Goal: Task Accomplishment & Management: Use online tool/utility

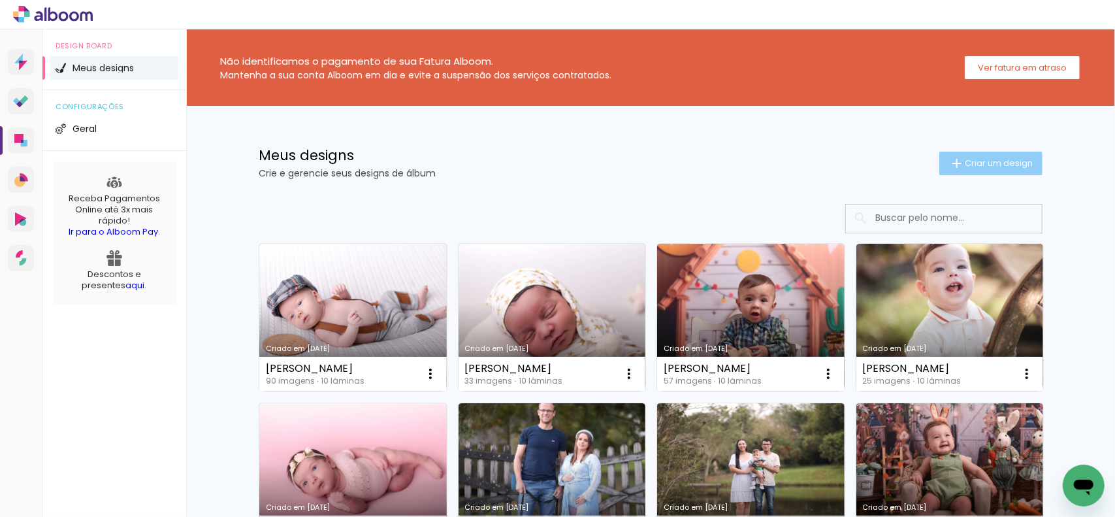
click at [982, 159] on span "Criar um design" at bounding box center [999, 163] width 68 height 8
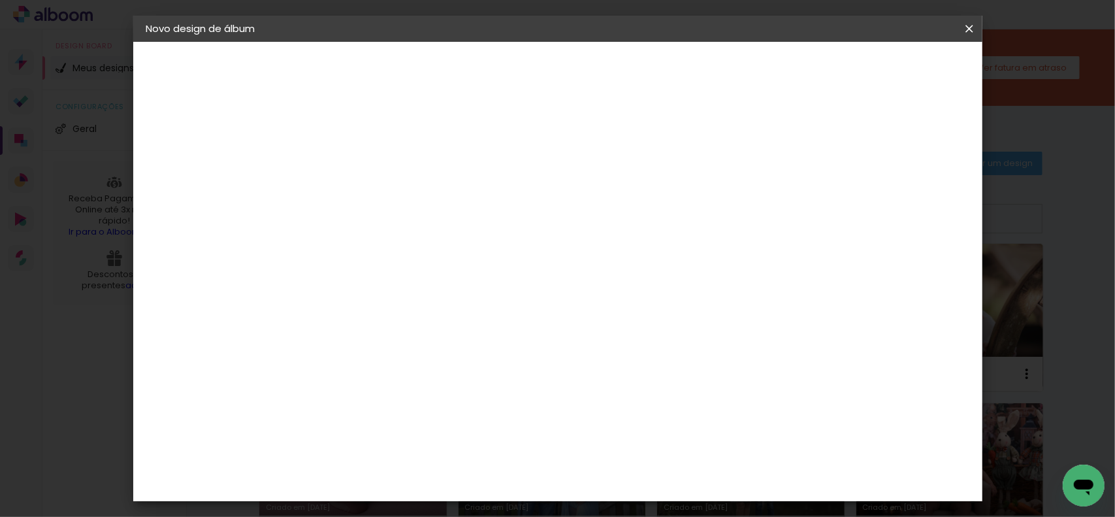
click at [397, 193] on div at bounding box center [360, 176] width 74 height 99
click at [360, 181] on input at bounding box center [360, 175] width 0 height 20
type input "Alice"
type paper-input "Alice"
click at [0, 0] on slot "Avançar" at bounding box center [0, 0] width 0 height 0
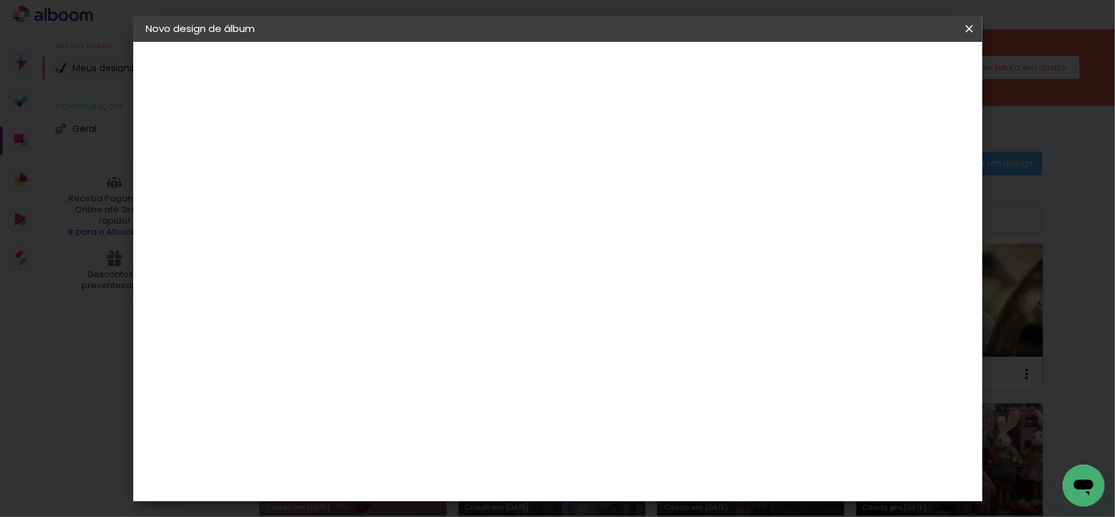
click at [604, 201] on paper-item "Tamanho Livre" at bounding box center [541, 198] width 125 height 29
click at [0, 0] on slot "Avançar" at bounding box center [0, 0] width 0 height 0
click at [634, 423] on input "60" at bounding box center [630, 423] width 34 height 20
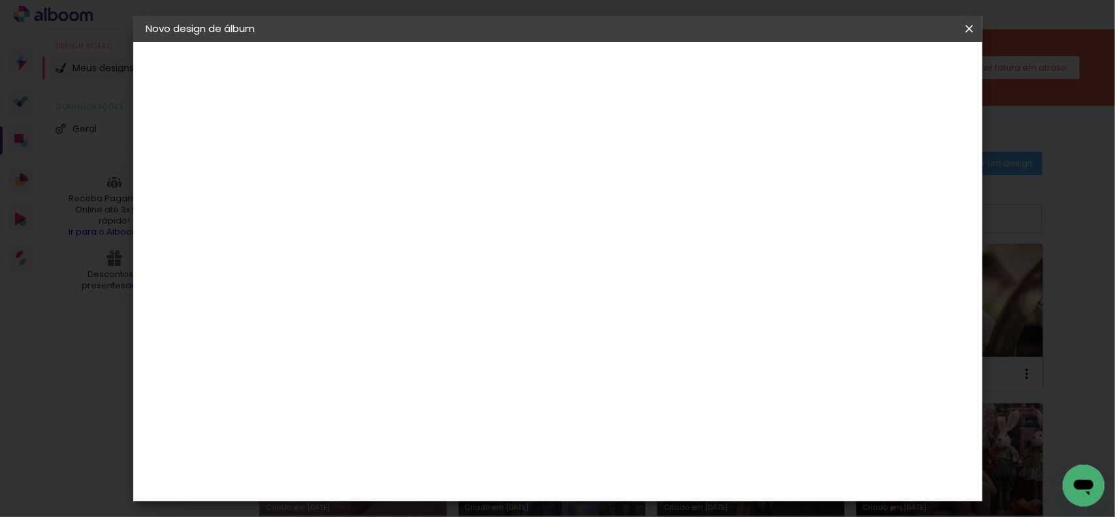
type input "40"
type paper-input "40"
click at [346, 148] on input "2" at bounding box center [351, 150] width 45 height 16
type input "0"
type paper-input "0"
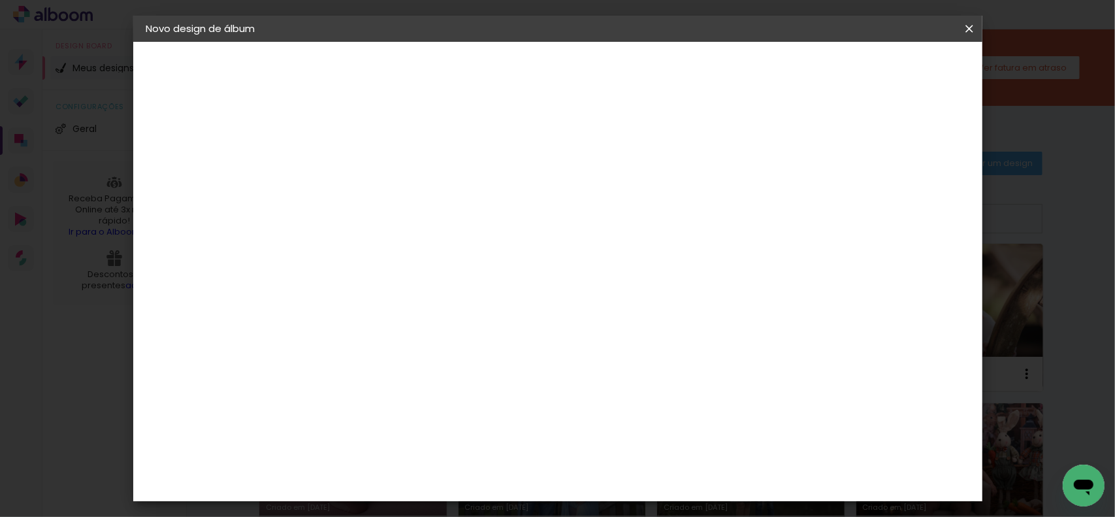
click at [844, 319] on input "5" at bounding box center [846, 320] width 24 height 20
type input "0"
type paper-input "0"
drag, startPoint x: 381, startPoint y: 268, endPoint x: 361, endPoint y: 268, distance: 19.6
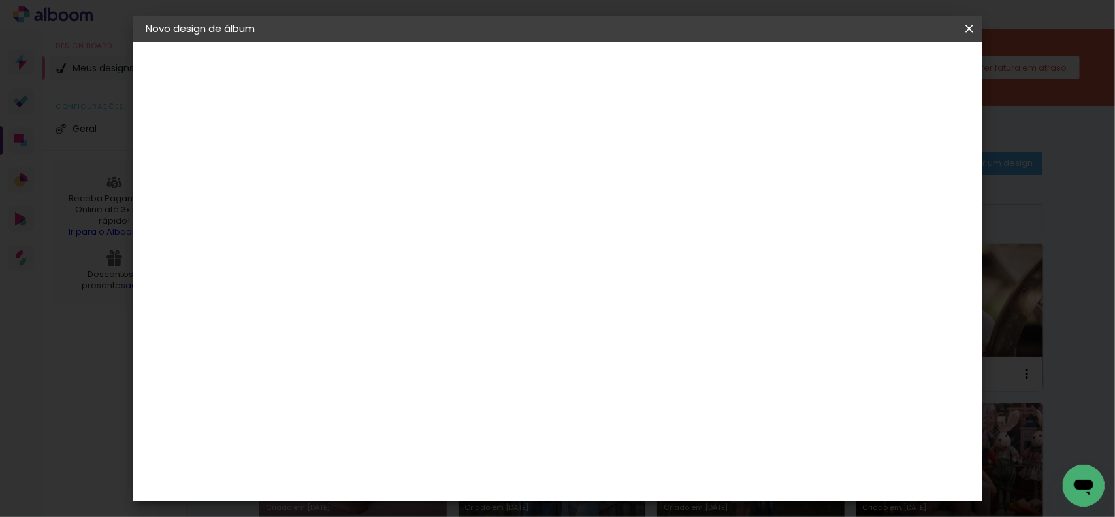
click at [361, 268] on div "30" at bounding box center [382, 273] width 50 height 20
type input "3"
type input "15,2"
type paper-input "15,2"
click at [900, 61] on paper-button "Iniciar design" at bounding box center [858, 69] width 86 height 22
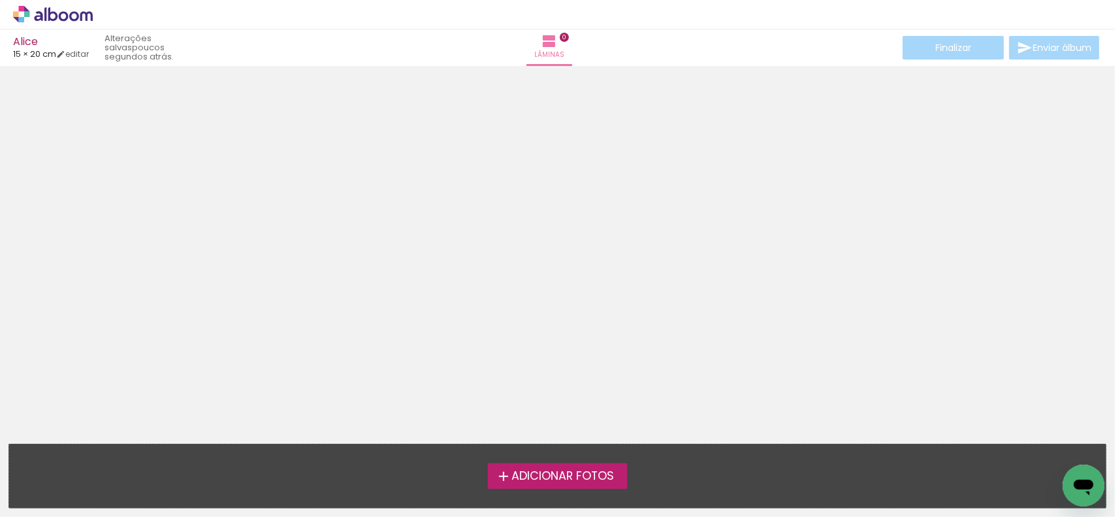
click at [545, 472] on span "Adicionar Fotos" at bounding box center [562, 476] width 103 height 12
click at [0, 0] on input "file" at bounding box center [0, 0] width 0 height 0
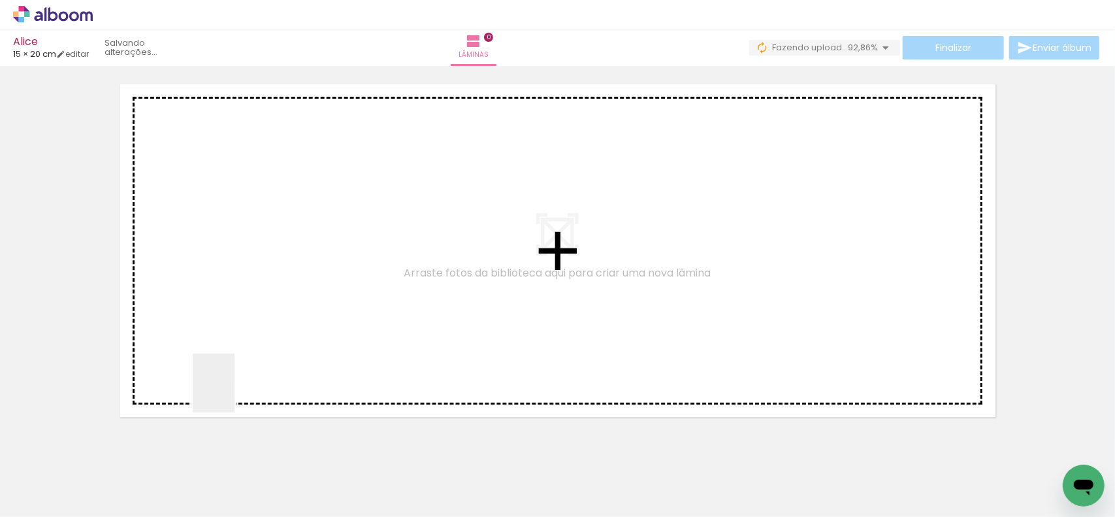
drag, startPoint x: 134, startPoint y: 489, endPoint x: 305, endPoint y: 301, distance: 253.9
click at [305, 301] on quentale-workspace at bounding box center [557, 258] width 1115 height 517
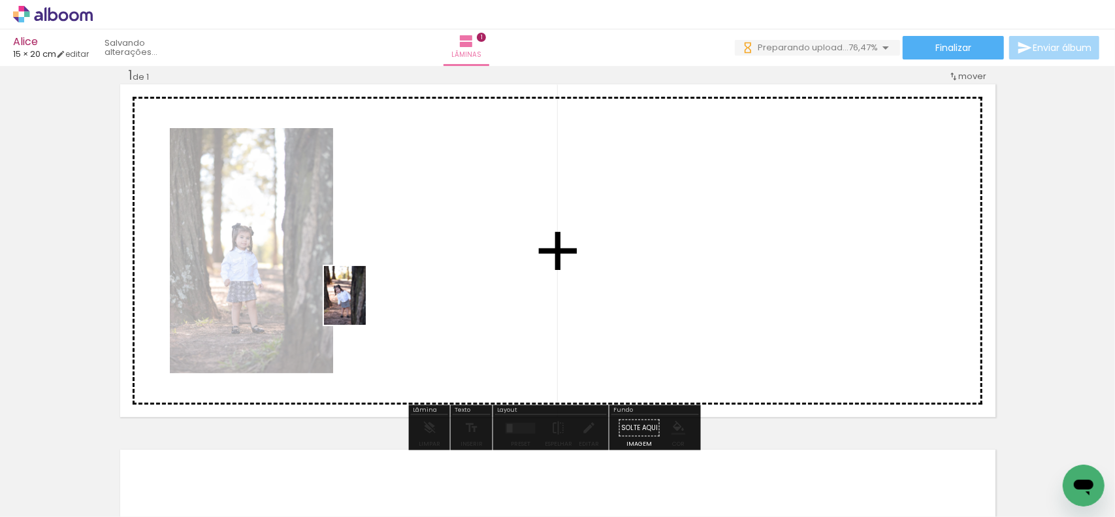
drag, startPoint x: 209, startPoint y: 472, endPoint x: 363, endPoint y: 304, distance: 227.9
click at [363, 304] on quentale-workspace at bounding box center [557, 258] width 1115 height 517
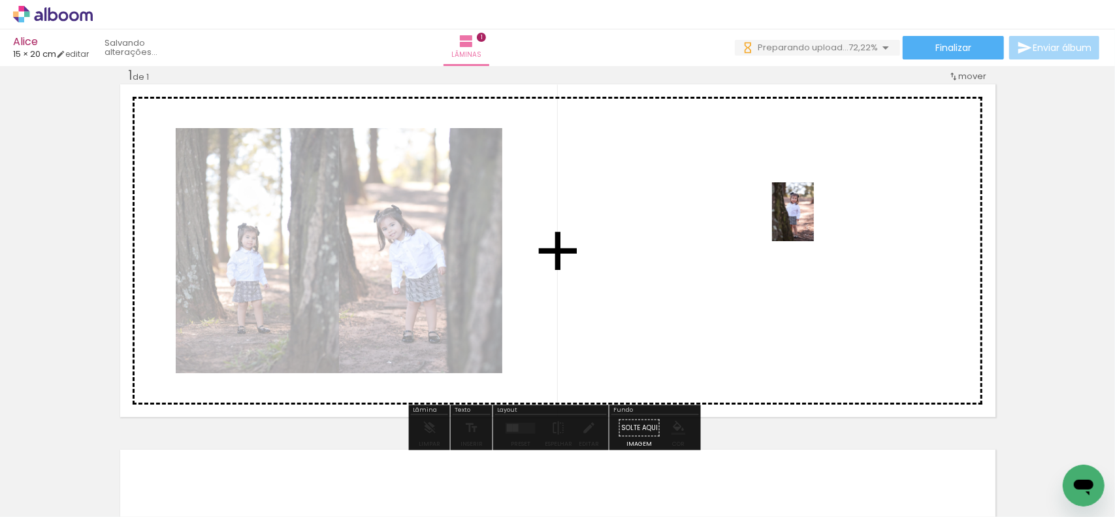
drag, startPoint x: 280, startPoint y: 474, endPoint x: 796, endPoint y: 233, distance: 569.6
click at [796, 233] on quentale-workspace at bounding box center [557, 258] width 1115 height 517
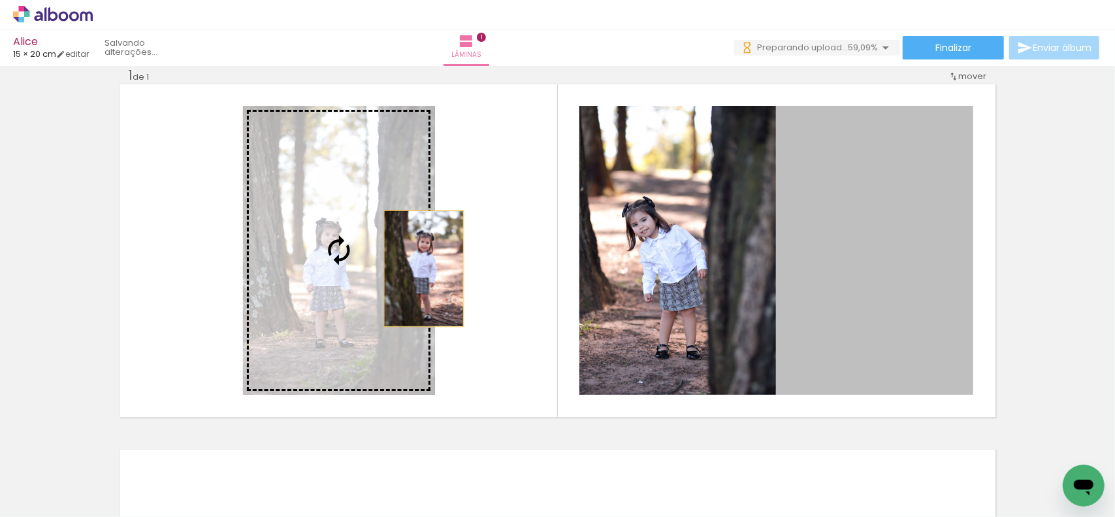
drag, startPoint x: 872, startPoint y: 272, endPoint x: 419, endPoint y: 268, distance: 453.4
click at [0, 0] on slot at bounding box center [0, 0] width 0 height 0
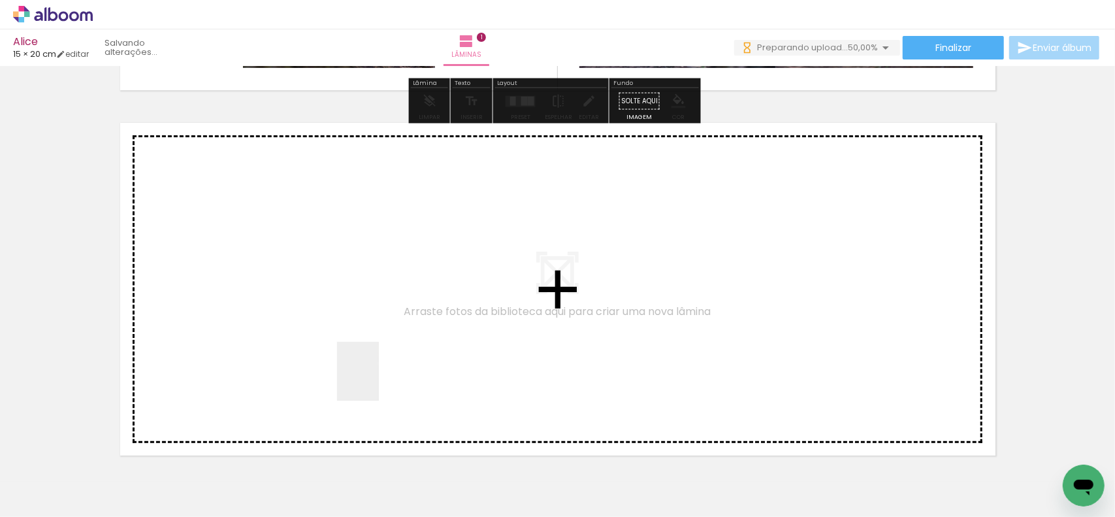
drag, startPoint x: 357, startPoint y: 470, endPoint x: 385, endPoint y: 346, distance: 126.8
click at [385, 346] on quentale-workspace at bounding box center [557, 258] width 1115 height 517
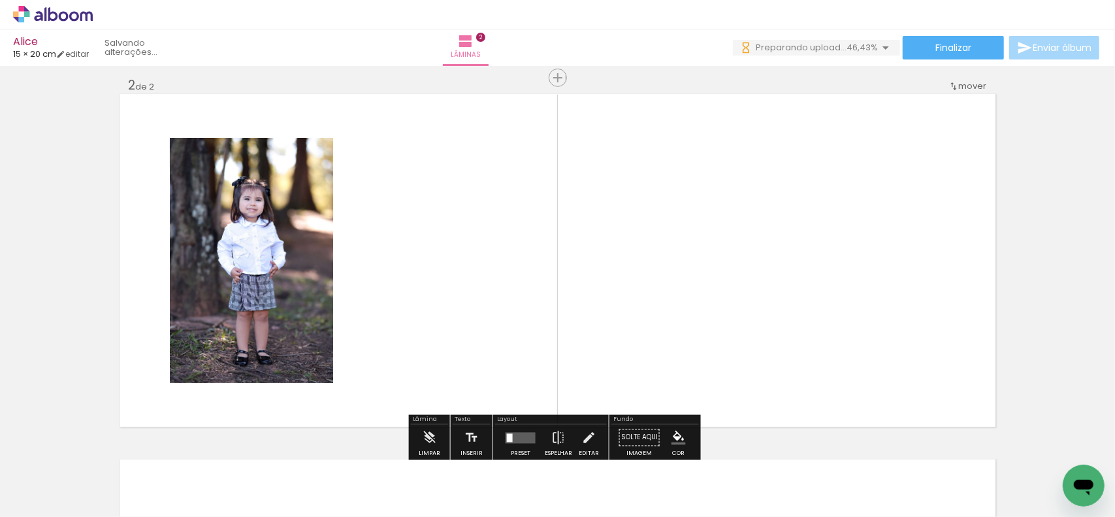
scroll to position [384, 0]
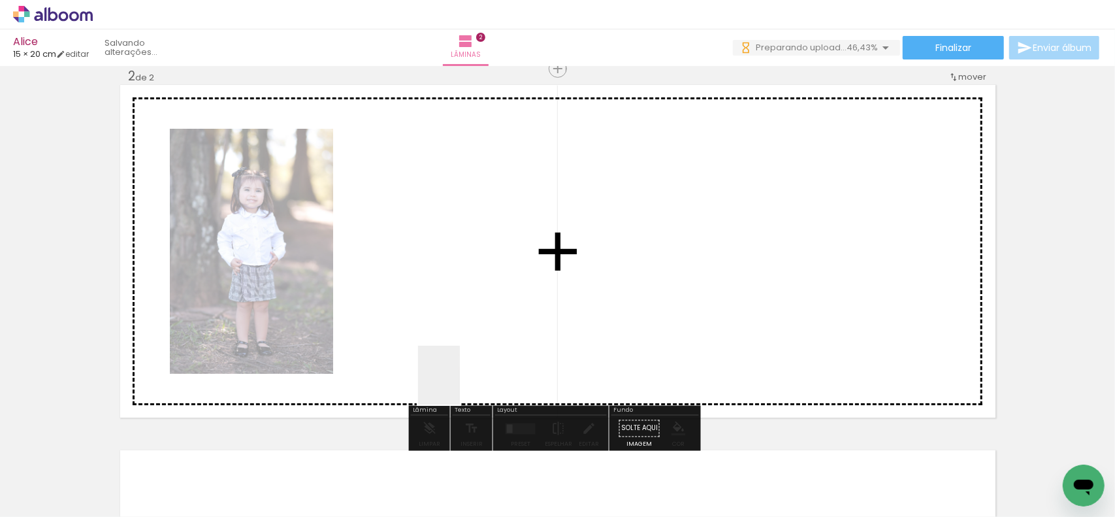
drag, startPoint x: 430, startPoint y: 485, endPoint x: 483, endPoint y: 381, distance: 116.6
click at [475, 358] on quentale-workspace at bounding box center [557, 258] width 1115 height 517
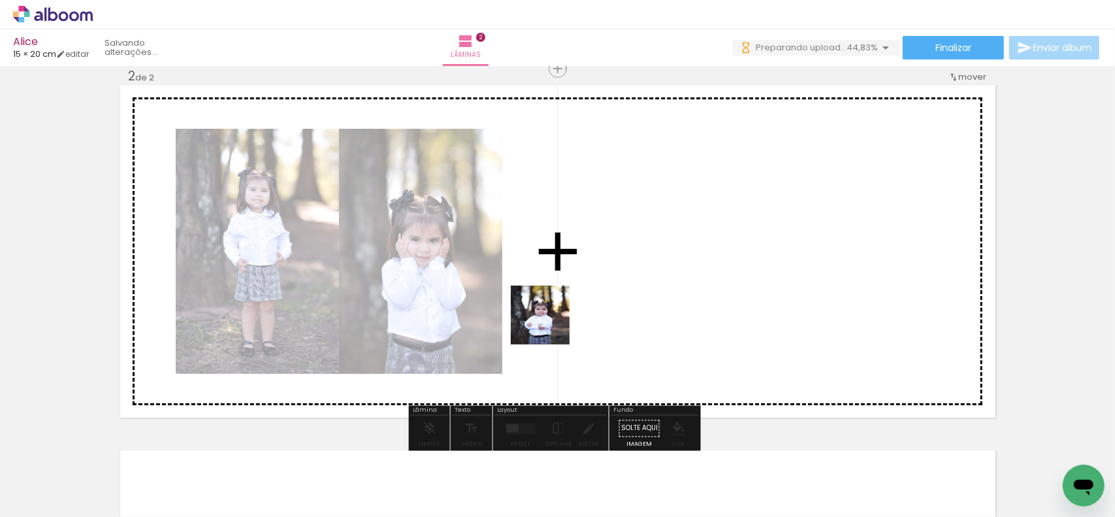
drag, startPoint x: 505, startPoint y: 489, endPoint x: 550, endPoint y: 325, distance: 170.0
click at [550, 325] on quentale-workspace at bounding box center [557, 258] width 1115 height 517
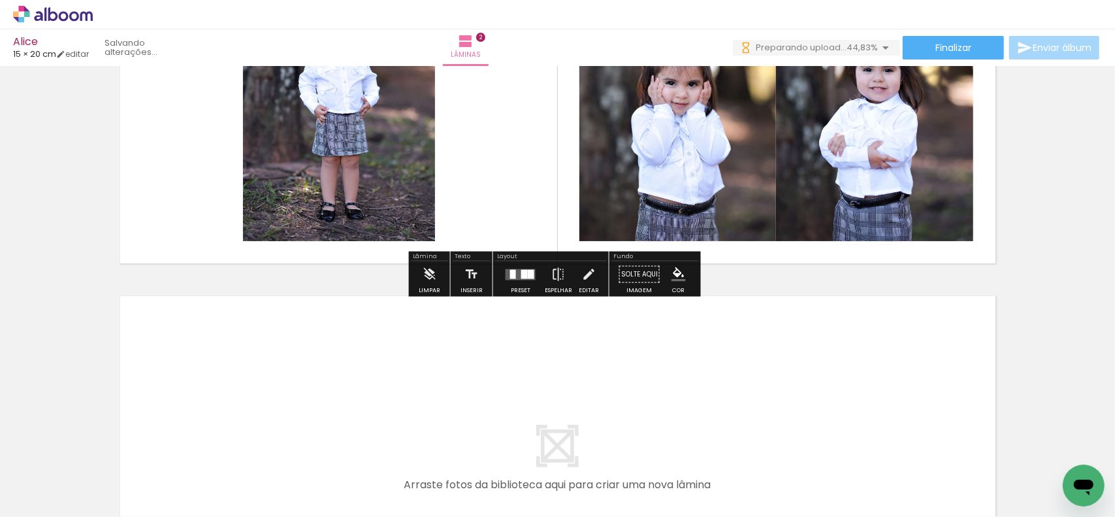
scroll to position [645, 0]
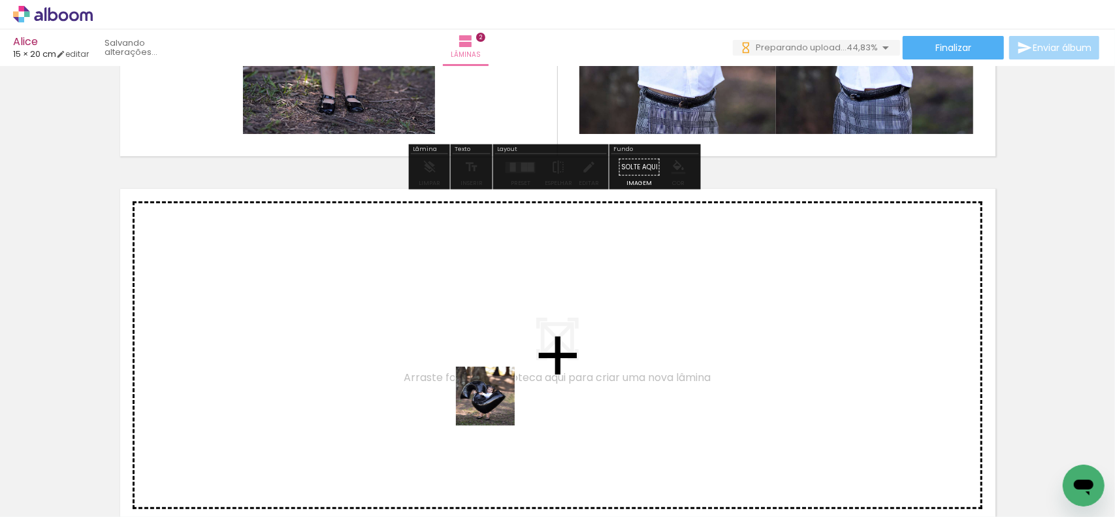
drag, startPoint x: 577, startPoint y: 481, endPoint x: 495, endPoint y: 406, distance: 111.9
click at [495, 406] on quentale-workspace at bounding box center [557, 258] width 1115 height 517
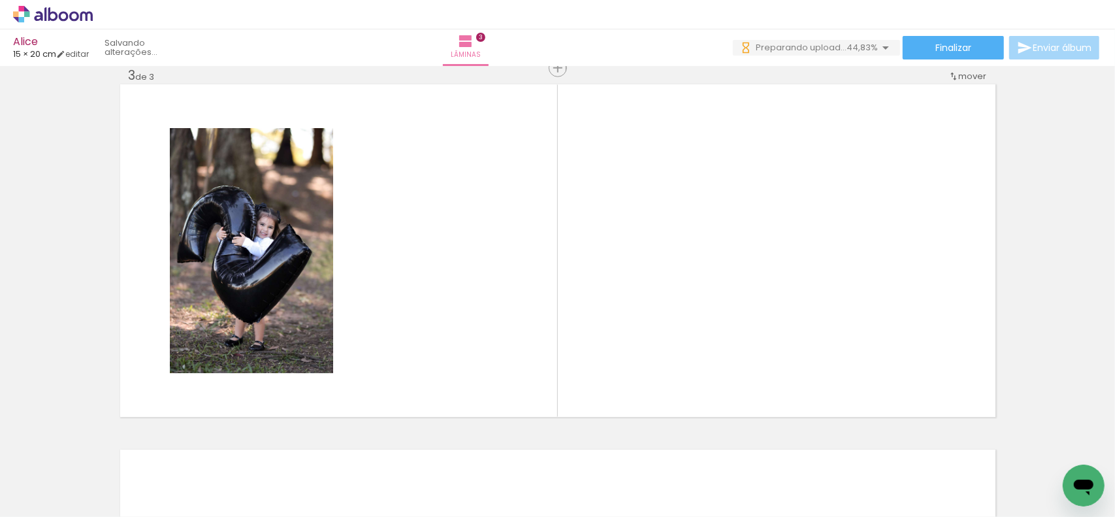
scroll to position [0, 248]
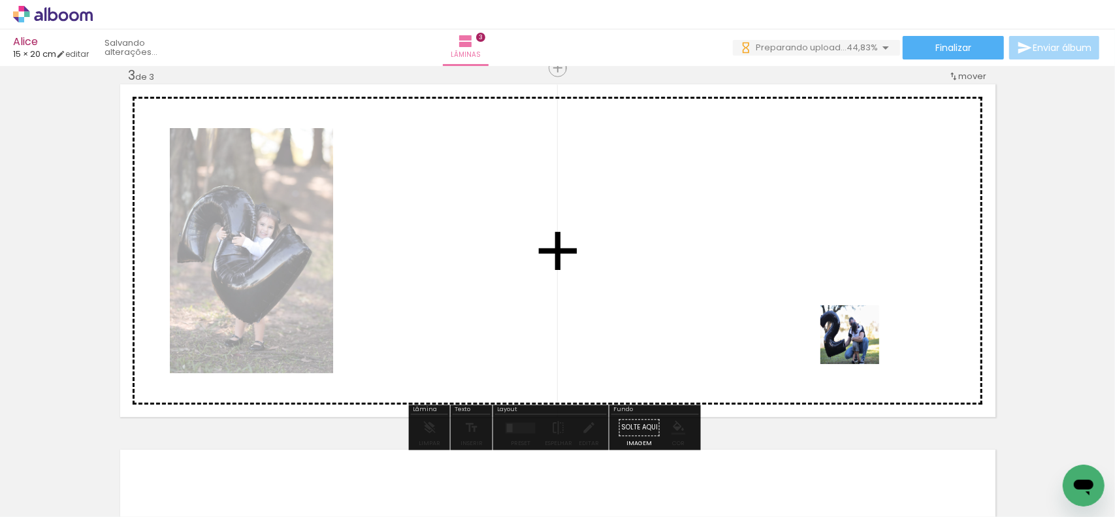
drag, startPoint x: 845, startPoint y: 473, endPoint x: 855, endPoint y: 318, distance: 155.1
click at [855, 318] on quentale-workspace at bounding box center [557, 258] width 1115 height 517
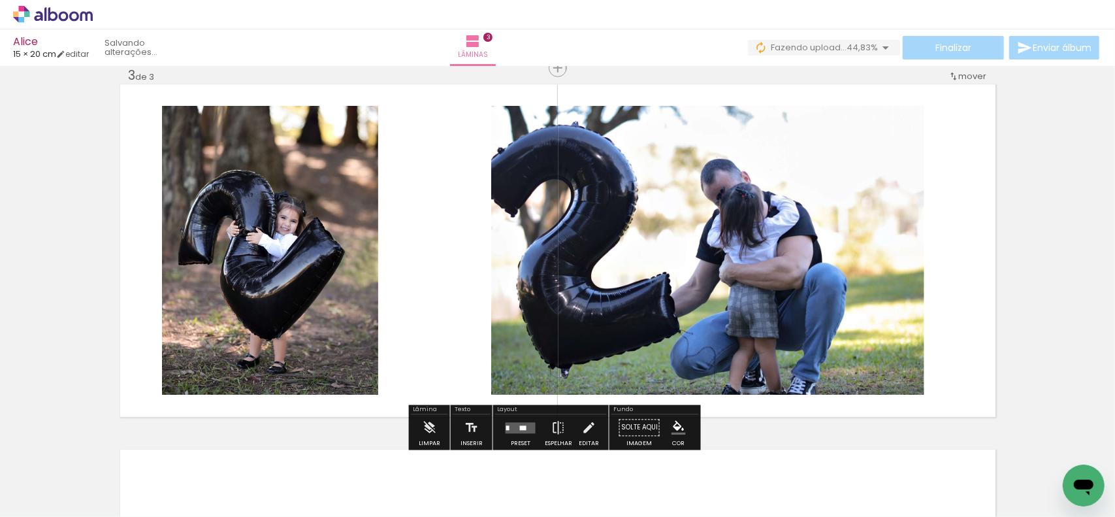
click at [512, 425] on quentale-layouter at bounding box center [521, 427] width 30 height 11
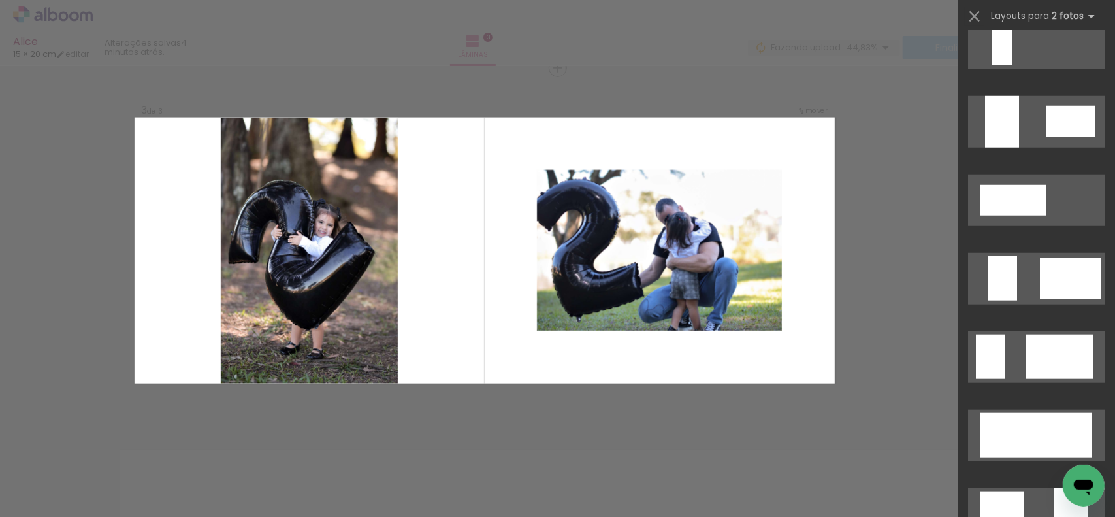
scroll to position [849, 0]
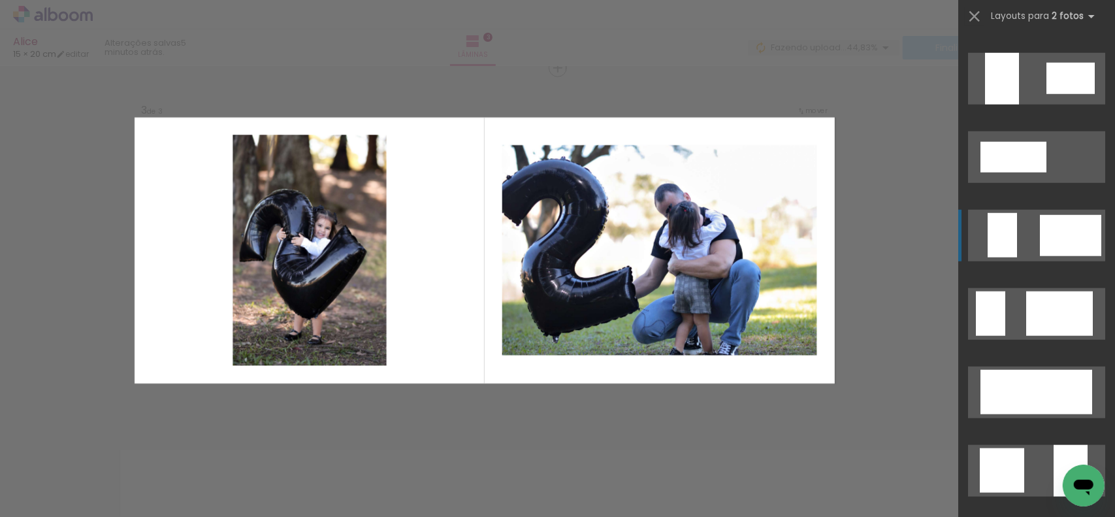
click at [1047, 231] on div at bounding box center [1070, 235] width 61 height 41
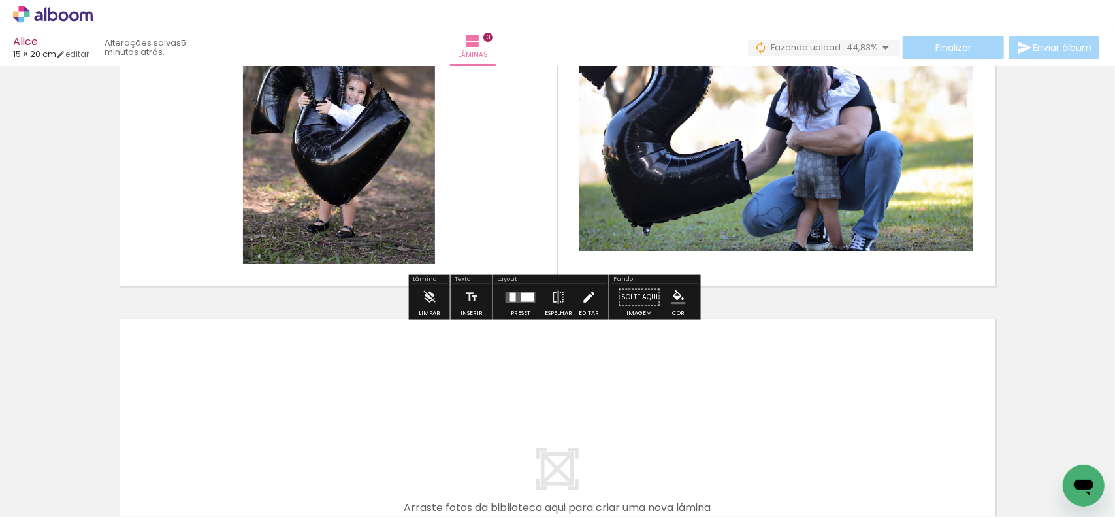
click at [581, 298] on iron-icon at bounding box center [588, 297] width 14 height 26
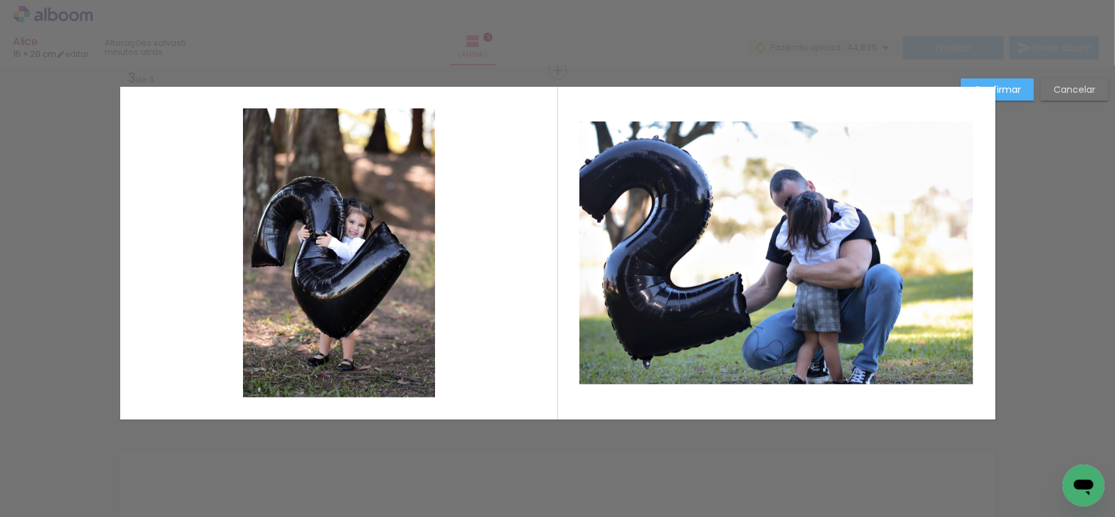
scroll to position [498, 0]
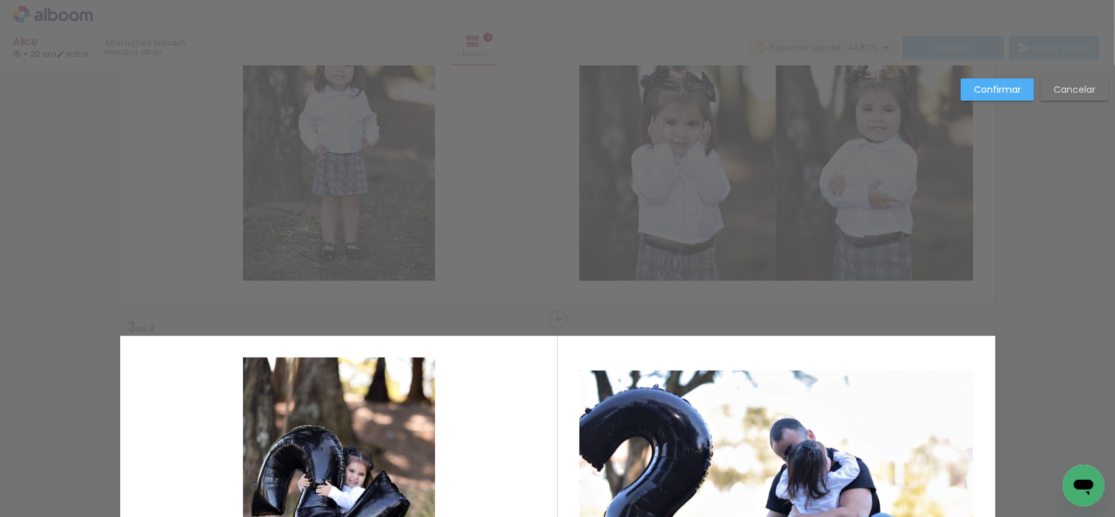
click at [652, 404] on quentale-photo at bounding box center [776, 501] width 394 height 263
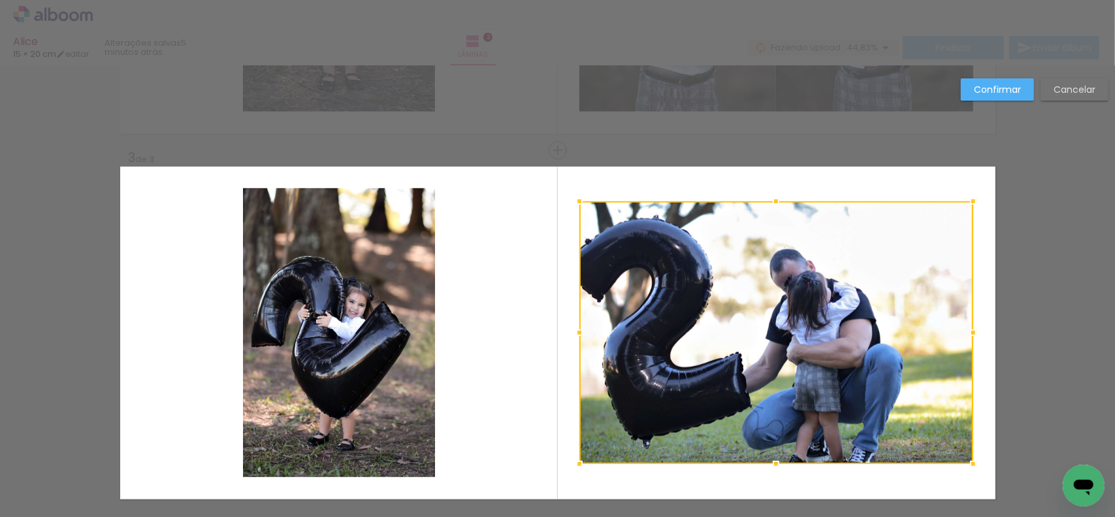
scroll to position [629, 0]
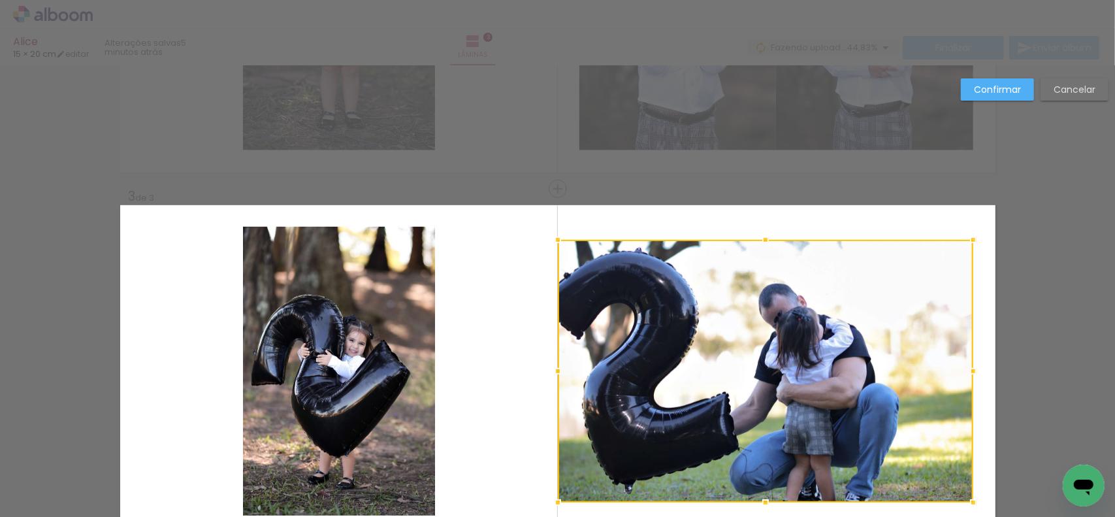
drag, startPoint x: 578, startPoint y: 372, endPoint x: 555, endPoint y: 370, distance: 22.9
click at [555, 370] on div at bounding box center [558, 371] width 26 height 26
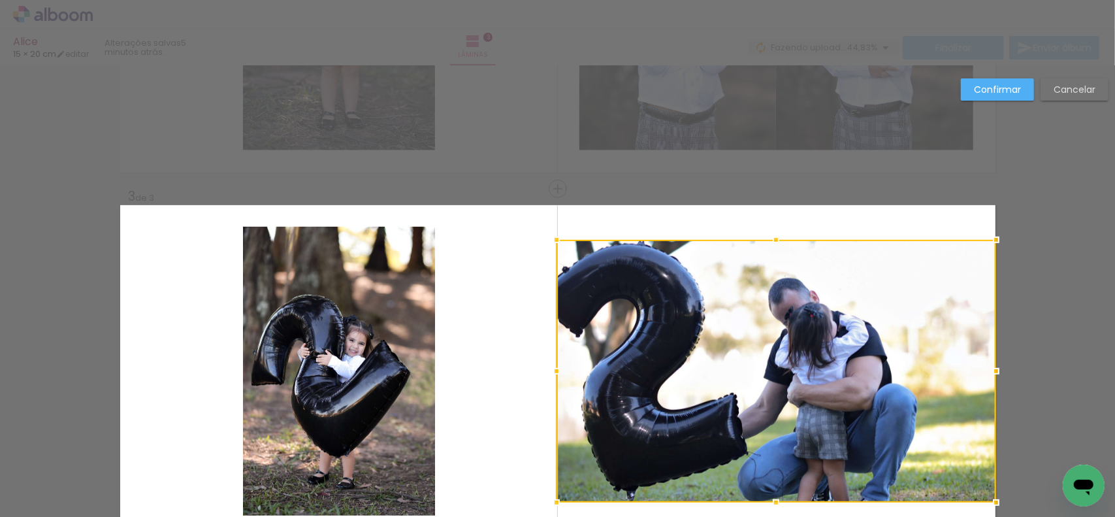
drag, startPoint x: 967, startPoint y: 376, endPoint x: 1009, endPoint y: 364, distance: 42.8
click at [1009, 364] on div "Inserir lâmina 1 de 3 Inserir lâmina 2 de 3 Inserir lâmina 3 de 3 Confirmar Can…" at bounding box center [557, 183] width 1115 height 1492
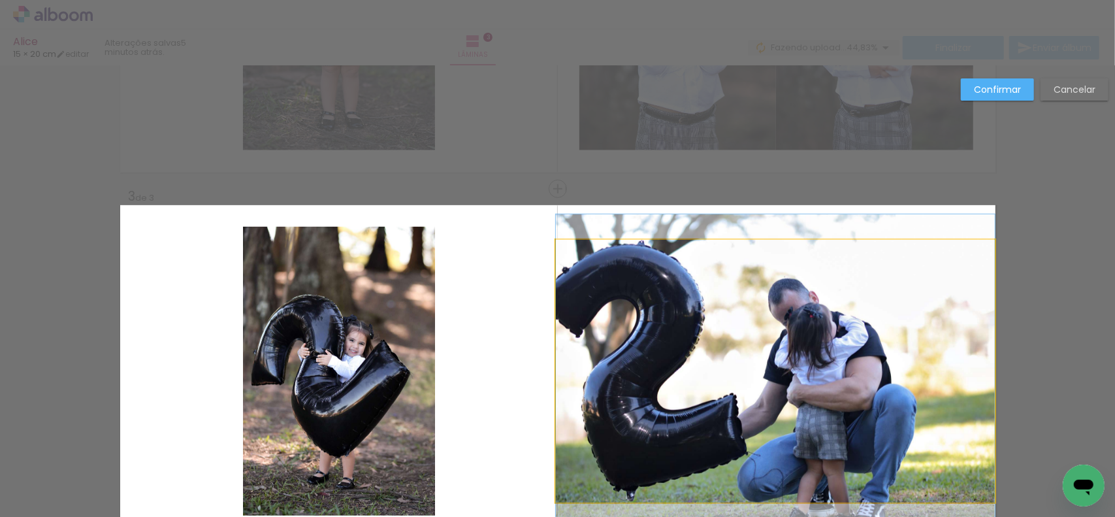
click at [781, 272] on quentale-photo at bounding box center [775, 371] width 439 height 263
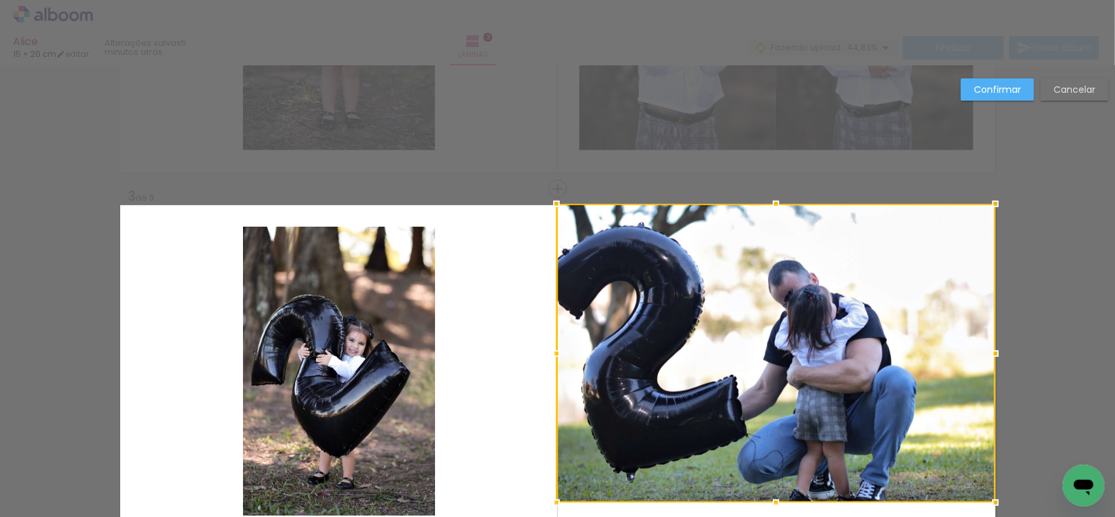
drag, startPoint x: 772, startPoint y: 240, endPoint x: 772, endPoint y: 201, distance: 39.8
click at [772, 201] on div at bounding box center [776, 204] width 26 height 26
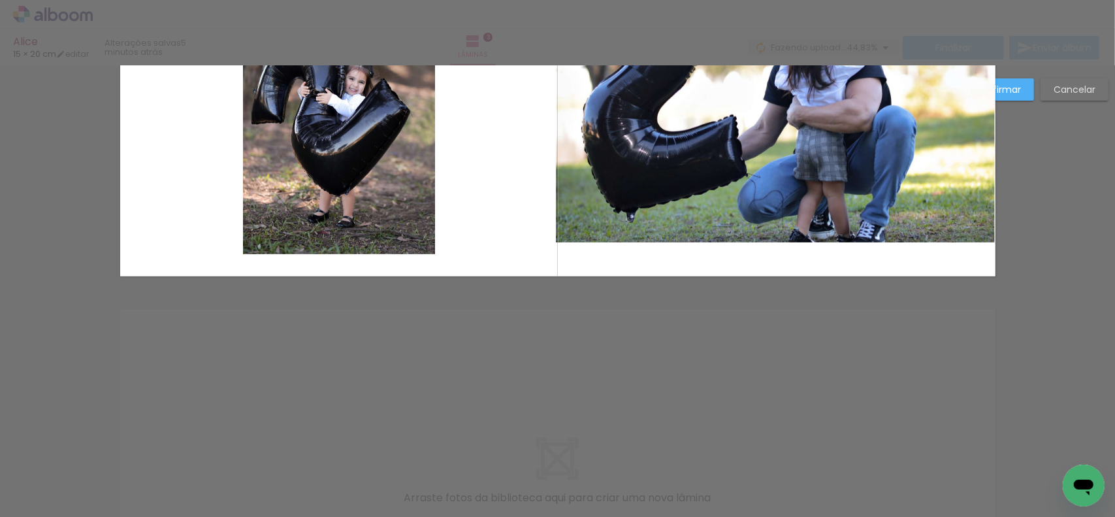
scroll to position [760, 0]
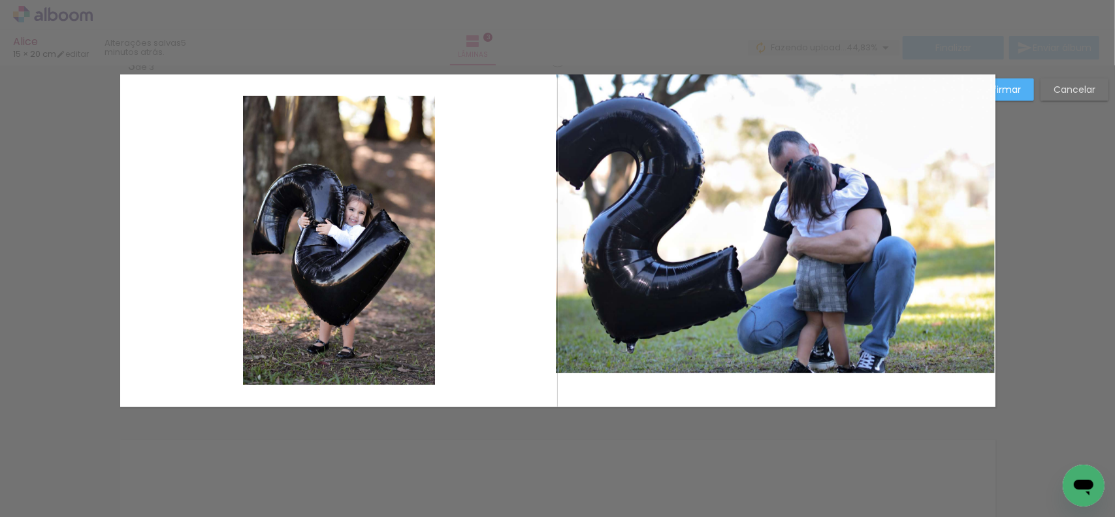
click at [776, 238] on quentale-photo at bounding box center [775, 223] width 439 height 299
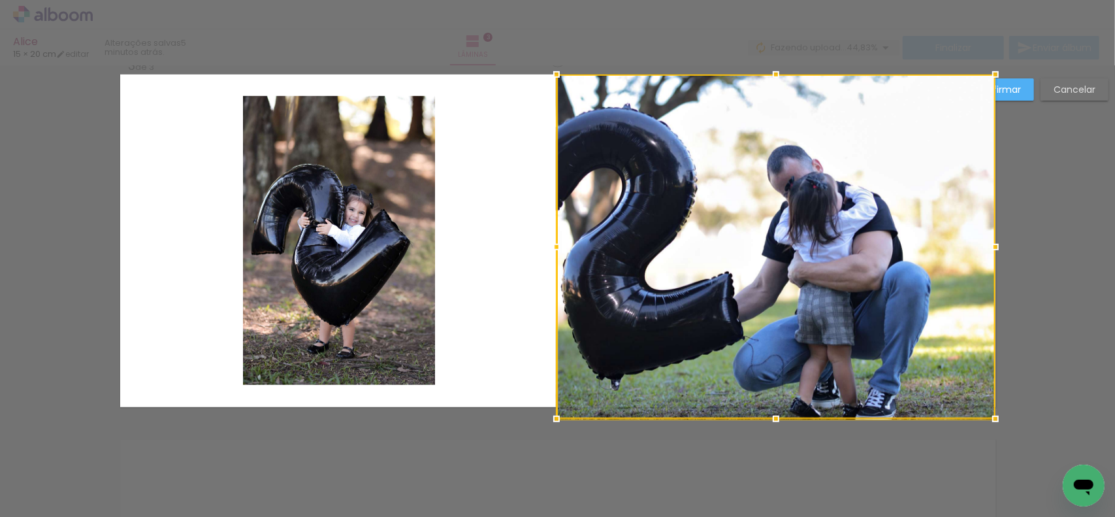
drag, startPoint x: 772, startPoint y: 374, endPoint x: 770, endPoint y: 396, distance: 21.7
click at [770, 396] on div at bounding box center [776, 246] width 439 height 344
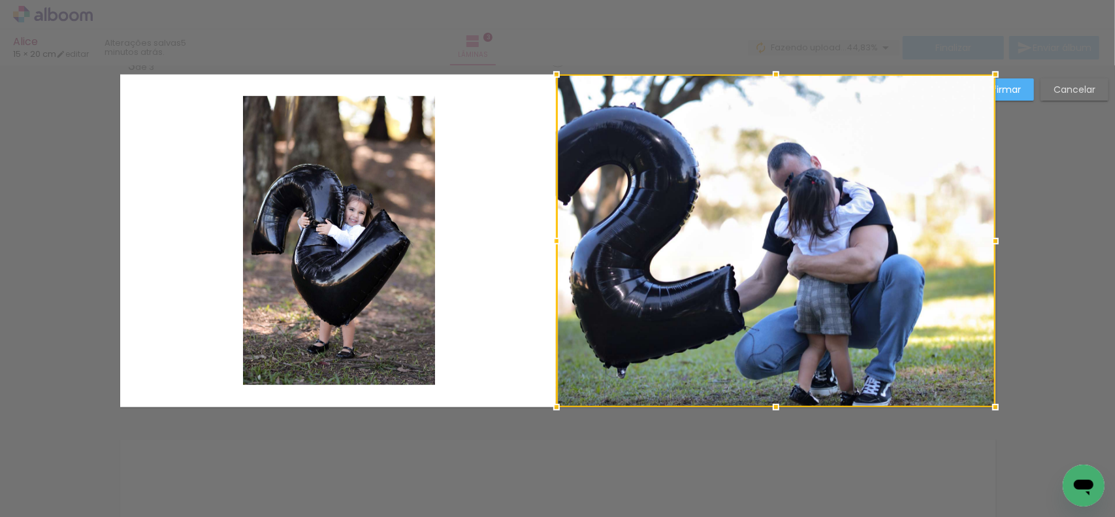
click at [0, 0] on slot "Confirmar" at bounding box center [0, 0] width 0 height 0
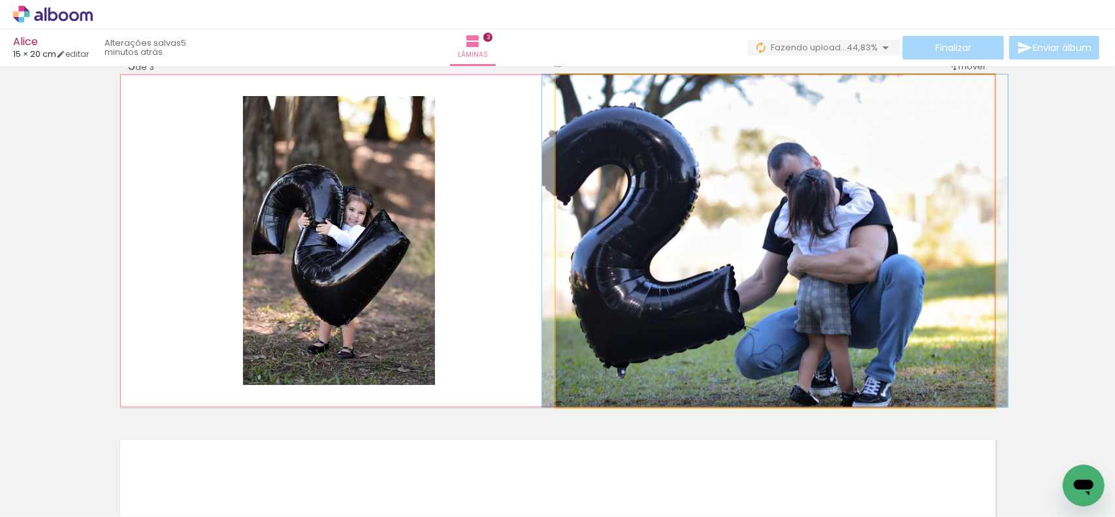
click at [609, 262] on quentale-photo at bounding box center [775, 240] width 439 height 332
click at [583, 265] on quentale-photo at bounding box center [775, 240] width 439 height 332
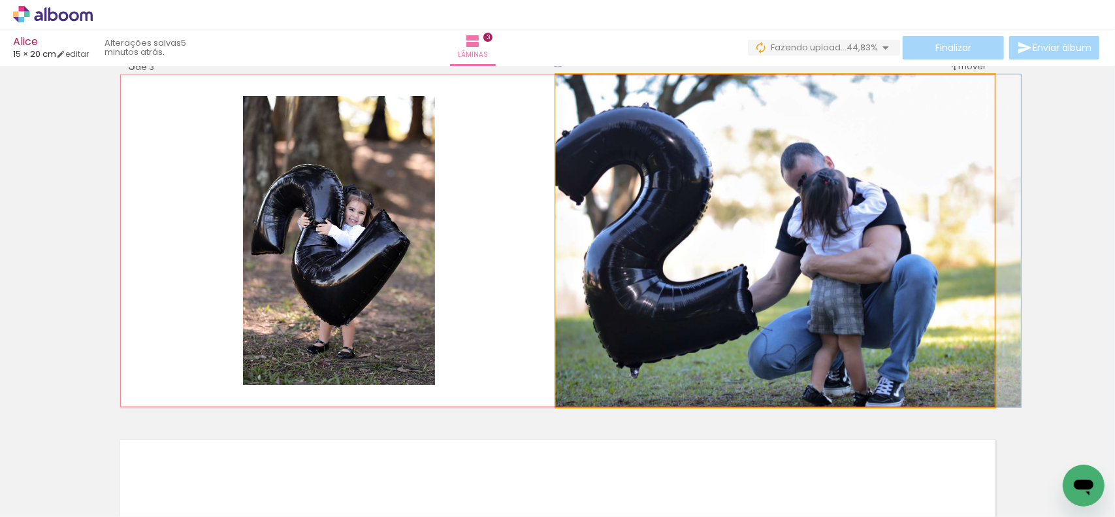
drag, startPoint x: 682, startPoint y: 265, endPoint x: 695, endPoint y: 263, distance: 13.1
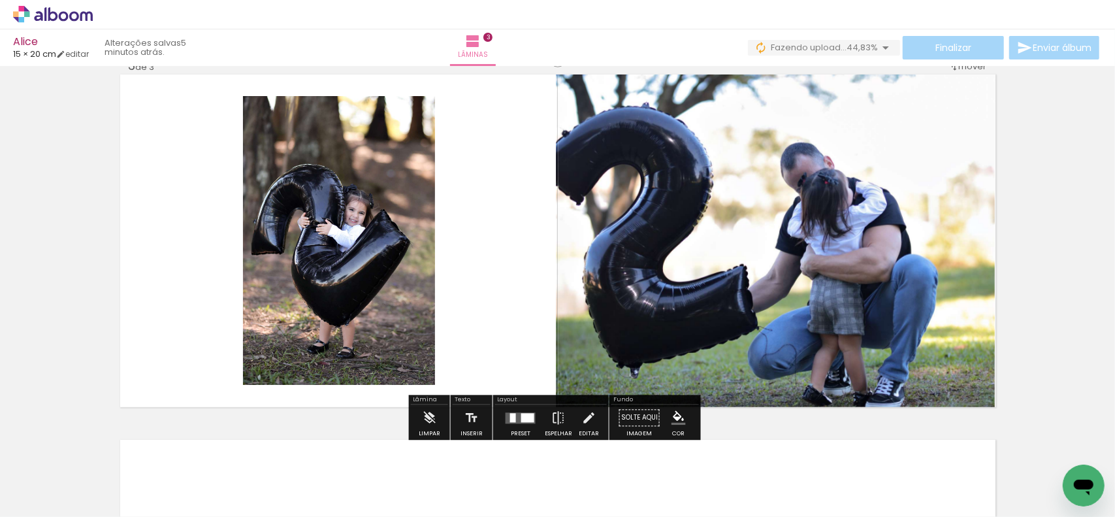
click at [1065, 259] on div "Inserir lâmina 1 de 3 Inserir lâmina 2 de 3 Inserir lâmina 3 de 3" at bounding box center [557, 41] width 1115 height 1461
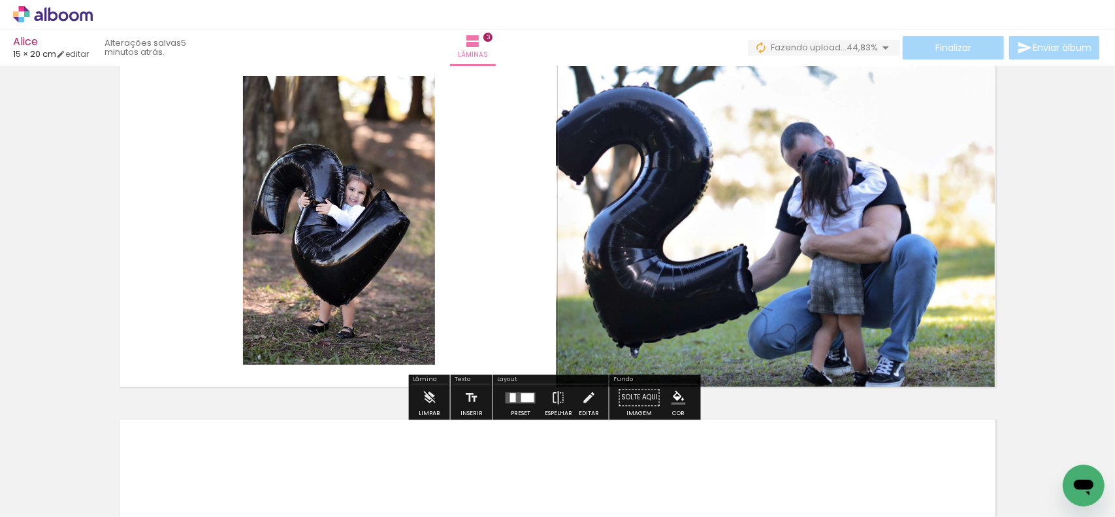
scroll to position [825, 0]
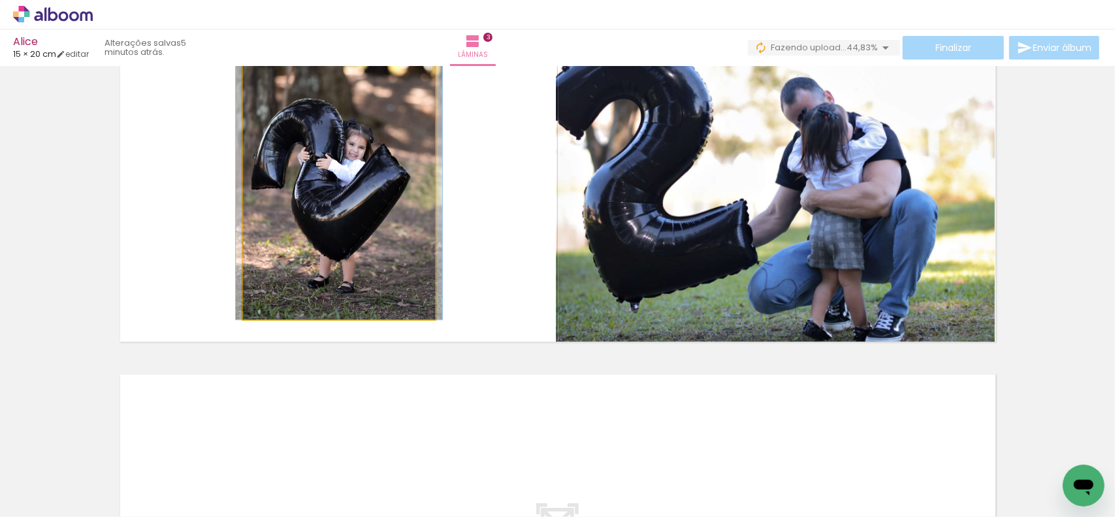
click at [296, 229] on quentale-photo at bounding box center [339, 175] width 192 height 289
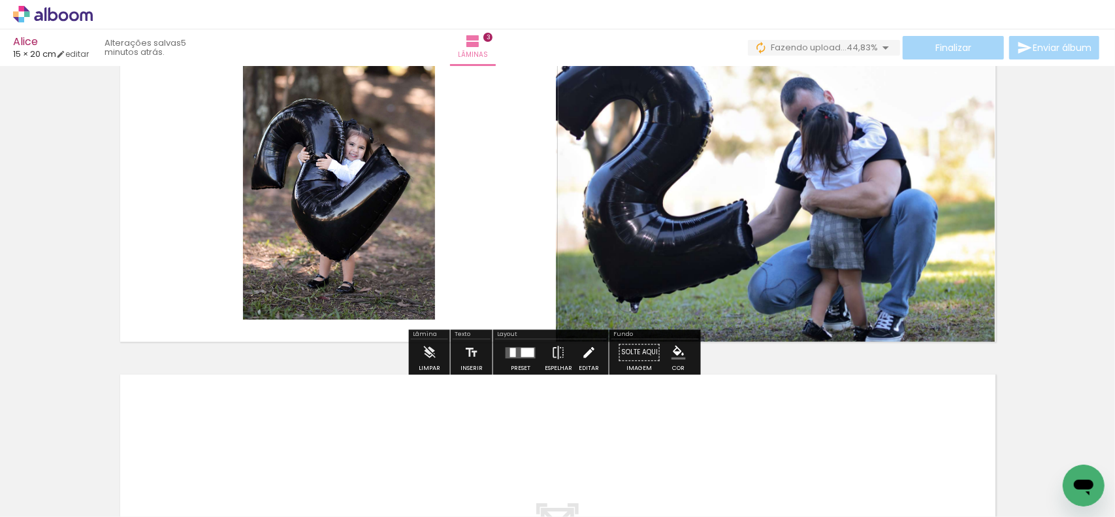
click at [588, 355] on iron-icon at bounding box center [588, 353] width 14 height 26
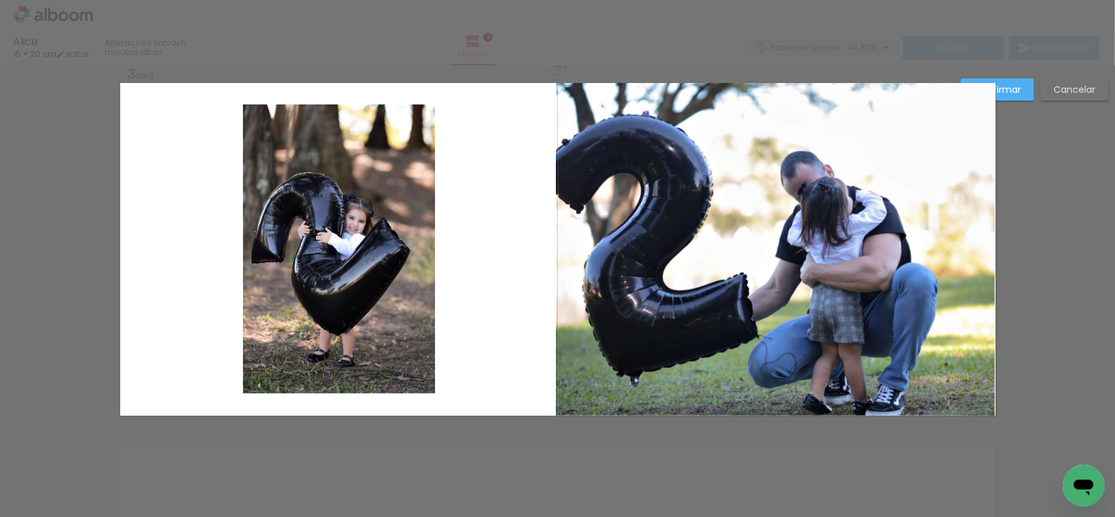
scroll to position [750, 0]
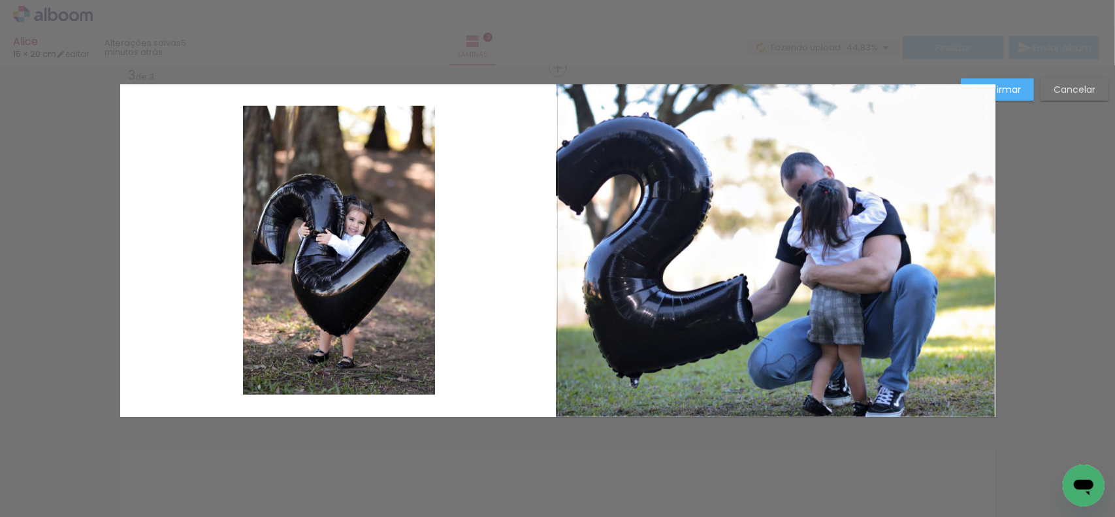
click at [309, 249] on quentale-photo at bounding box center [339, 250] width 192 height 289
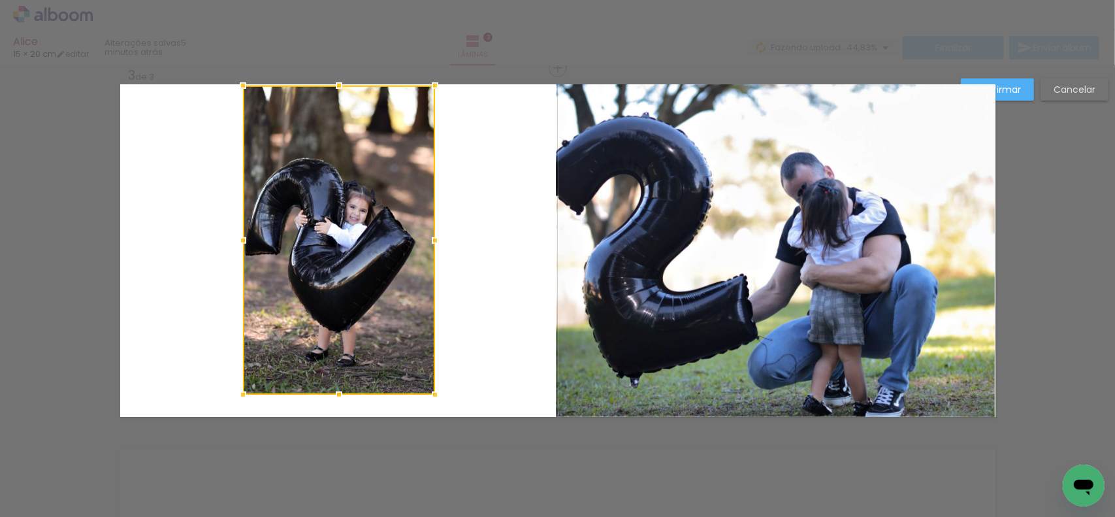
drag, startPoint x: 332, startPoint y: 104, endPoint x: 338, endPoint y: 81, distance: 23.8
click at [338, 81] on div at bounding box center [339, 86] width 26 height 26
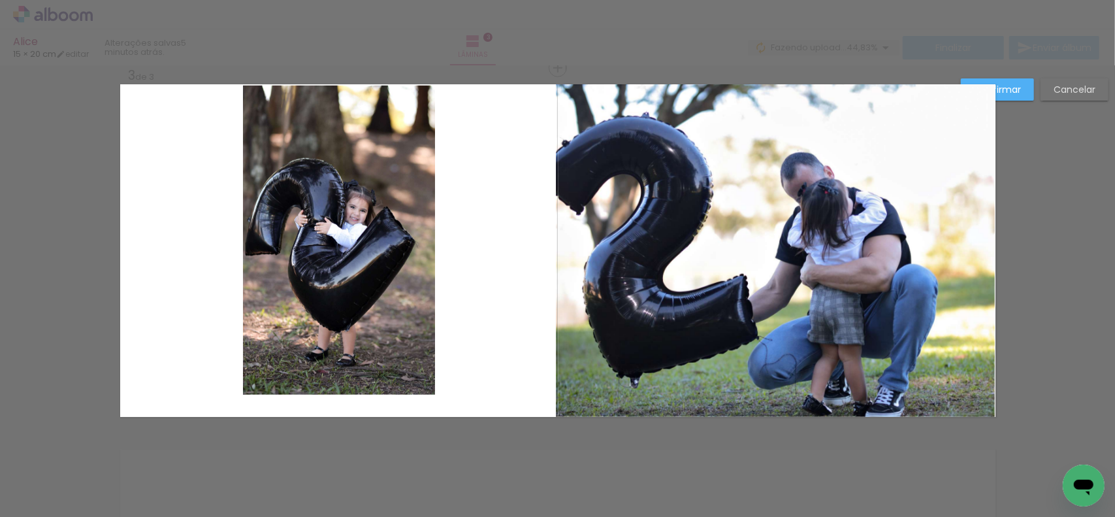
click at [333, 365] on quentale-photo at bounding box center [339, 240] width 192 height 309
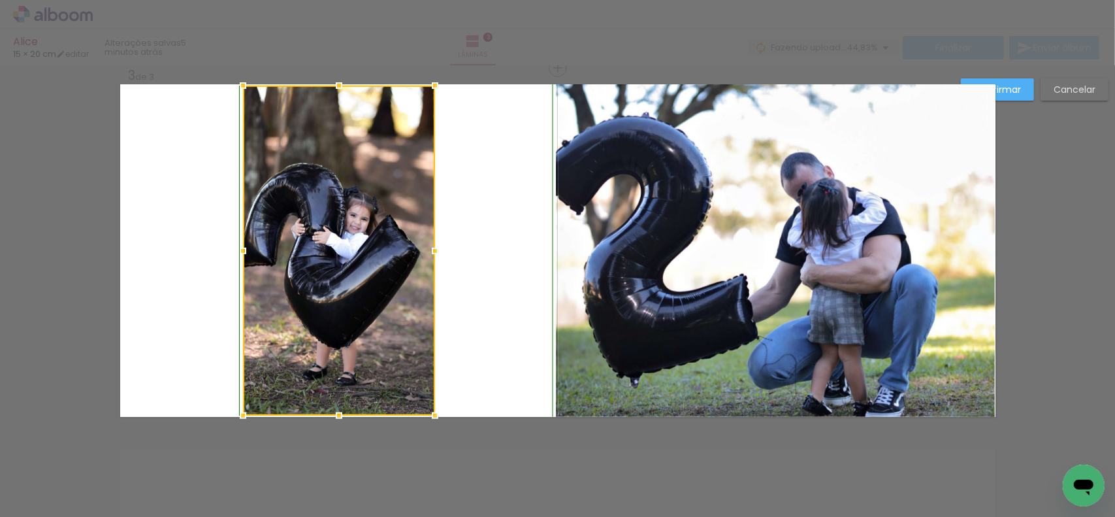
drag, startPoint x: 334, startPoint y: 391, endPoint x: 339, endPoint y: 415, distance: 25.4
click at [339, 415] on div at bounding box center [339, 415] width 26 height 26
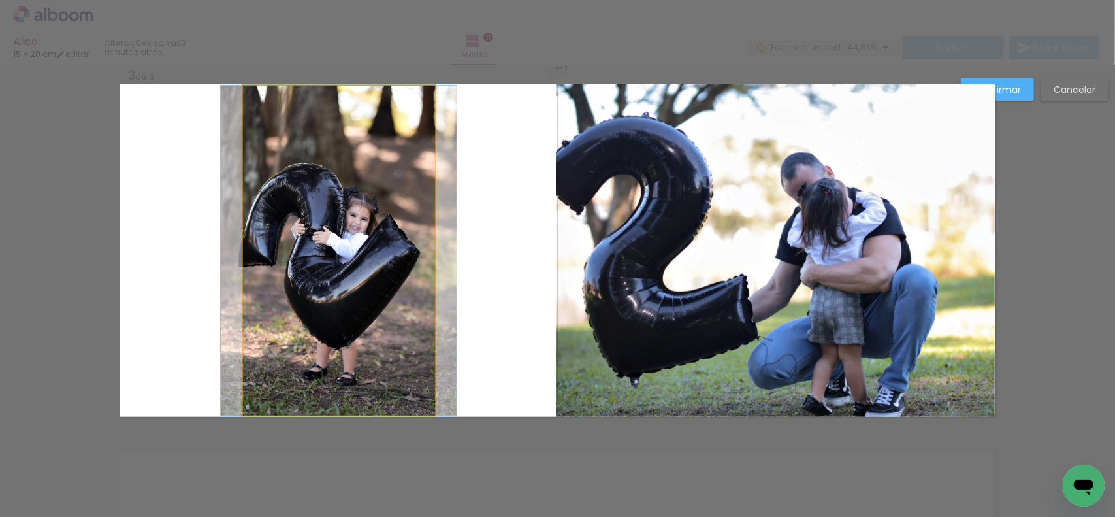
click at [408, 266] on quentale-photo at bounding box center [339, 251] width 192 height 330
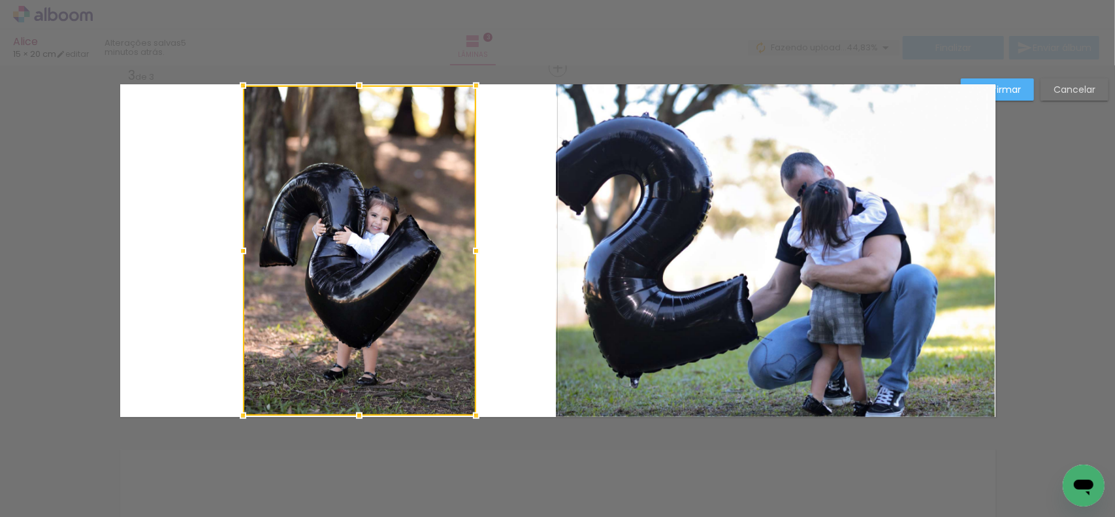
drag, startPoint x: 429, startPoint y: 250, endPoint x: 383, endPoint y: 261, distance: 47.5
click at [472, 249] on div at bounding box center [476, 251] width 26 height 26
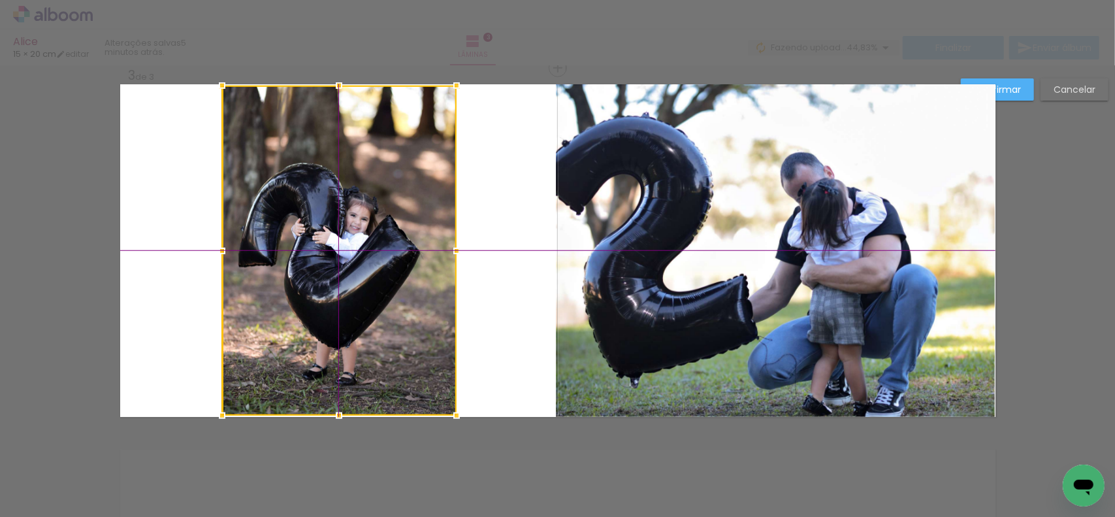
drag, startPoint x: 359, startPoint y: 263, endPoint x: 337, endPoint y: 265, distance: 22.2
click at [337, 265] on div at bounding box center [339, 251] width 235 height 330
drag, startPoint x: 336, startPoint y: 84, endPoint x: 340, endPoint y: 67, distance: 17.6
click at [340, 67] on div "Inserir lâmina 1 de 3 Inserir lâmina 2 de 3 Inserir lâmina 3 de 3 Confirmar Can…" at bounding box center [557, 62] width 1115 height 1492
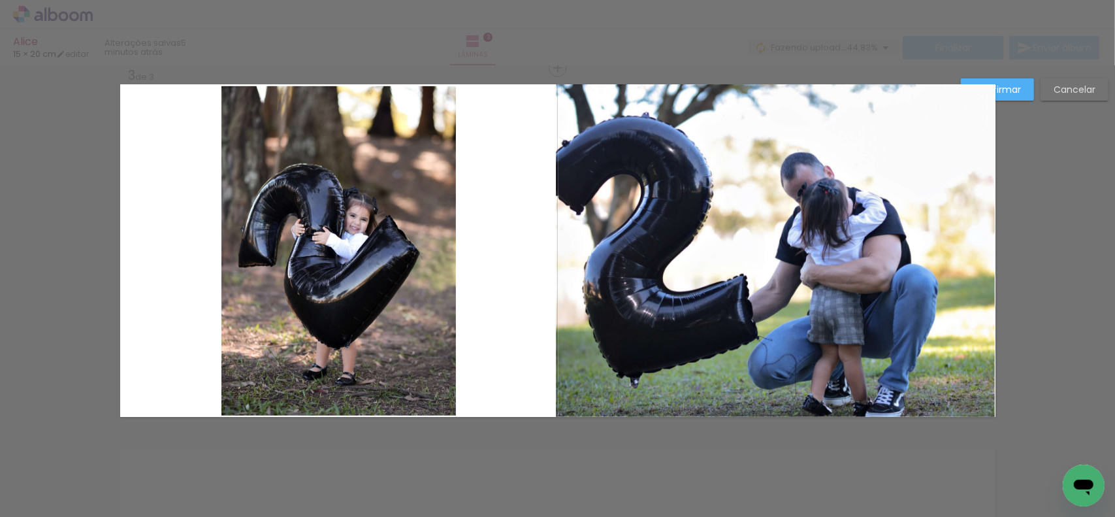
click at [331, 112] on quentale-photo at bounding box center [338, 250] width 235 height 329
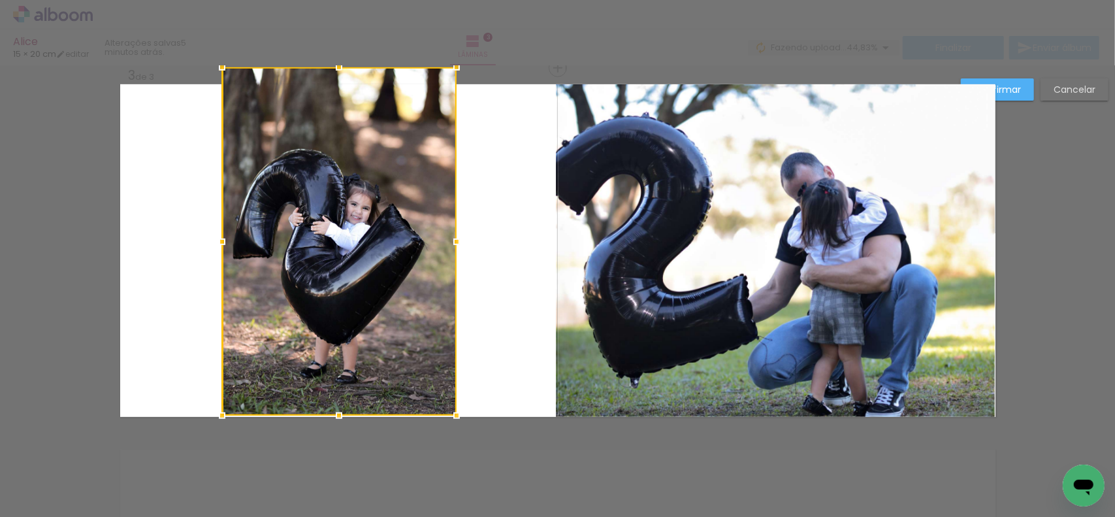
drag, startPoint x: 334, startPoint y: 86, endPoint x: 337, endPoint y: 74, distance: 12.0
click at [337, 74] on div at bounding box center [339, 67] width 26 height 26
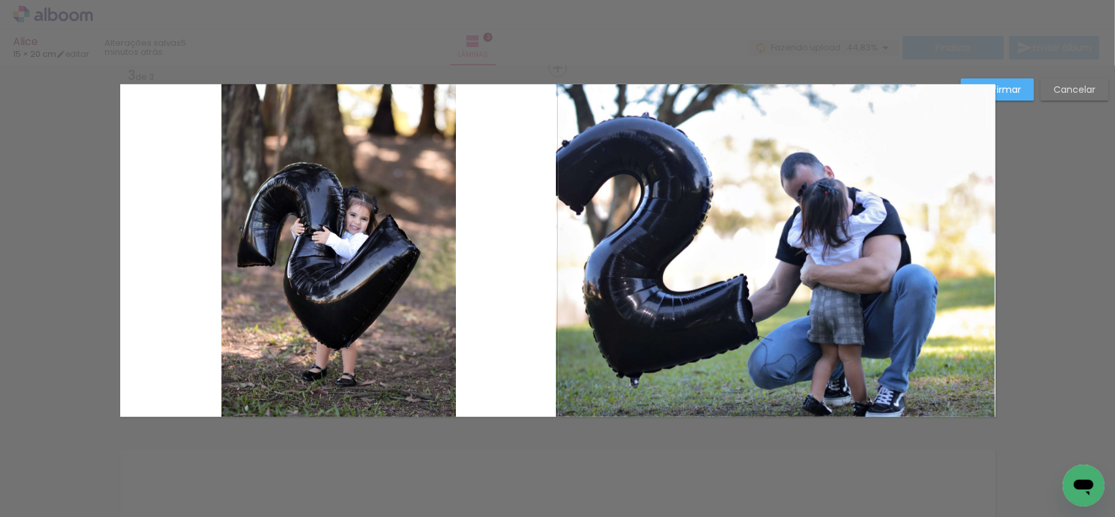
click at [0, 0] on slot "Confirmar" at bounding box center [0, 0] width 0 height 0
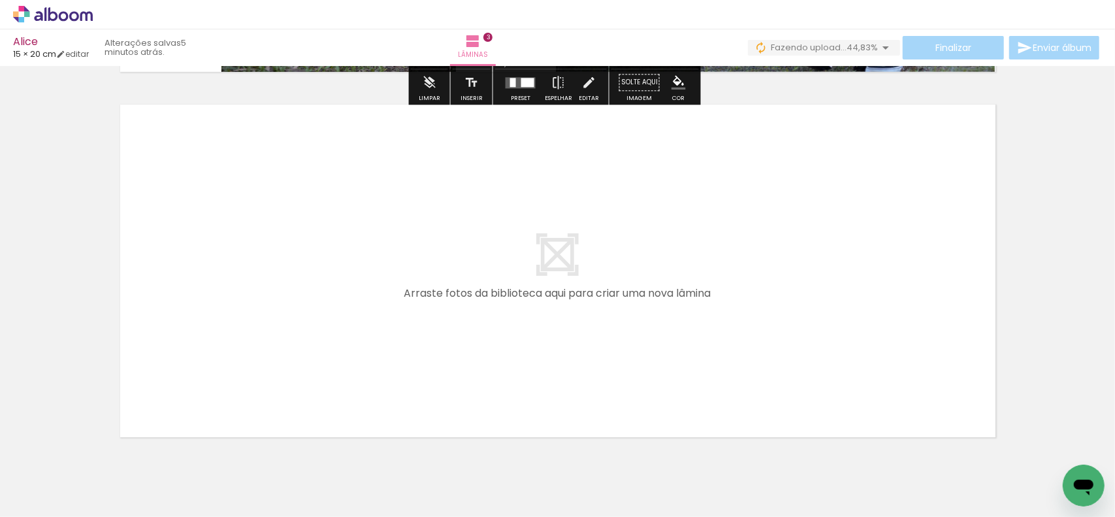
scroll to position [1142, 0]
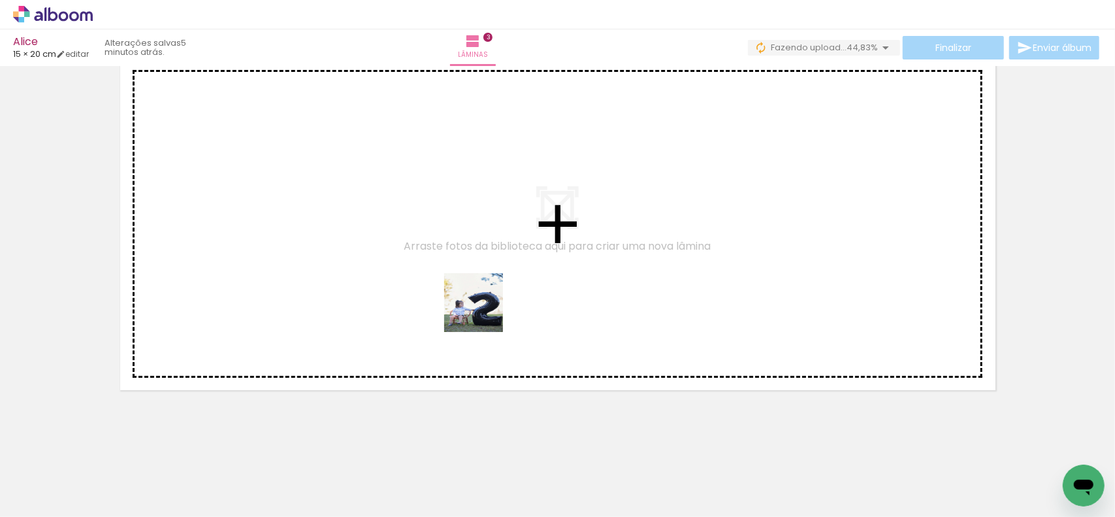
drag, startPoint x: 697, startPoint y: 483, endPoint x: 483, endPoint y: 312, distance: 273.3
click at [483, 312] on quentale-workspace at bounding box center [557, 258] width 1115 height 517
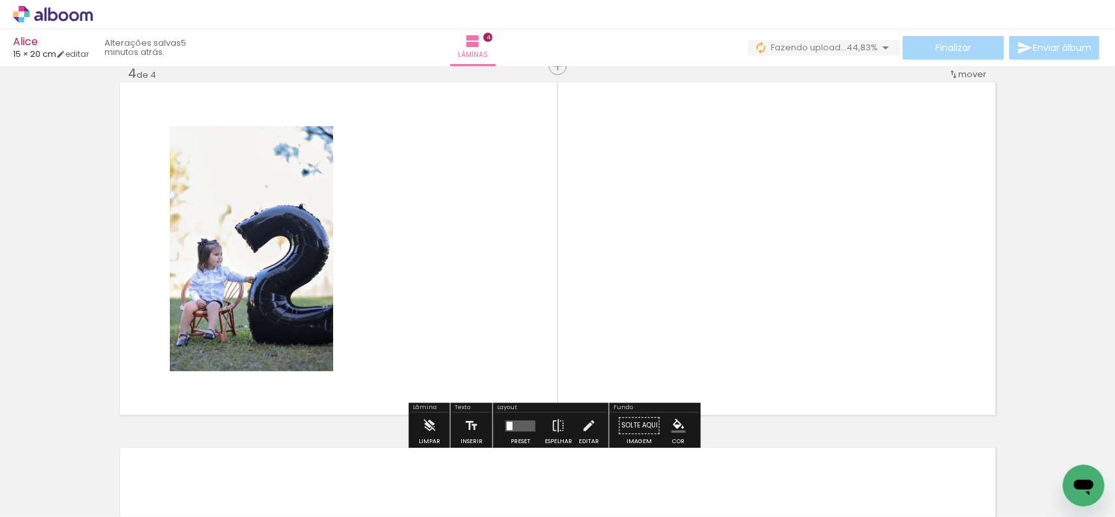
scroll to position [1114, 0]
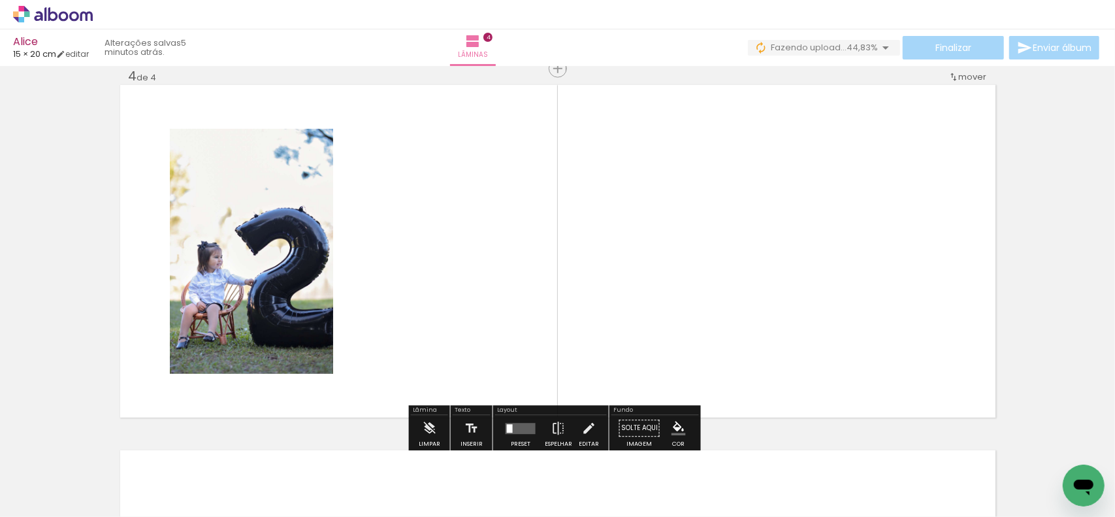
drag, startPoint x: 783, startPoint y: 483, endPoint x: 746, endPoint y: 323, distance: 164.3
click at [741, 312] on quentale-workspace at bounding box center [557, 258] width 1115 height 517
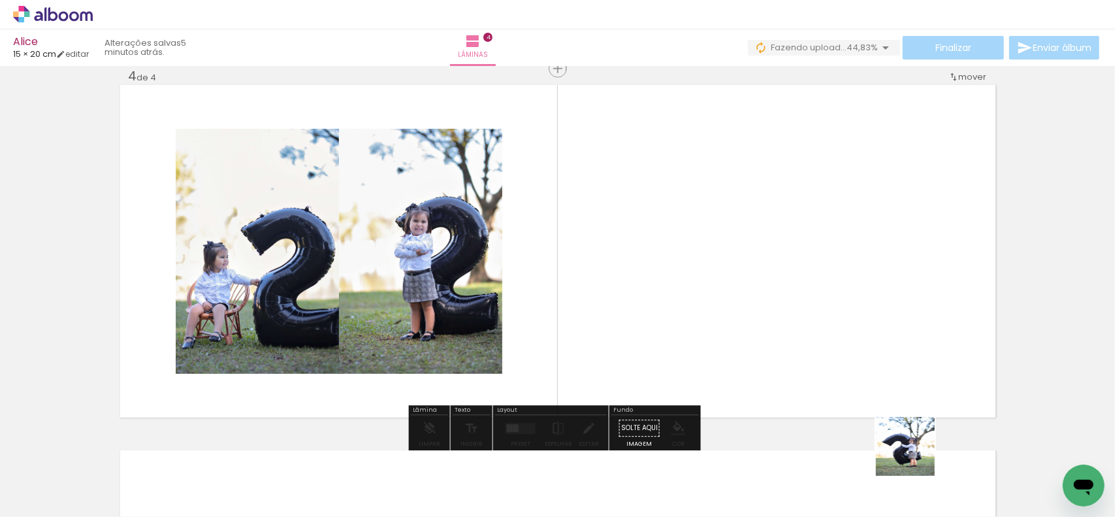
drag, startPoint x: 922, startPoint y: 481, endPoint x: 881, endPoint y: 332, distance: 154.7
click at [881, 332] on quentale-workspace at bounding box center [557, 258] width 1115 height 517
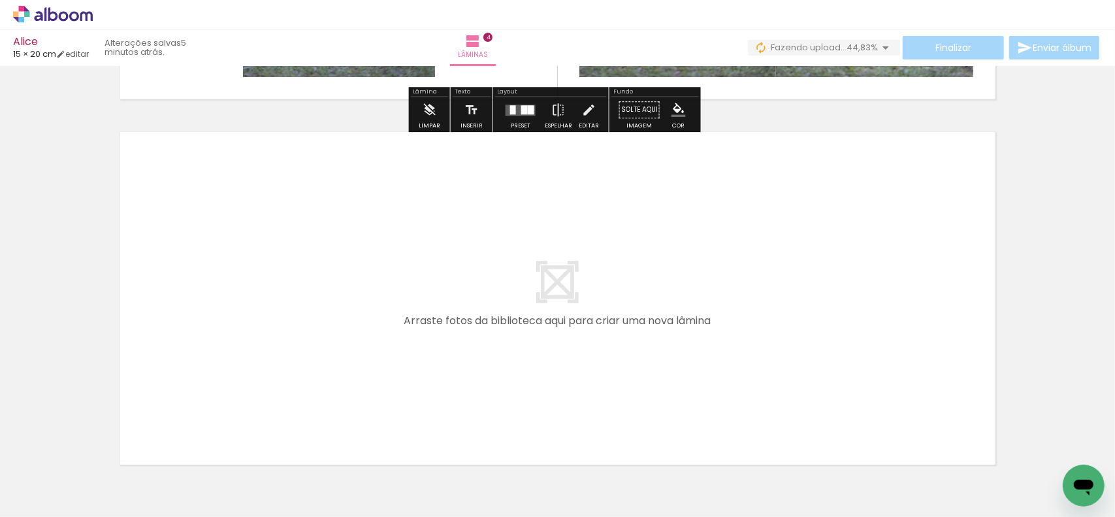
scroll to position [1441, 0]
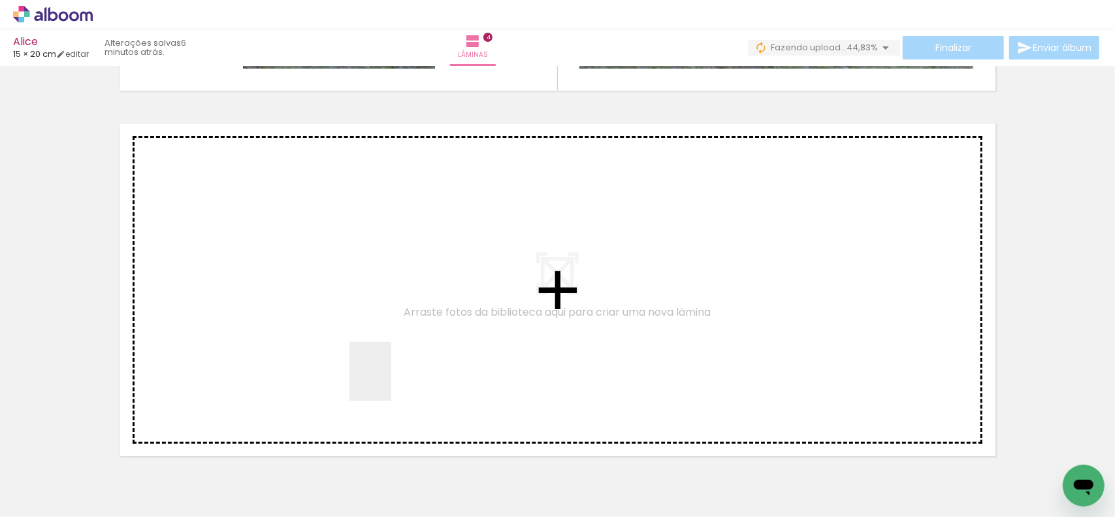
drag, startPoint x: 397, startPoint y: 491, endPoint x: 367, endPoint y: 309, distance: 184.7
click at [367, 309] on quentale-workspace at bounding box center [557, 258] width 1115 height 517
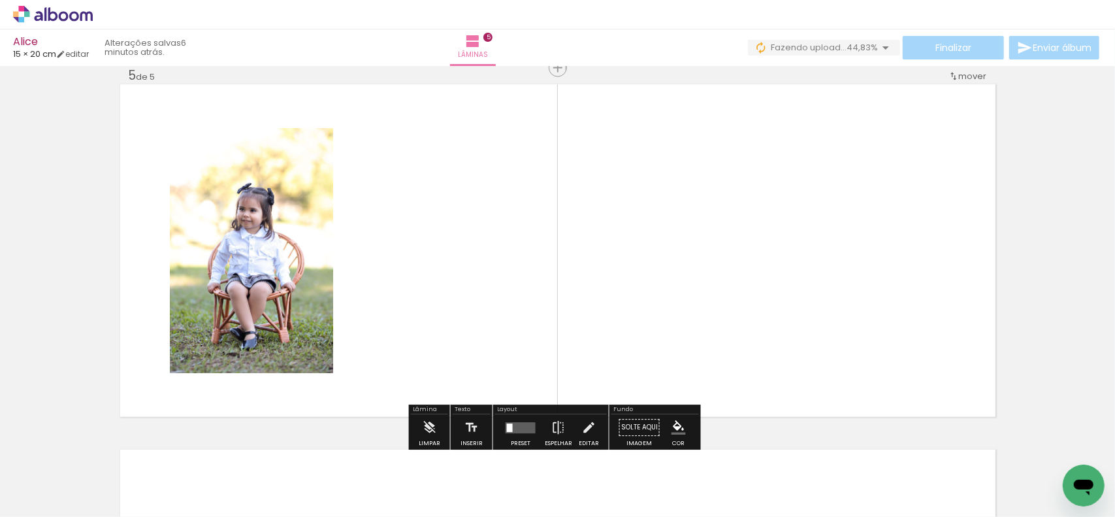
scroll to position [1480, 0]
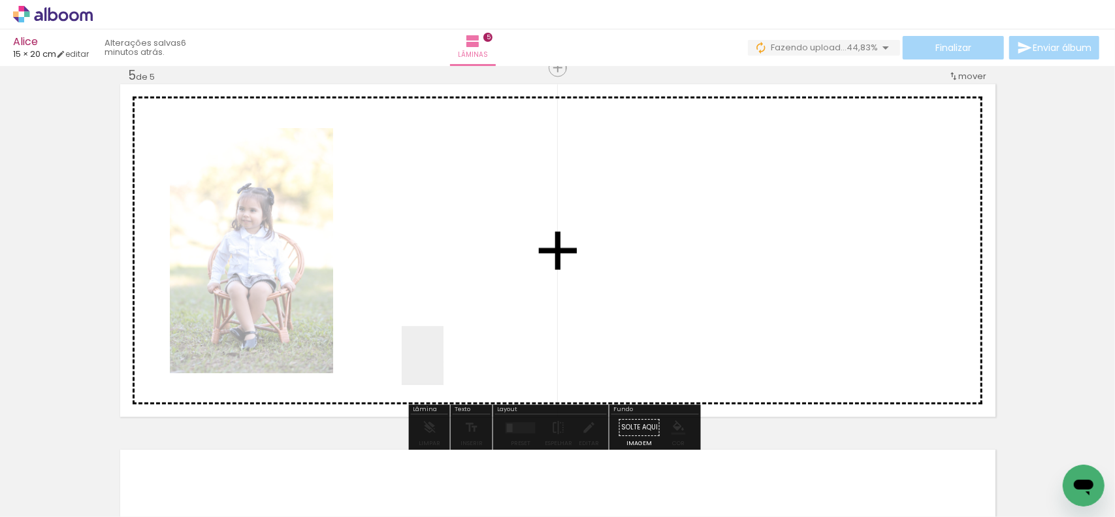
drag, startPoint x: 466, startPoint y: 462, endPoint x: 437, endPoint y: 353, distance: 112.4
click at [437, 353] on quentale-workspace at bounding box center [557, 258] width 1115 height 517
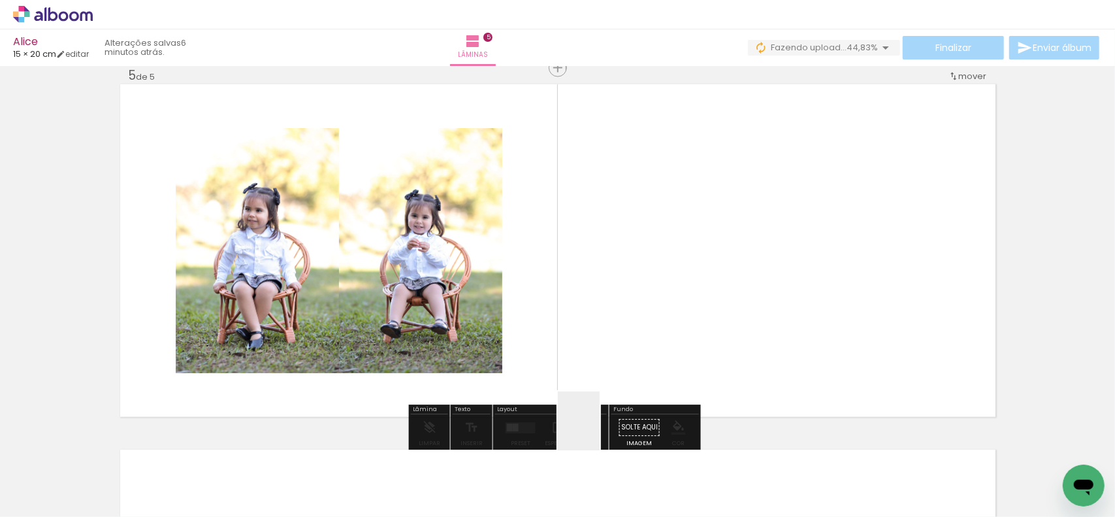
drag, startPoint x: 552, startPoint y: 492, endPoint x: 685, endPoint y: 370, distance: 179.9
click at [700, 325] on quentale-workspace at bounding box center [557, 258] width 1115 height 517
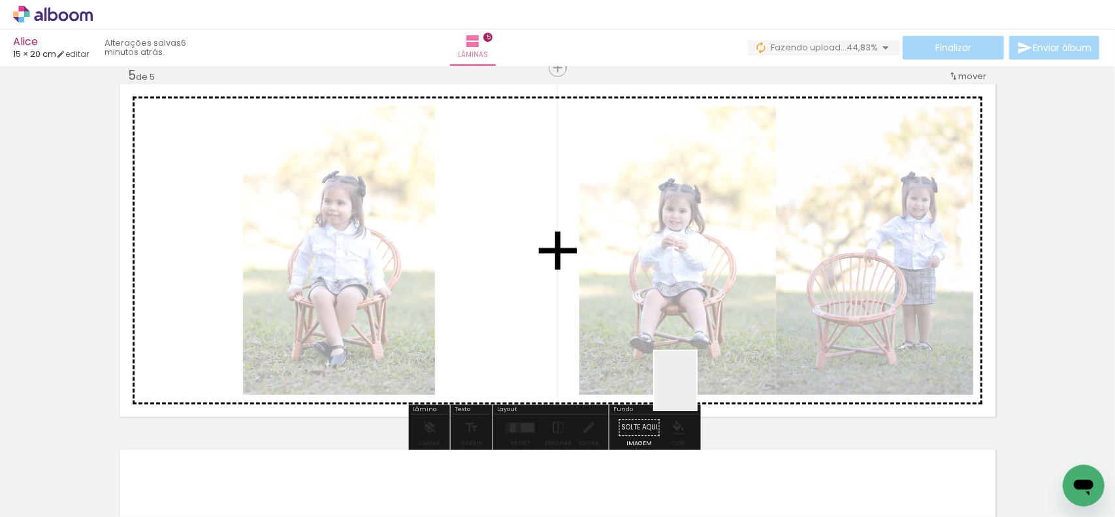
drag, startPoint x: 606, startPoint y: 489, endPoint x: 764, endPoint y: 325, distance: 227.8
click at [764, 325] on quentale-workspace at bounding box center [557, 258] width 1115 height 517
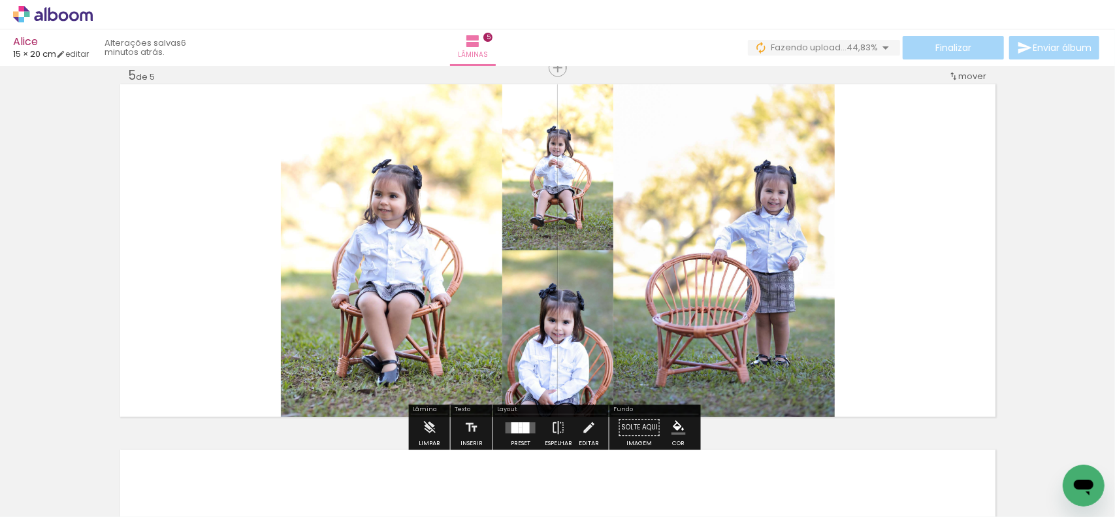
click at [513, 424] on div at bounding box center [514, 427] width 7 height 11
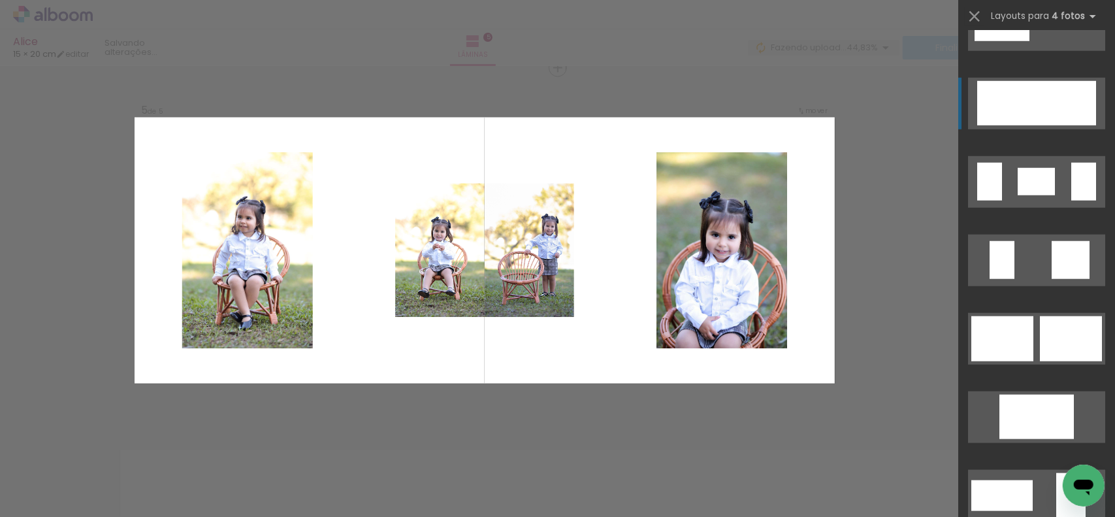
scroll to position [915, 0]
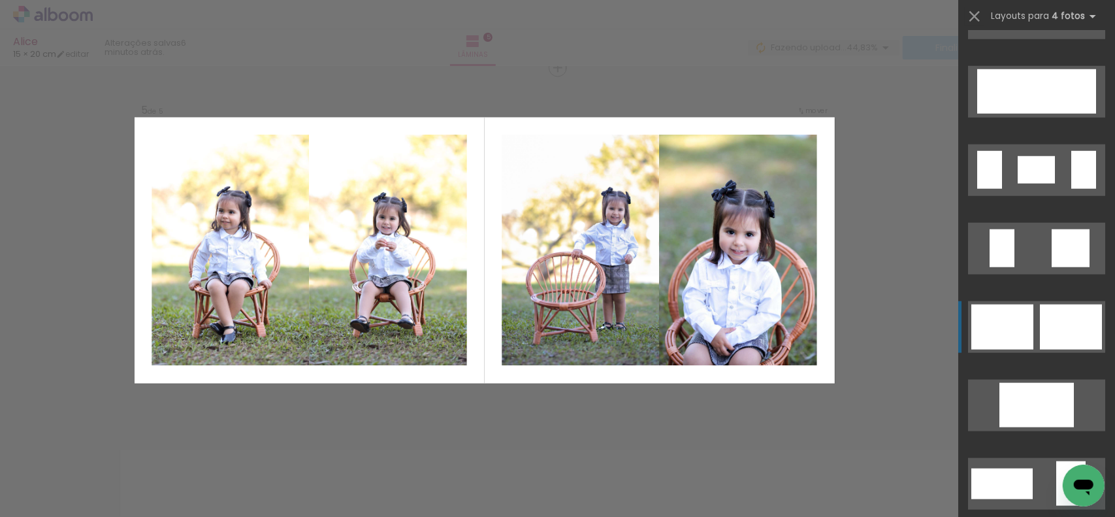
click at [1044, 321] on div at bounding box center [1055, 326] width 31 height 45
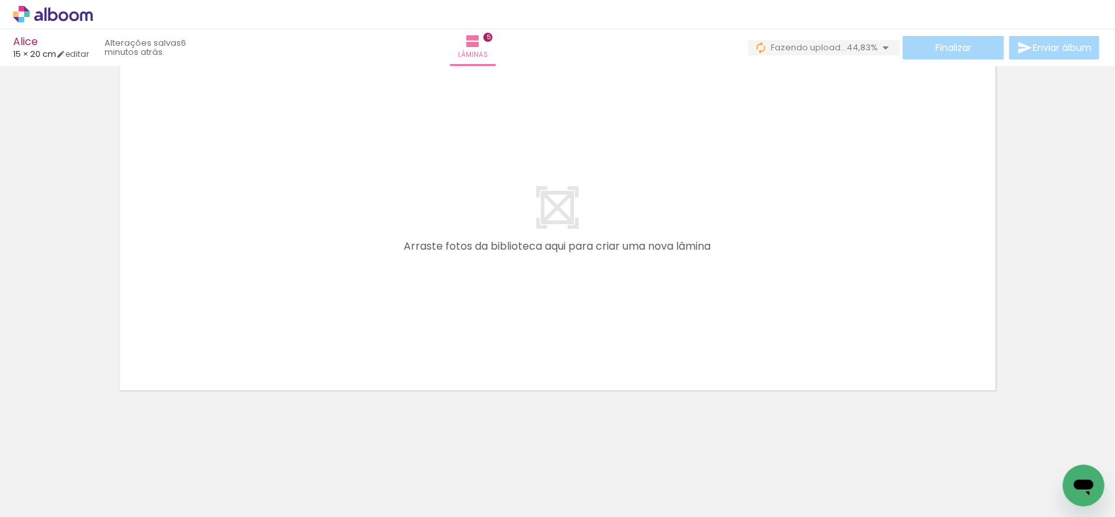
scroll to position [0, 928]
drag, startPoint x: 316, startPoint y: 478, endPoint x: 366, endPoint y: 335, distance: 151.9
click at [366, 296] on quentale-workspace at bounding box center [557, 258] width 1115 height 517
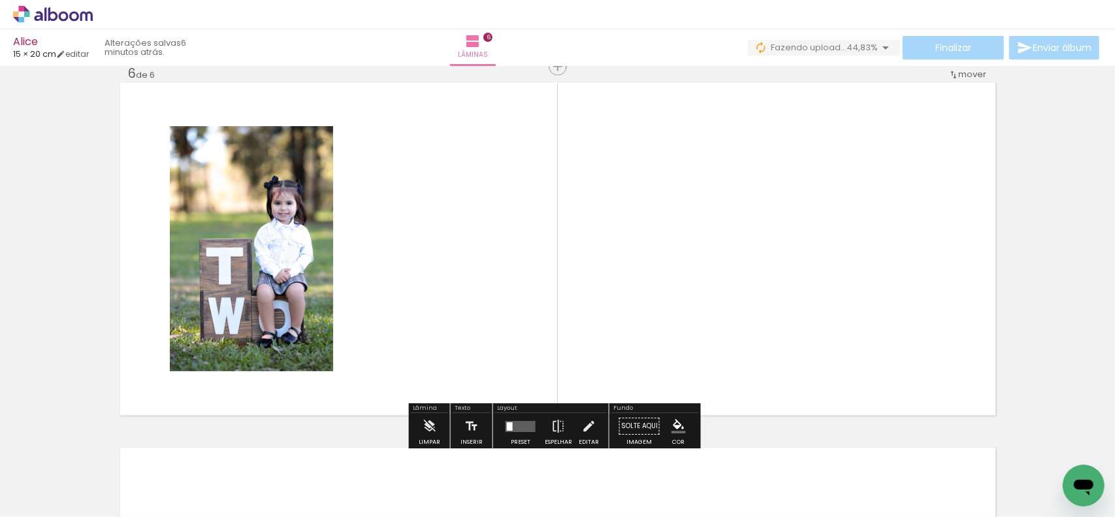
scroll to position [1845, 0]
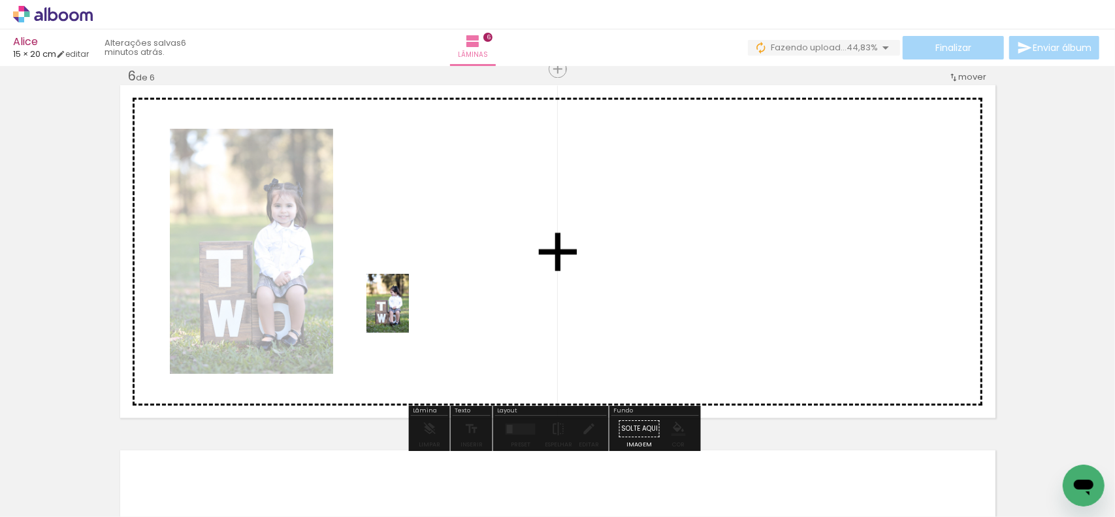
drag, startPoint x: 381, startPoint y: 464, endPoint x: 406, endPoint y: 313, distance: 153.7
click at [406, 313] on quentale-workspace at bounding box center [557, 258] width 1115 height 517
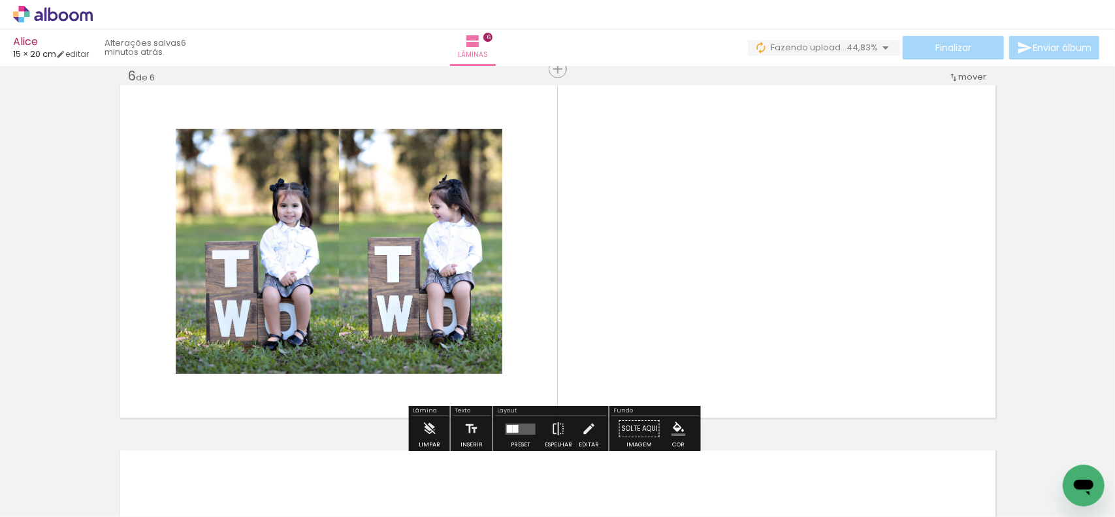
click at [465, 483] on div at bounding box center [447, 472] width 46 height 65
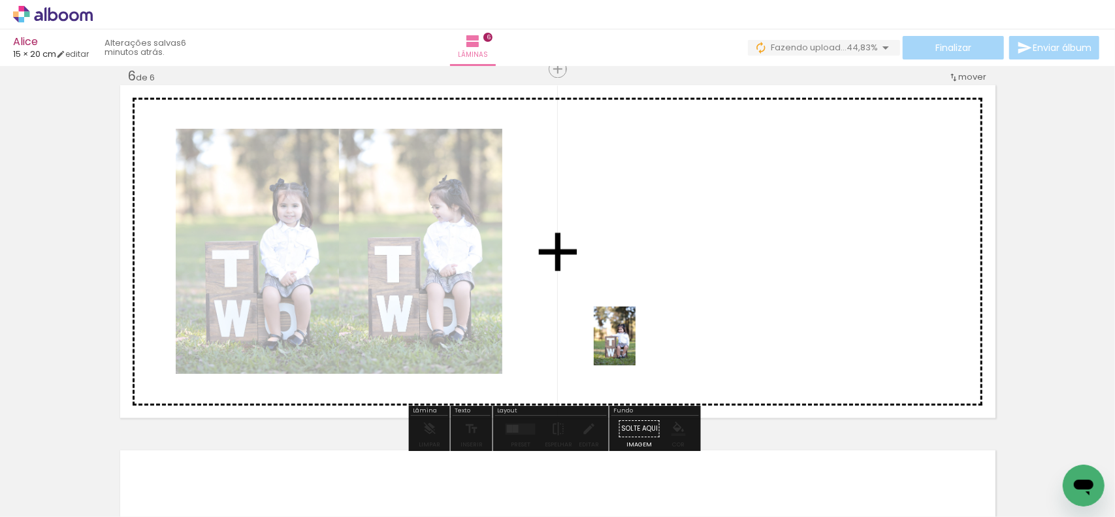
drag, startPoint x: 465, startPoint y: 483, endPoint x: 633, endPoint y: 346, distance: 217.2
click at [633, 346] on quentale-workspace at bounding box center [557, 258] width 1115 height 517
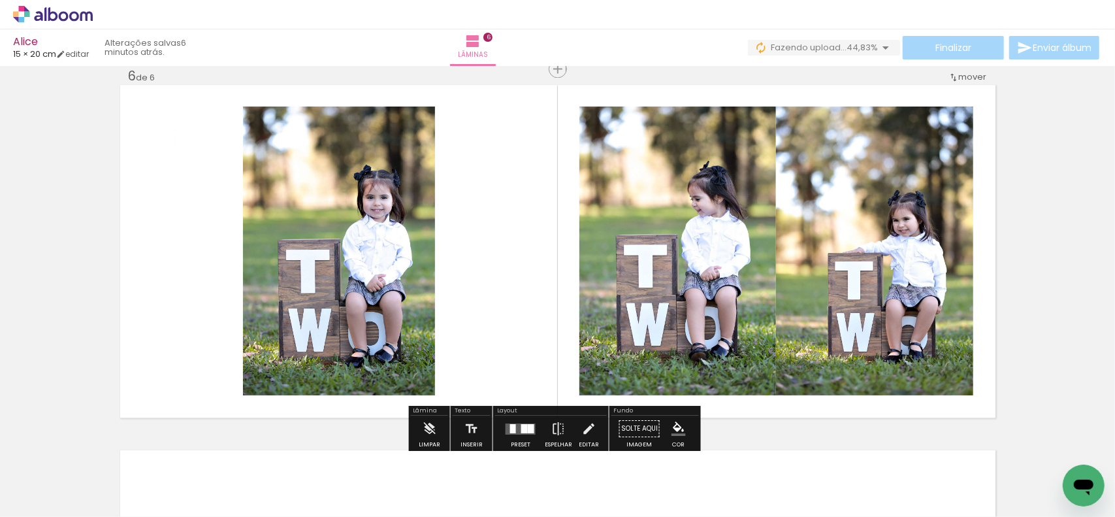
drag, startPoint x: 532, startPoint y: 490, endPoint x: 830, endPoint y: 308, distance: 348.9
click at [820, 316] on quentale-workspace at bounding box center [557, 258] width 1115 height 517
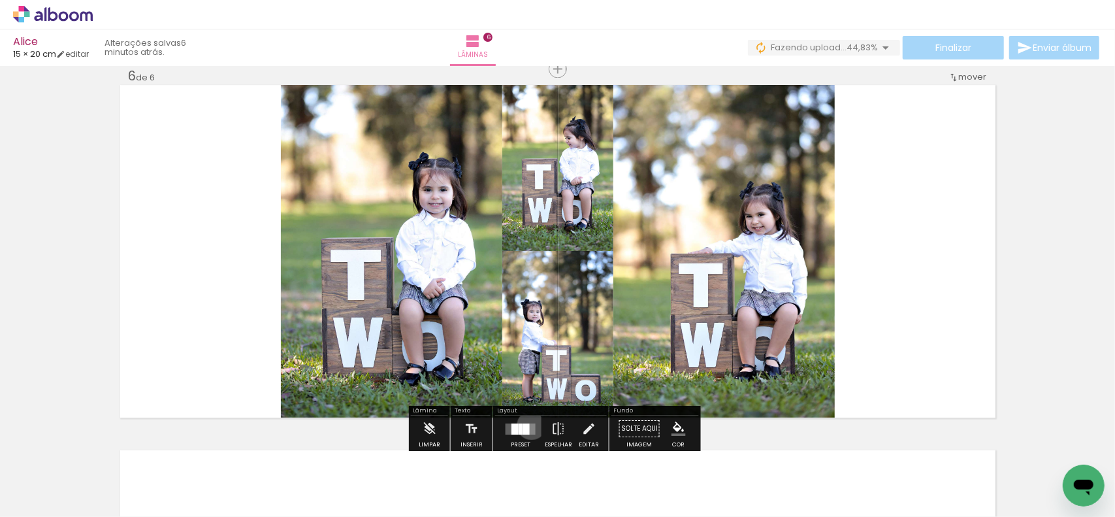
click at [528, 424] on quentale-layouter at bounding box center [521, 428] width 30 height 11
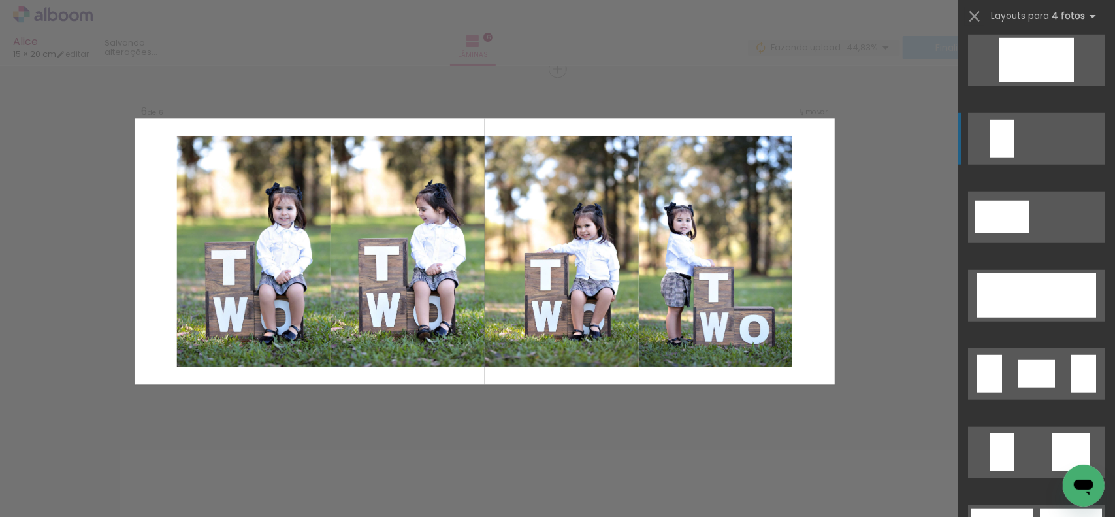
scroll to position [719, 0]
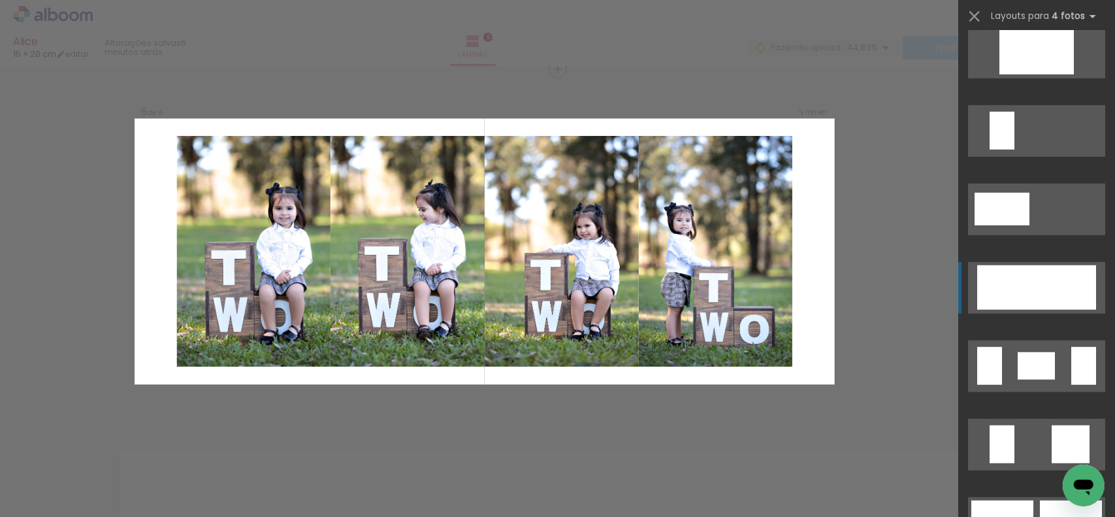
click at [1032, 263] on quentale-layouter at bounding box center [1036, 288] width 137 height 52
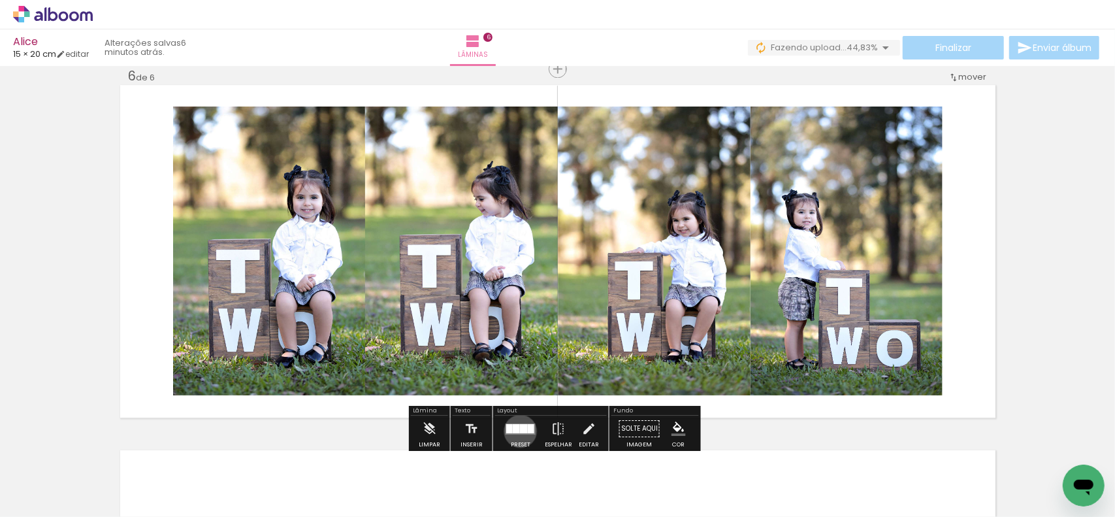
click at [520, 430] on div at bounding box center [524, 427] width 8 height 9
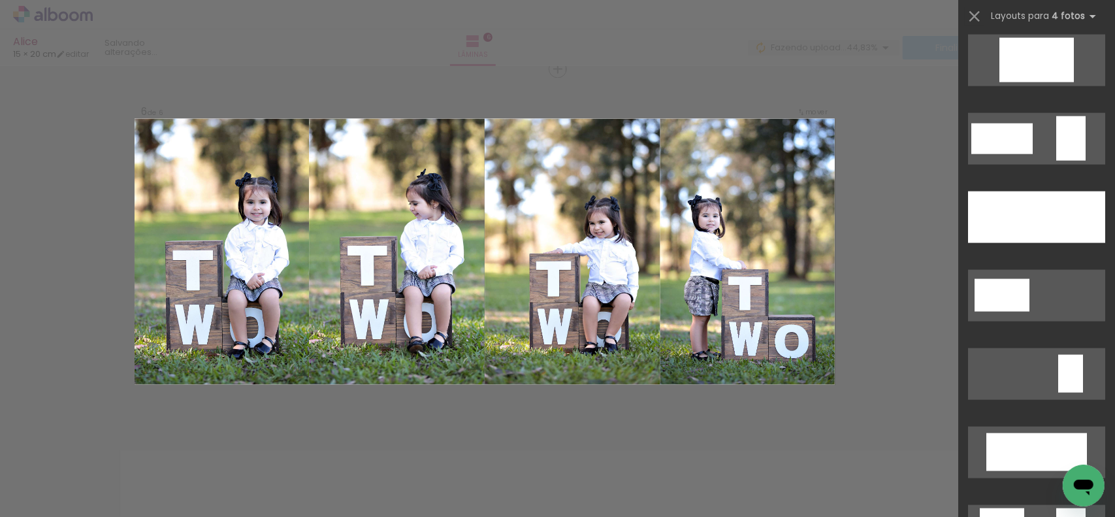
scroll to position [1333, 0]
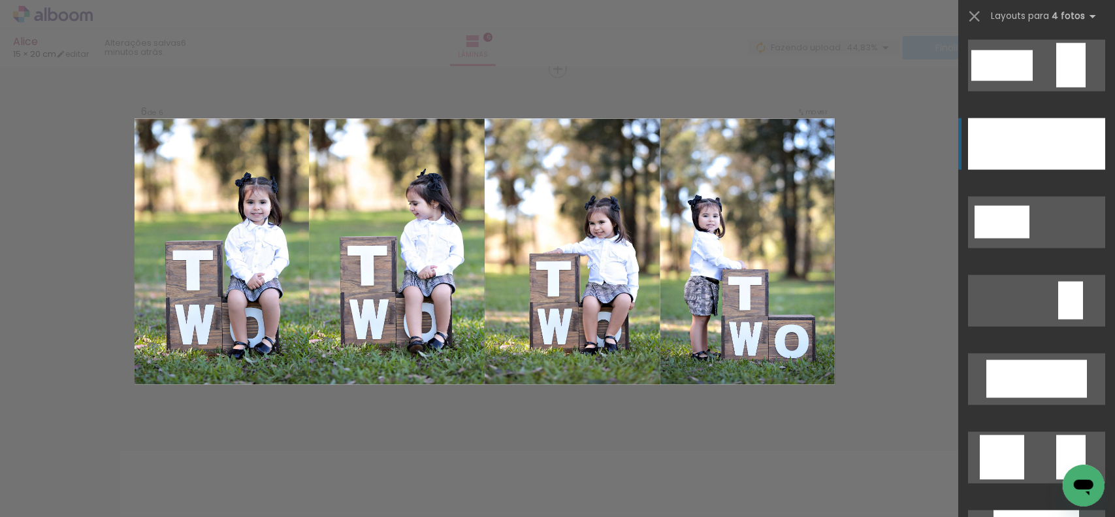
click at [1071, 149] on div at bounding box center [1088, 144] width 34 height 52
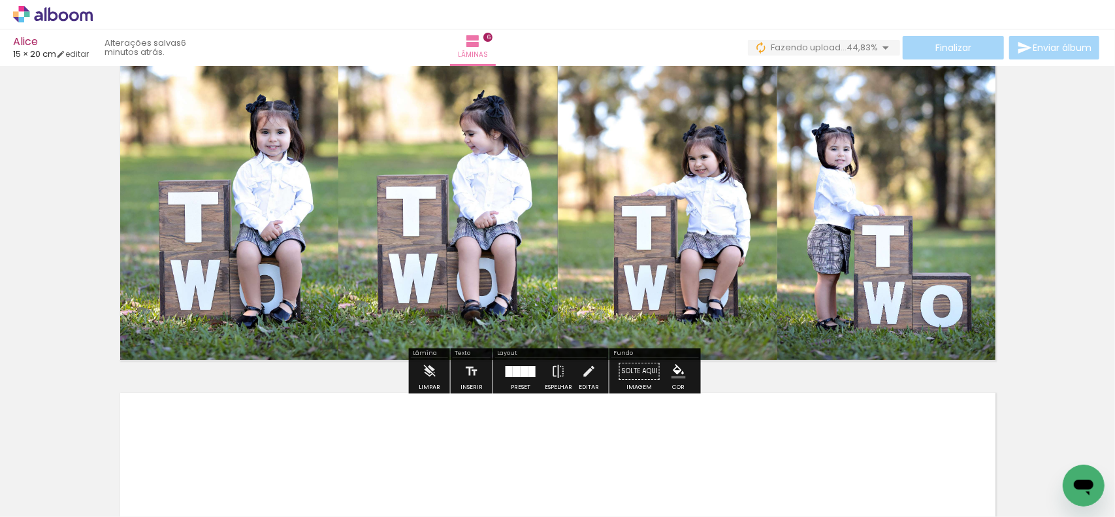
scroll to position [2041, 0]
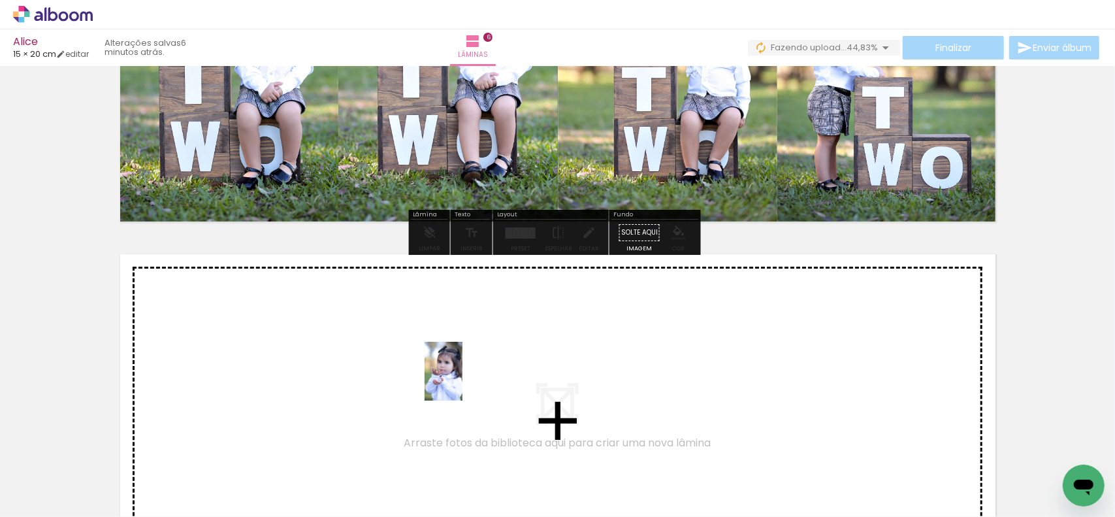
drag, startPoint x: 604, startPoint y: 484, endPoint x: 464, endPoint y: 381, distance: 174.3
click at [464, 381] on quentale-workspace at bounding box center [557, 258] width 1115 height 517
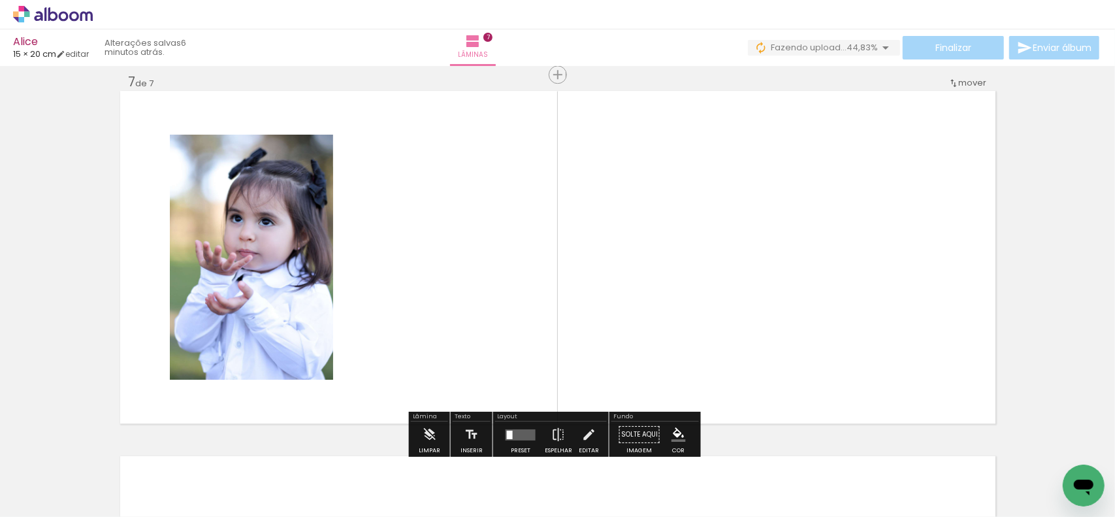
scroll to position [2211, 0]
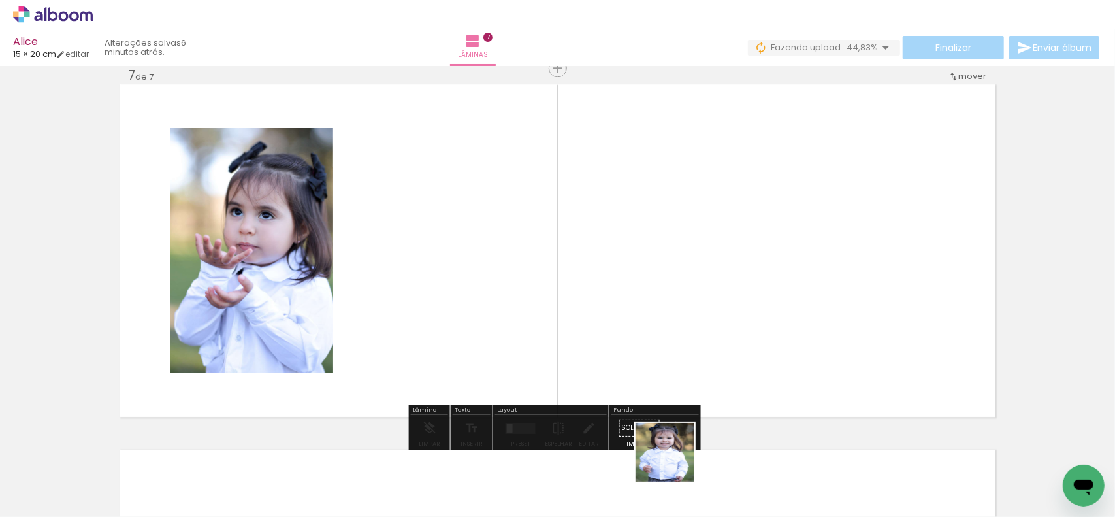
drag, startPoint x: 673, startPoint y: 486, endPoint x: 732, endPoint y: 292, distance: 202.7
click at [732, 292] on quentale-workspace at bounding box center [557, 258] width 1115 height 517
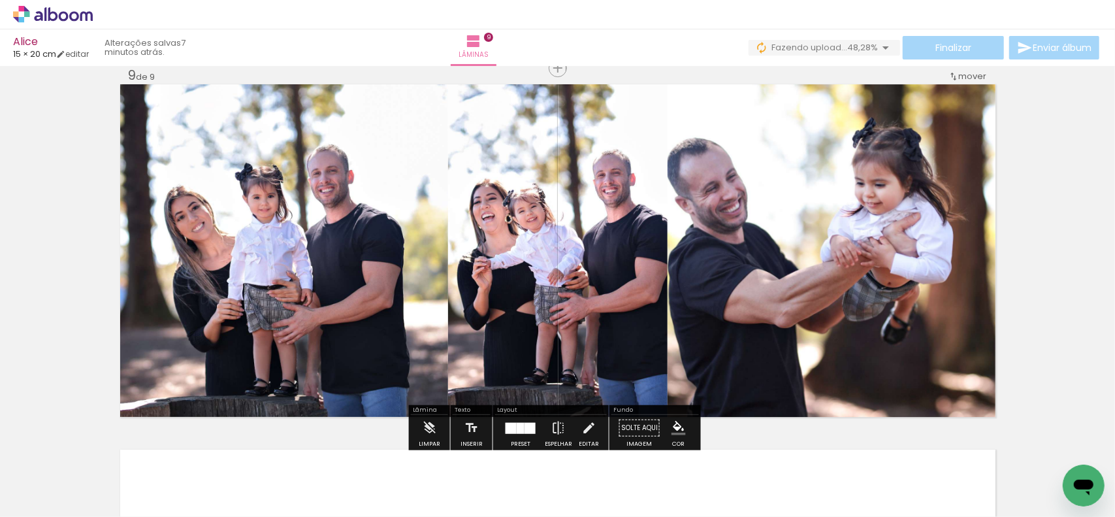
scroll to position [0, 1117]
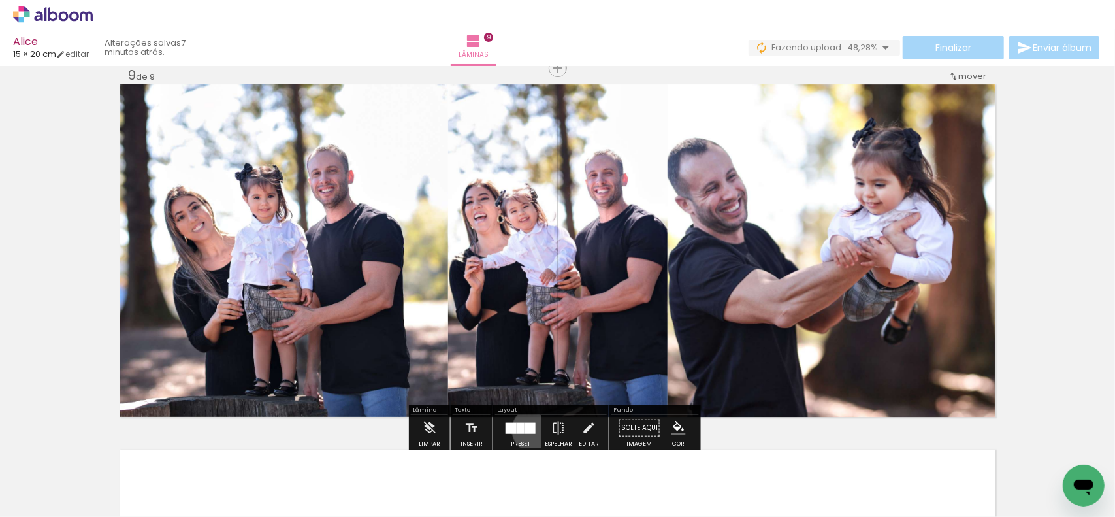
click at [532, 429] on div at bounding box center [530, 427] width 11 height 11
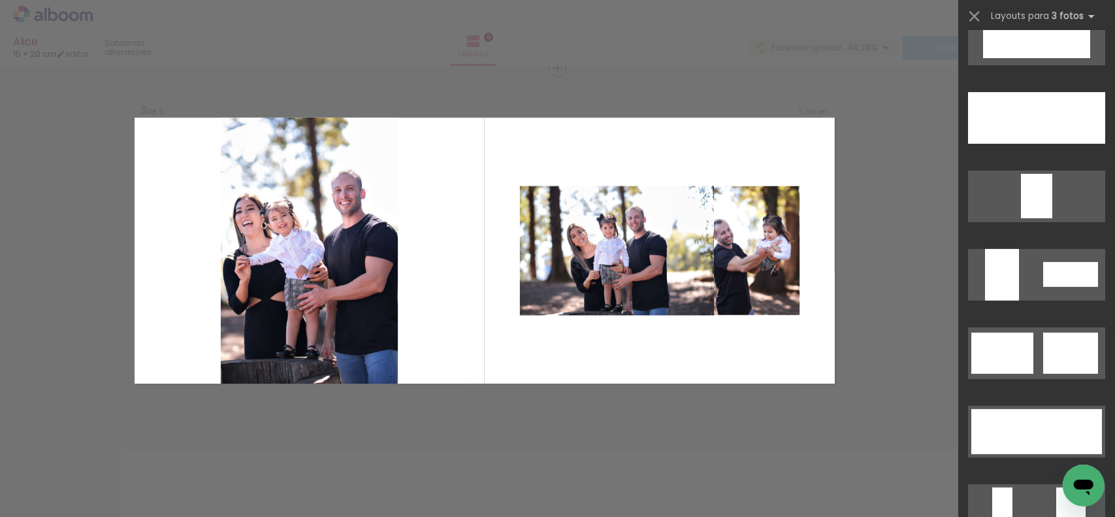
scroll to position [3684, 0]
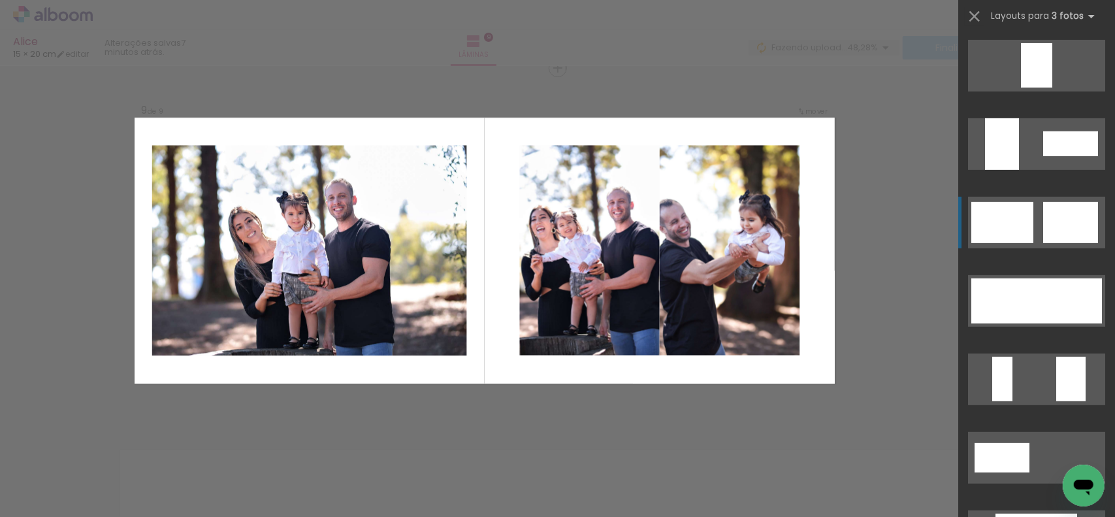
click at [1024, 227] on div at bounding box center [1002, 222] width 62 height 41
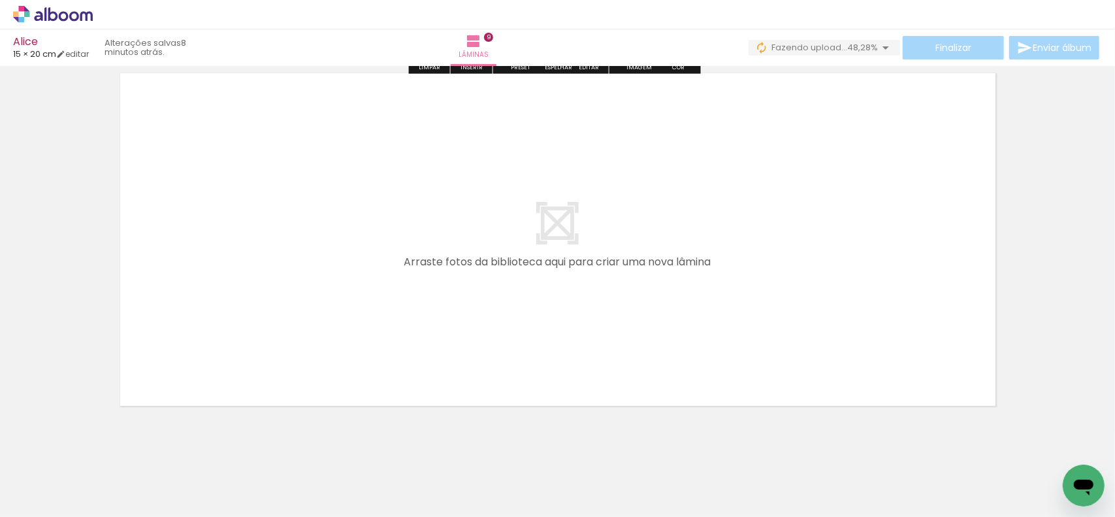
scroll to position [3333, 0]
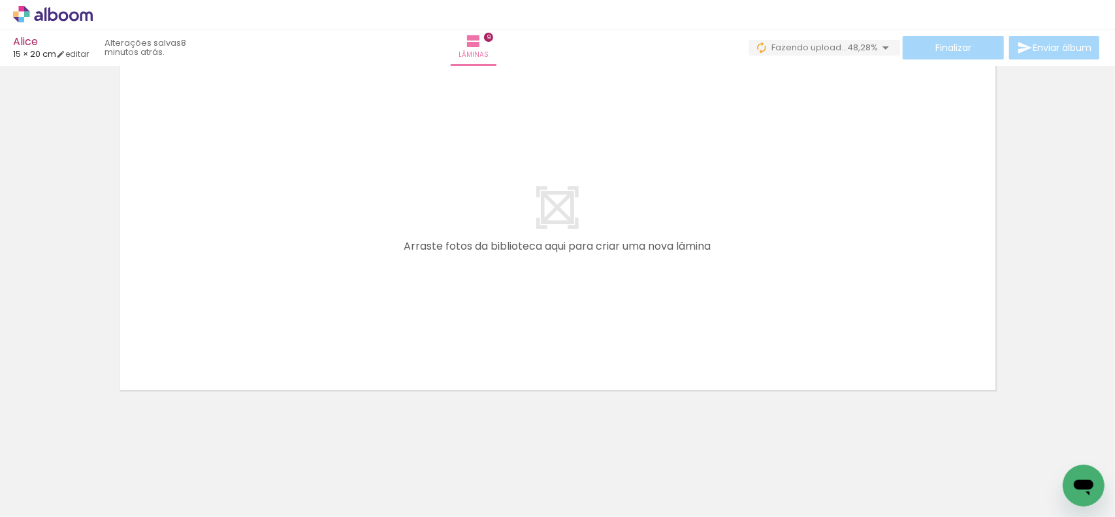
drag, startPoint x: 984, startPoint y: 474, endPoint x: 736, endPoint y: 286, distance: 311.1
click at [723, 263] on quentale-workspace at bounding box center [557, 258] width 1115 height 517
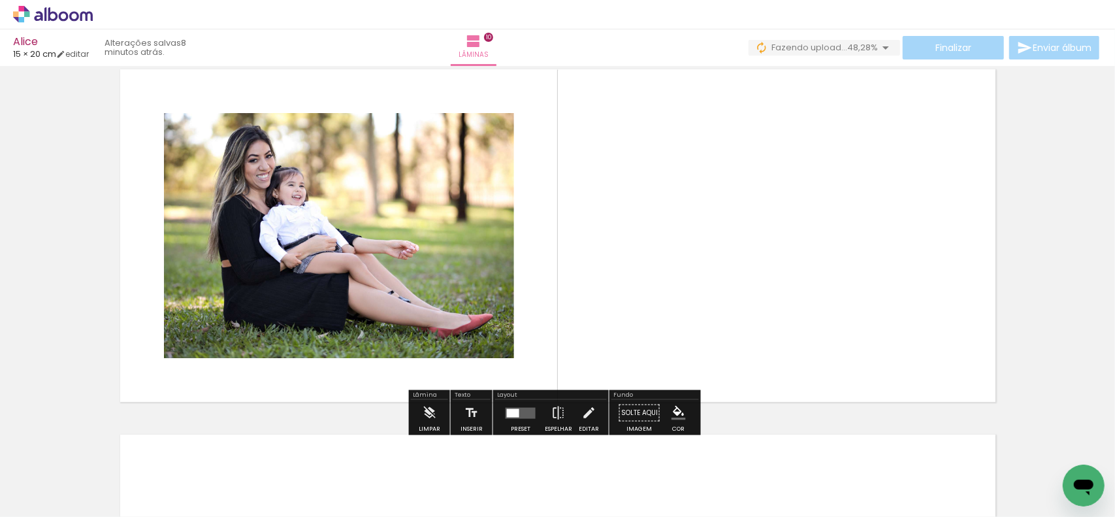
scroll to position [3305, 0]
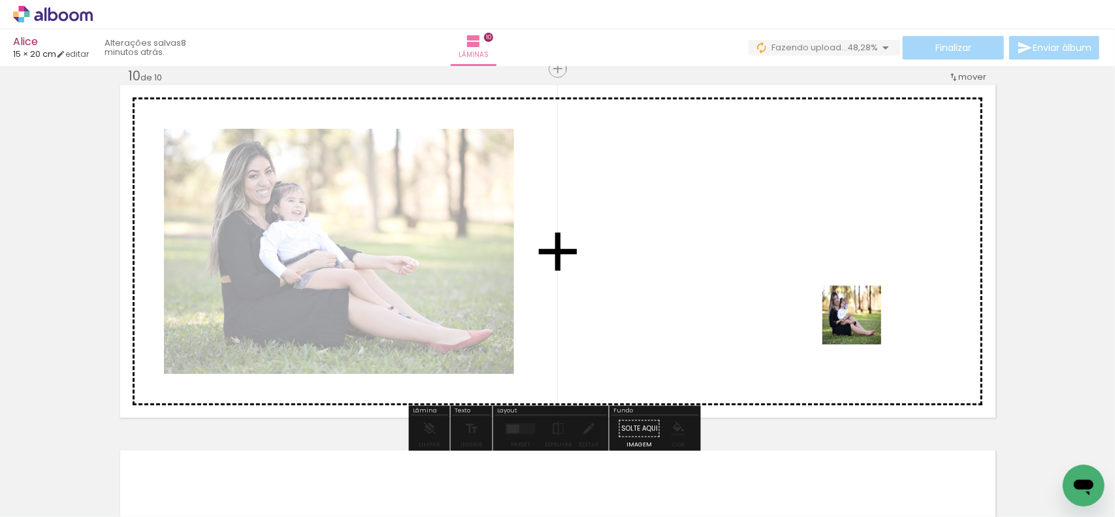
drag, startPoint x: 1052, startPoint y: 474, endPoint x: 786, endPoint y: 293, distance: 321.1
click at [786, 293] on quentale-workspace at bounding box center [557, 258] width 1115 height 517
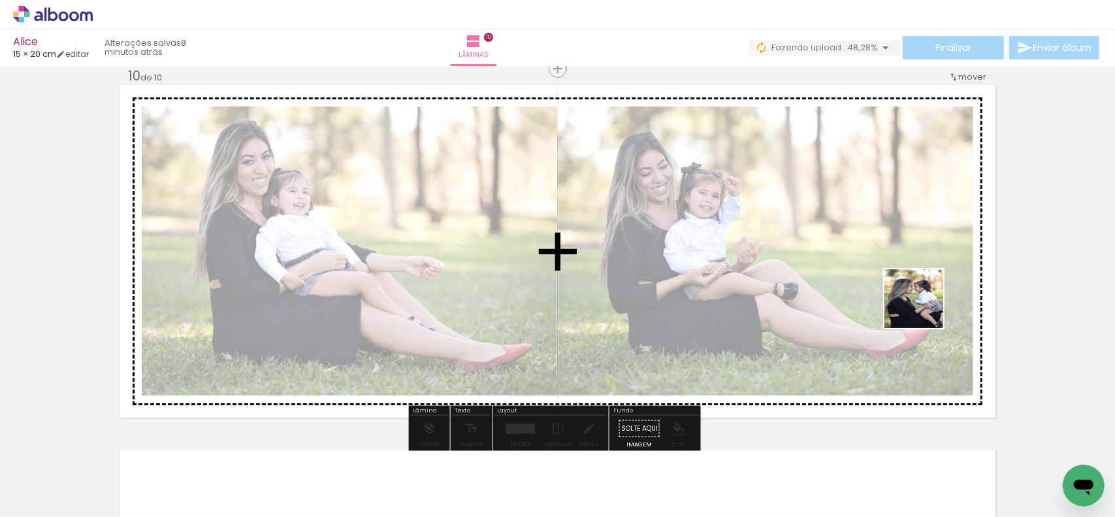
drag, startPoint x: 927, startPoint y: 443, endPoint x: 909, endPoint y: 249, distance: 194.9
click at [909, 249] on quentale-workspace at bounding box center [557, 258] width 1115 height 517
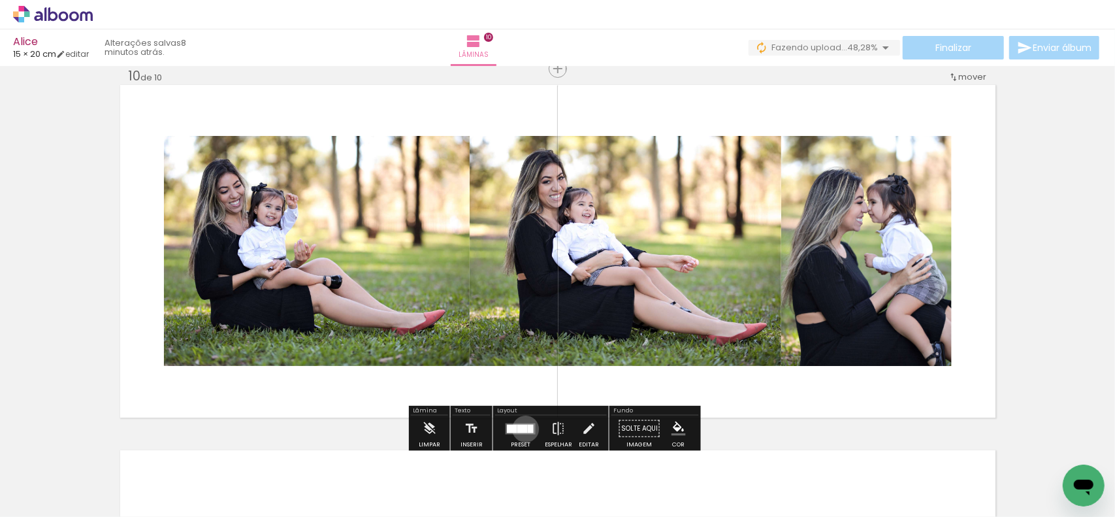
click at [523, 428] on div at bounding box center [522, 428] width 10 height 8
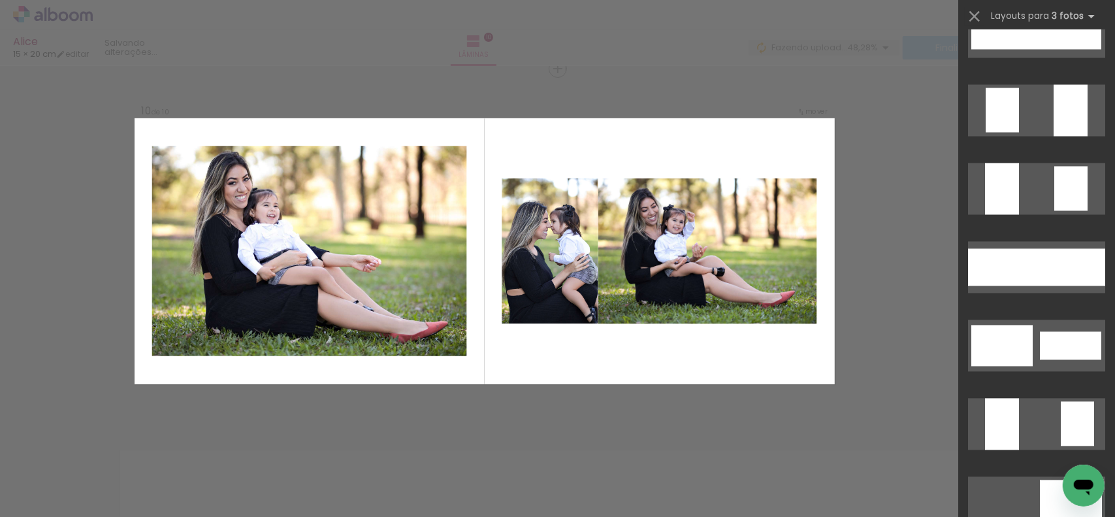
scroll to position [1764, 0]
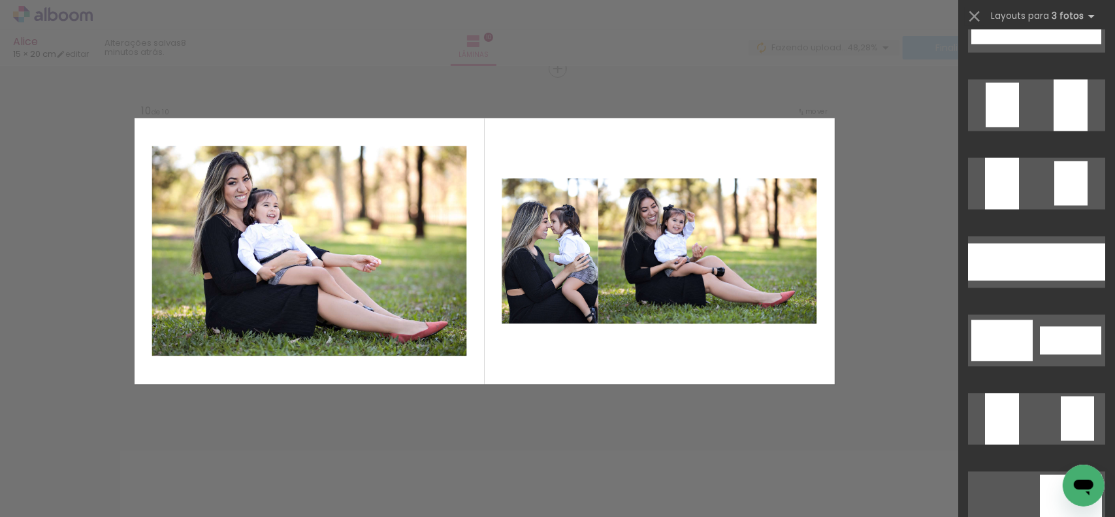
click at [1031, 343] on quentale-layouter at bounding box center [1036, 340] width 137 height 52
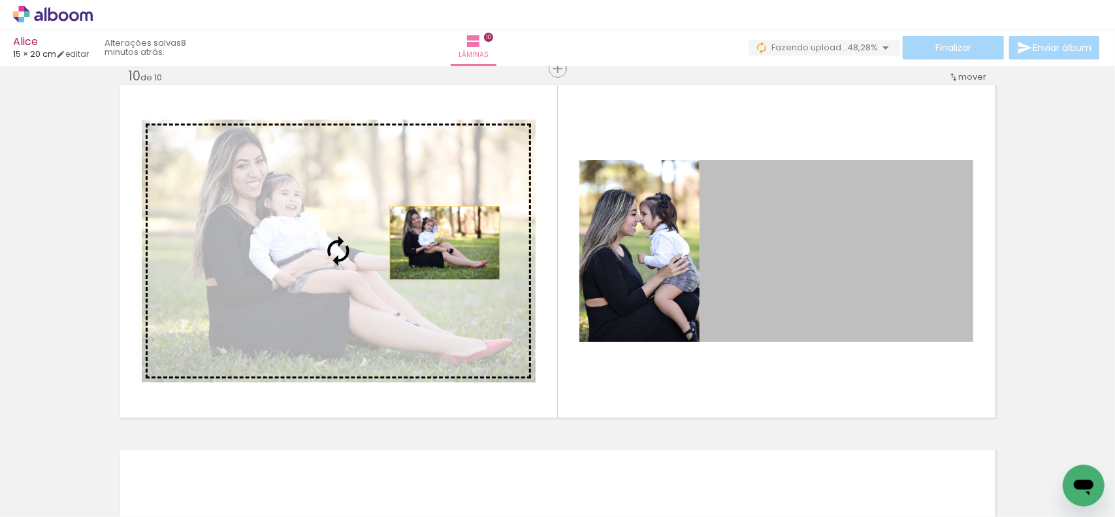
drag, startPoint x: 773, startPoint y: 251, endPoint x: 376, endPoint y: 265, distance: 397.4
click at [0, 0] on slot at bounding box center [0, 0] width 0 height 0
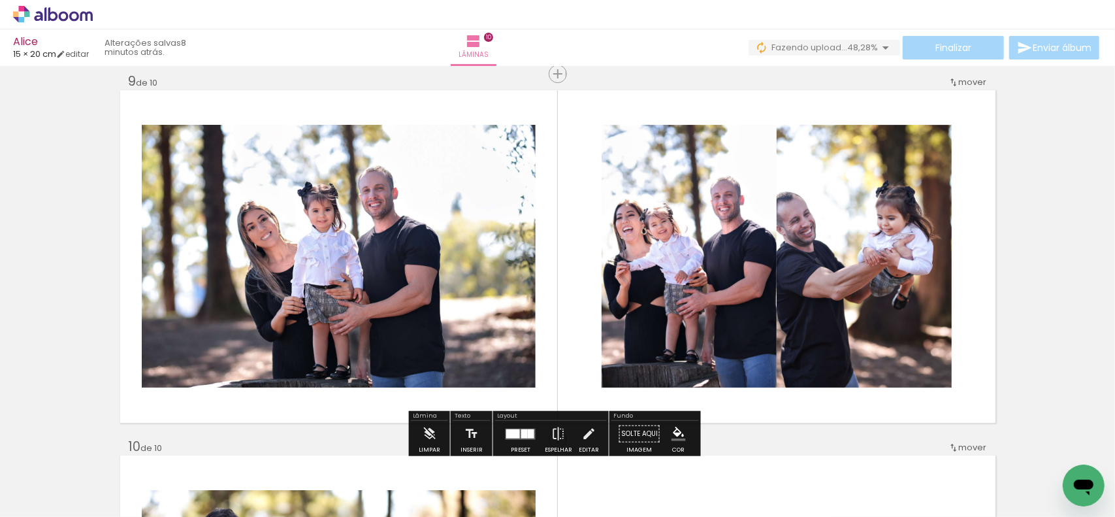
scroll to position [2979, 0]
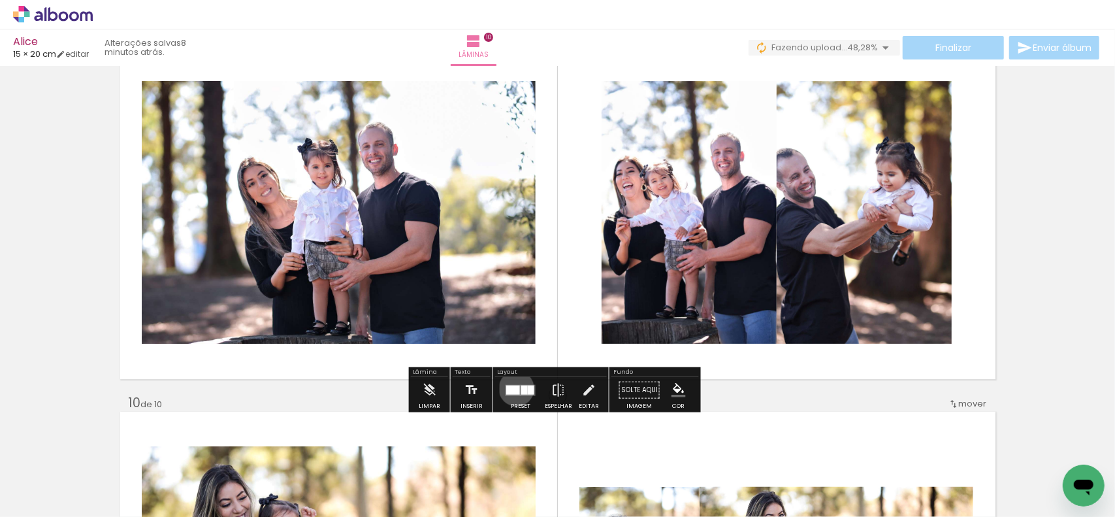
click at [513, 387] on div at bounding box center [513, 389] width 14 height 9
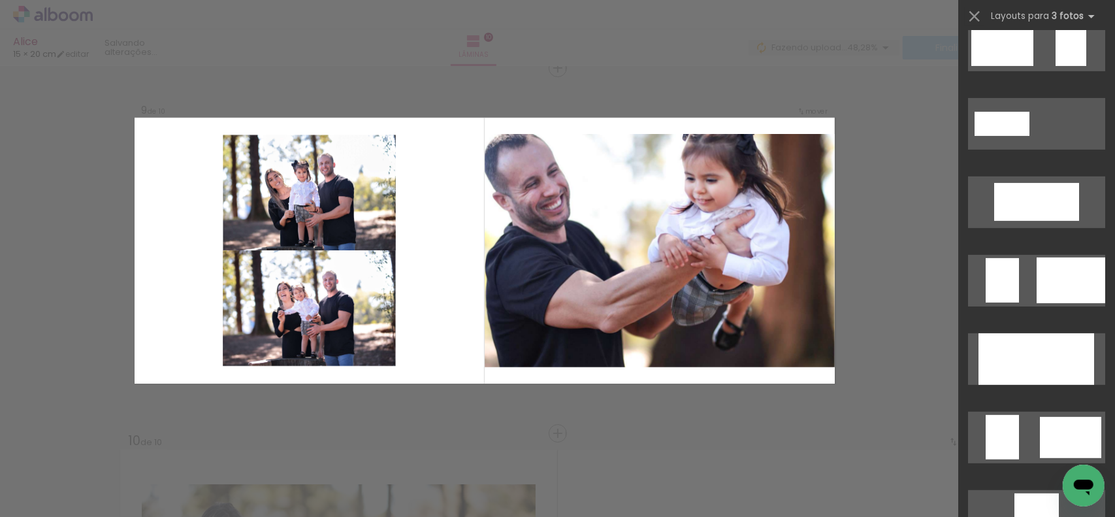
scroll to position [7042, 0]
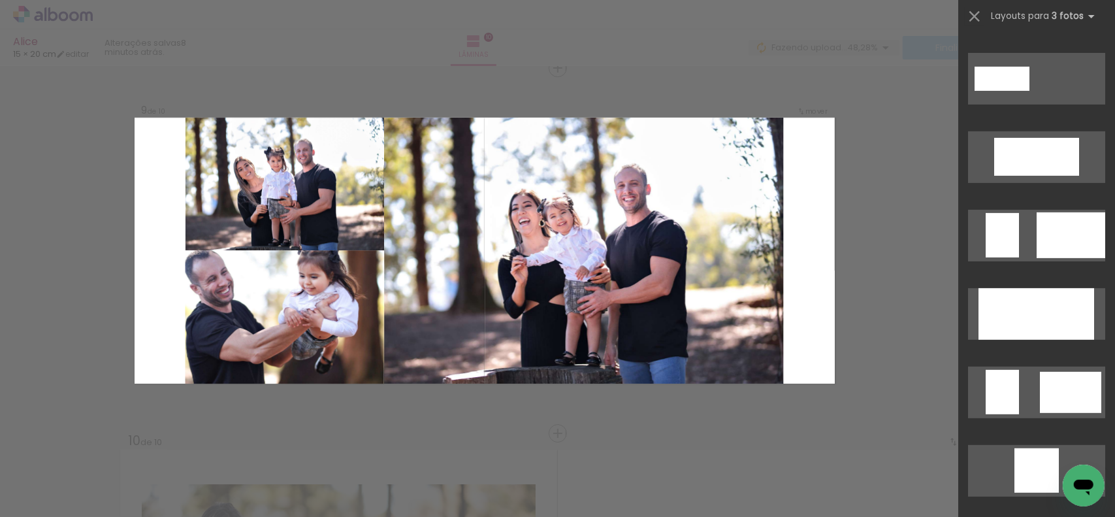
click at [1027, 297] on div at bounding box center [1055, 314] width 77 height 52
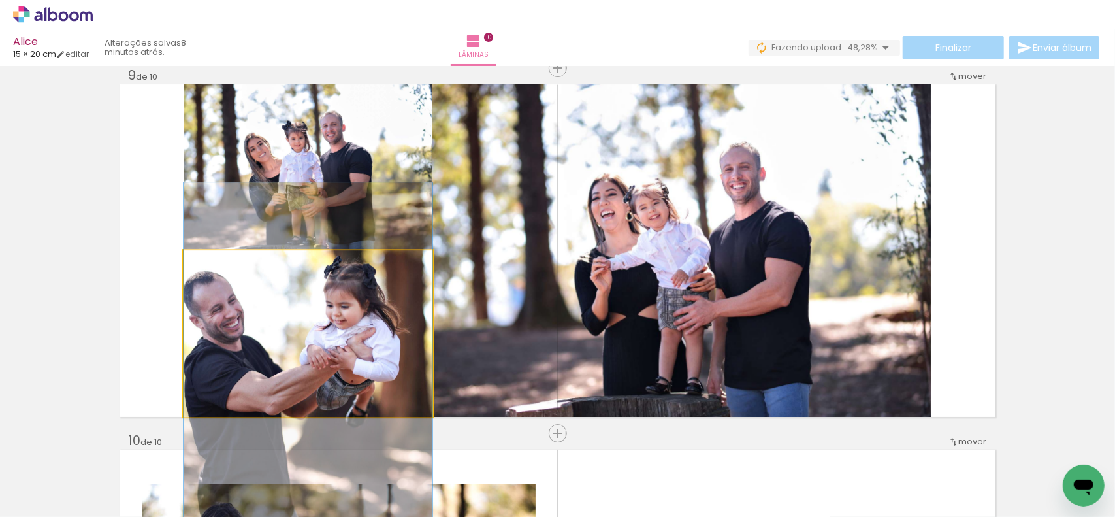
drag, startPoint x: 298, startPoint y: 318, endPoint x: 302, endPoint y: 341, distance: 23.2
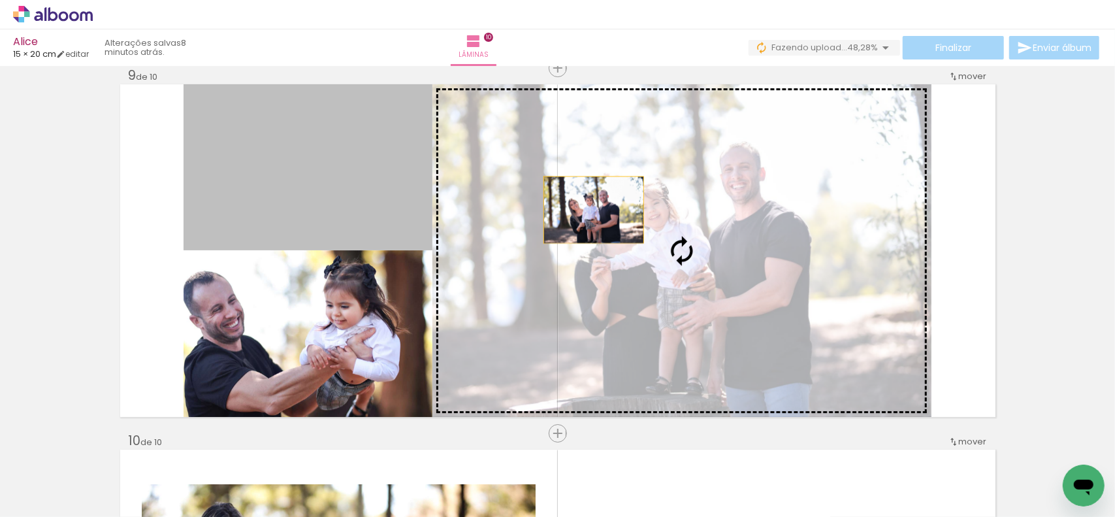
drag, startPoint x: 327, startPoint y: 137, endPoint x: 611, endPoint y: 212, distance: 294.1
click at [0, 0] on slot at bounding box center [0, 0] width 0 height 0
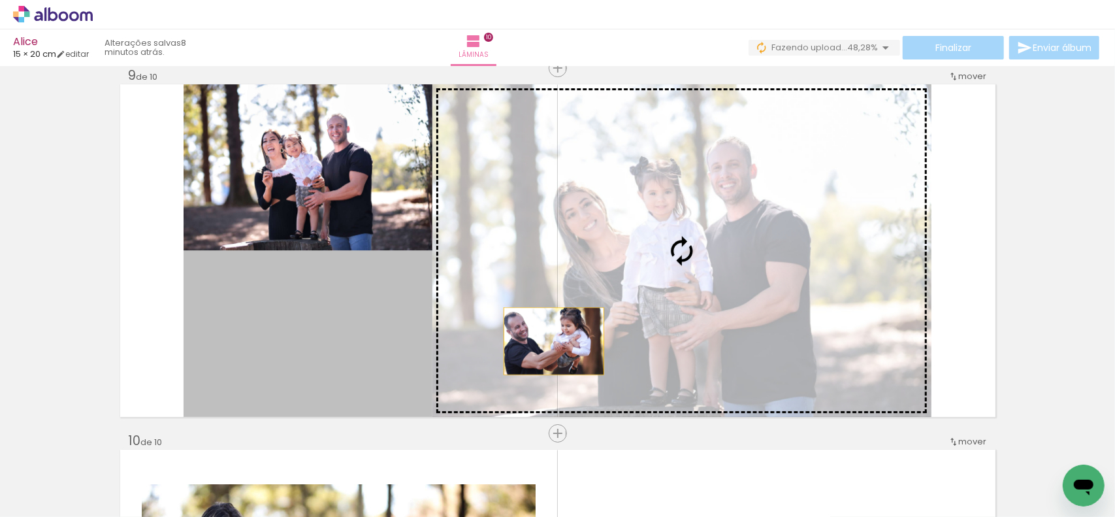
drag, startPoint x: 371, startPoint y: 360, endPoint x: 656, endPoint y: 318, distance: 287.9
click at [0, 0] on slot at bounding box center [0, 0] width 0 height 0
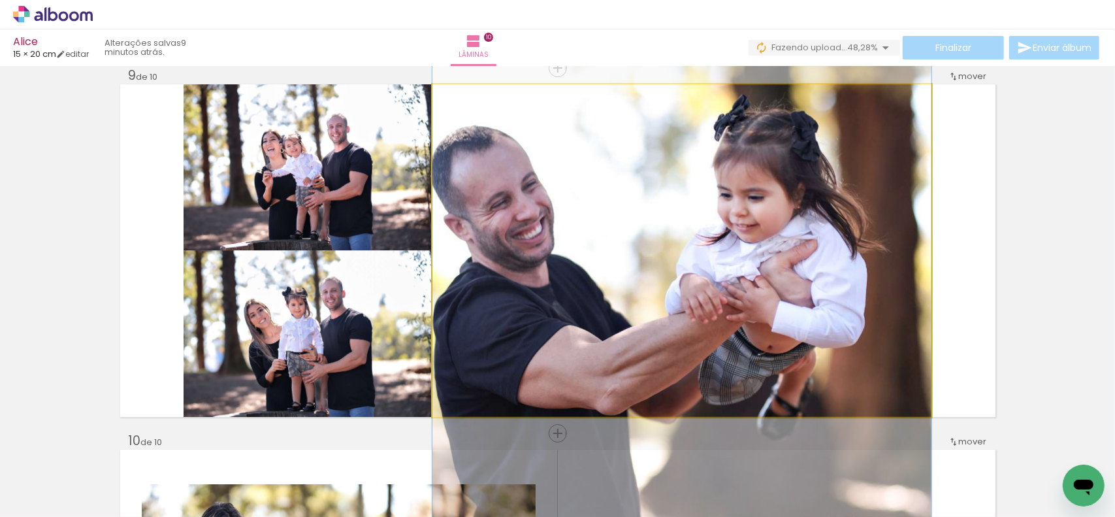
drag, startPoint x: 699, startPoint y: 259, endPoint x: 726, endPoint y: 306, distance: 54.1
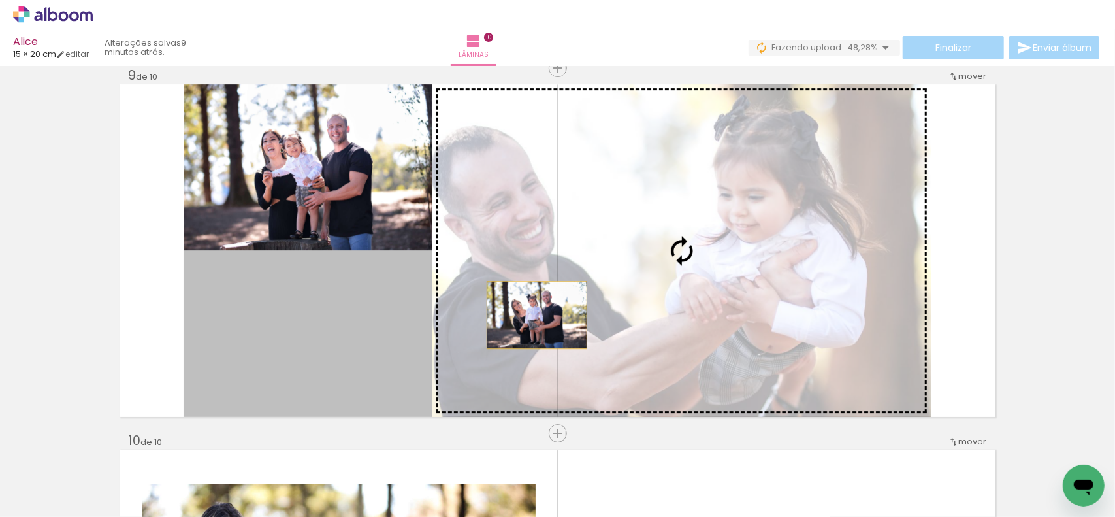
drag, startPoint x: 331, startPoint y: 348, endPoint x: 532, endPoint y: 315, distance: 203.3
click at [0, 0] on slot at bounding box center [0, 0] width 0 height 0
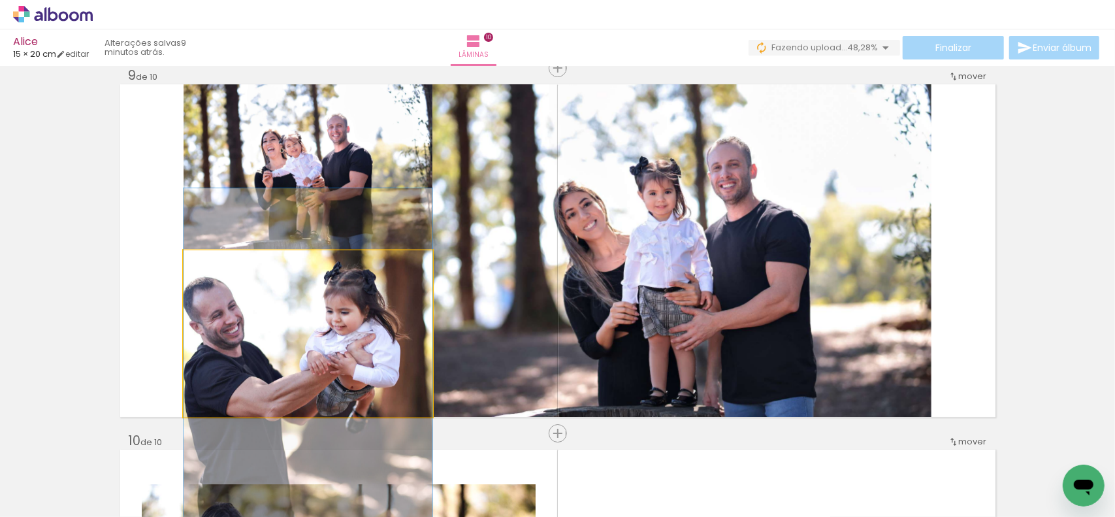
drag, startPoint x: 302, startPoint y: 339, endPoint x: 309, endPoint y: 368, distance: 29.6
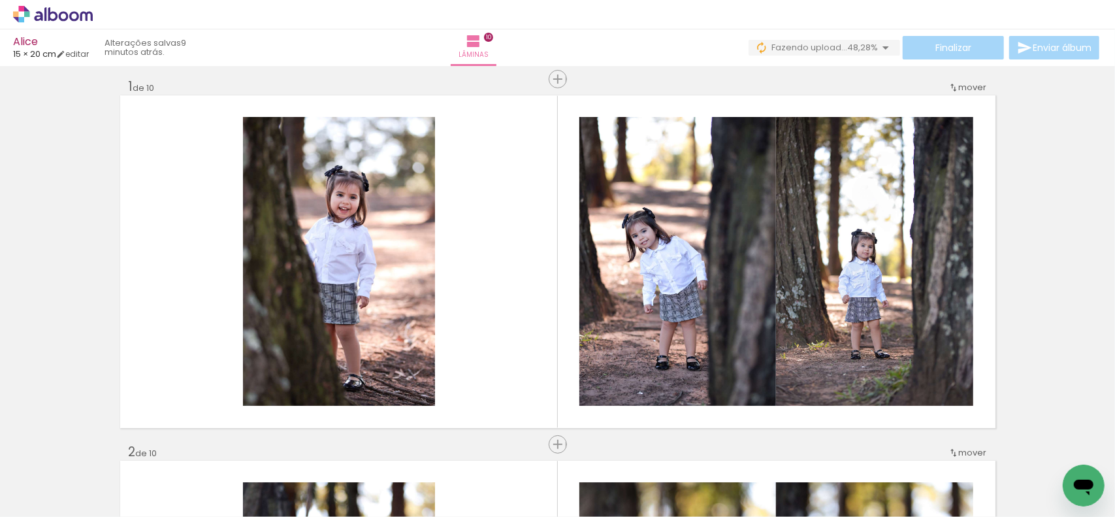
scroll to position [0, 0]
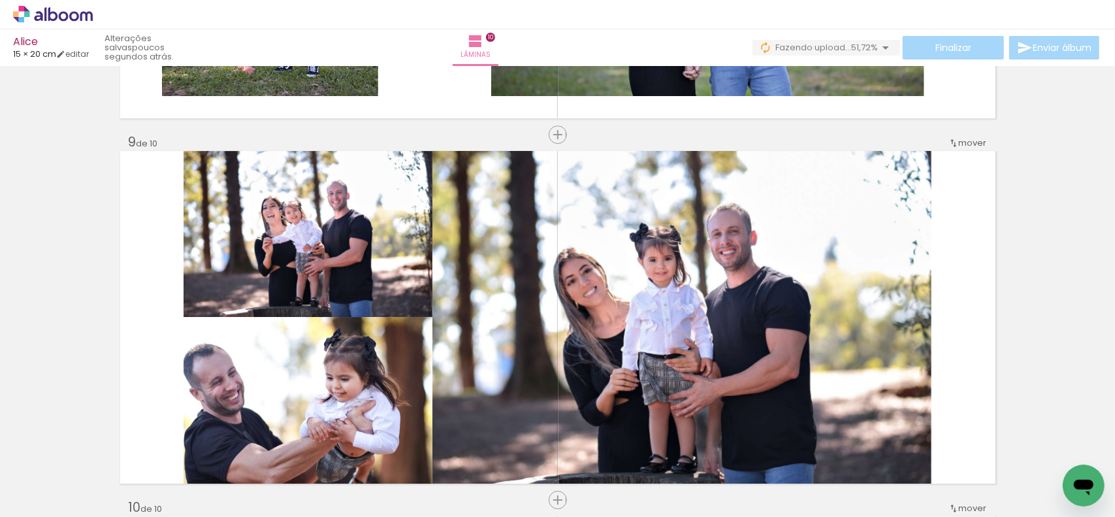
scroll to position [2874, 0]
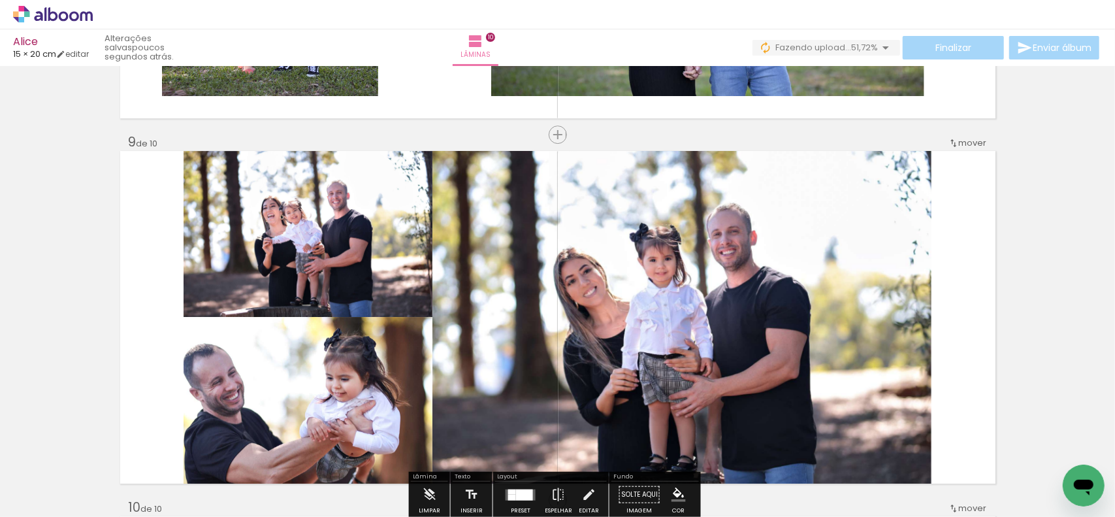
click at [940, 41] on div "Finalizar Enviar álbum" at bounding box center [927, 48] width 349 height 24
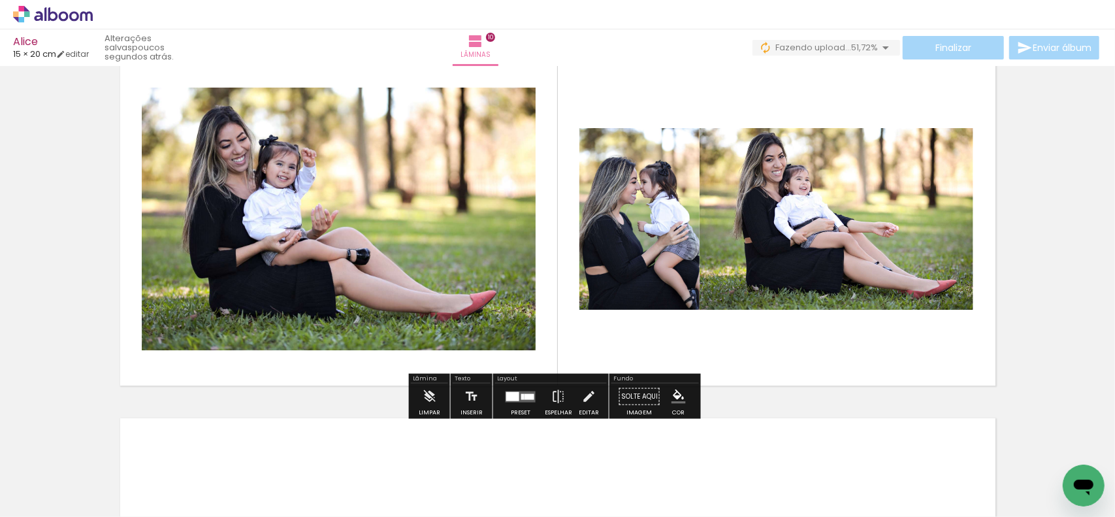
scroll to position [3307, 0]
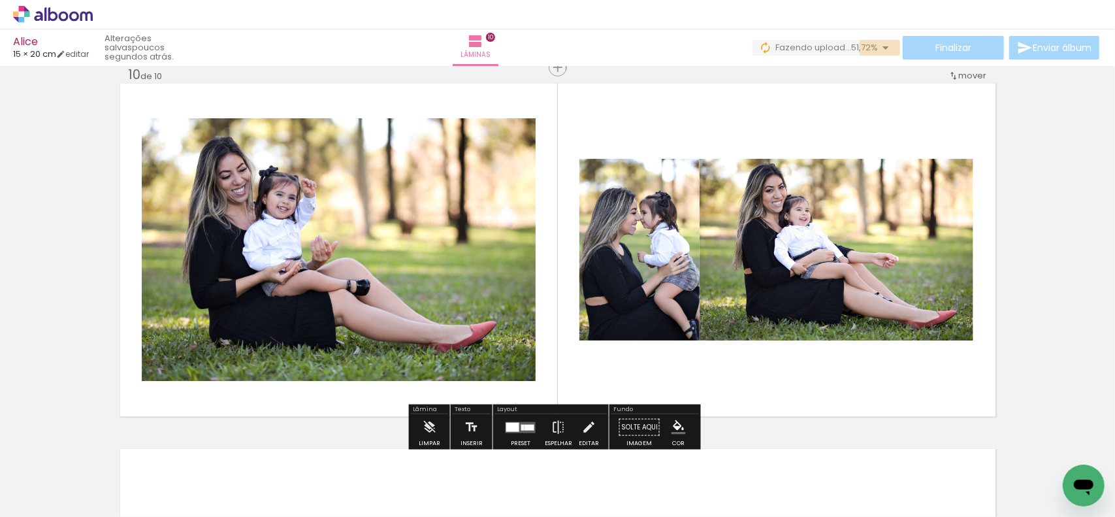
click at [879, 48] on iron-icon at bounding box center [886, 48] width 16 height 16
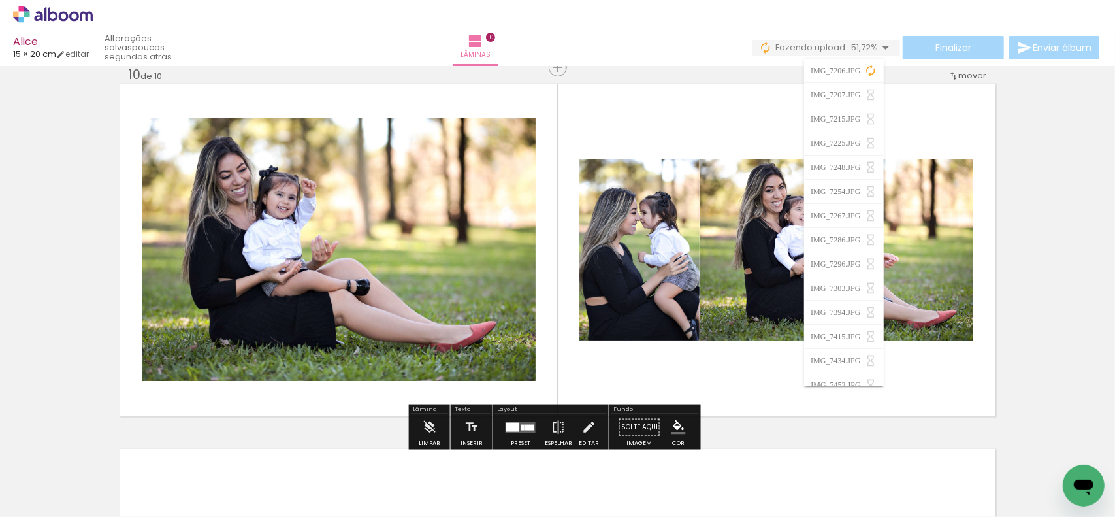
click at [59, 496] on span "Adicionar Fotos" at bounding box center [46, 499] width 39 height 14
click at [0, 0] on input "file" at bounding box center [0, 0] width 0 height 0
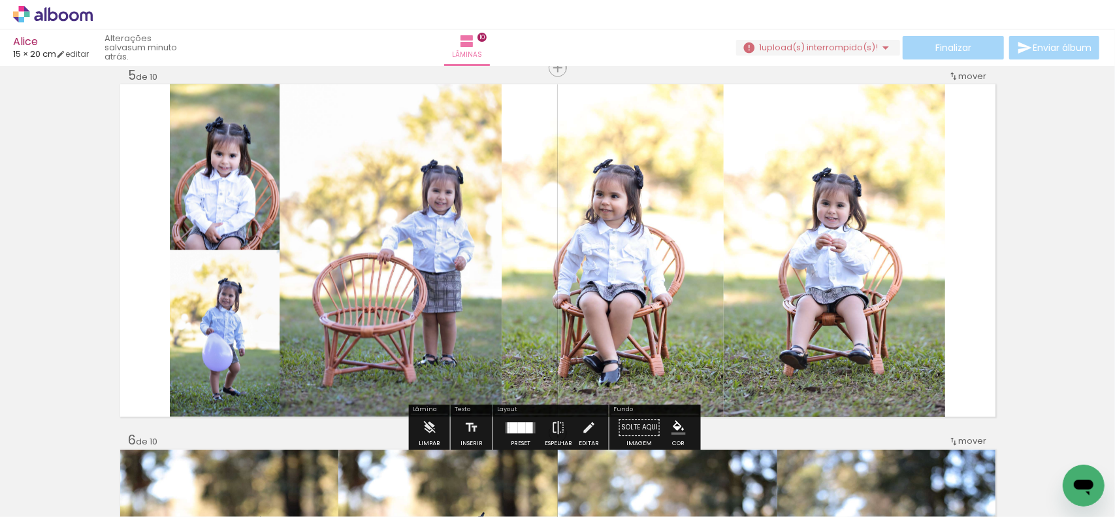
scroll to position [0, 1190]
click at [881, 46] on iron-icon at bounding box center [886, 48] width 16 height 16
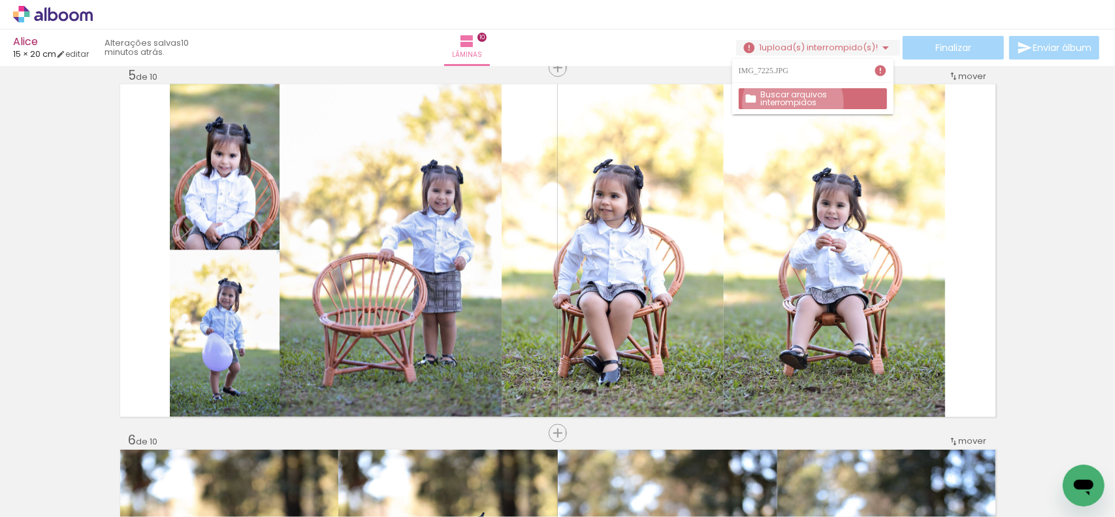
click at [793, 103] on paper-button "Buscar arquivos interrompidos" at bounding box center [813, 98] width 148 height 21
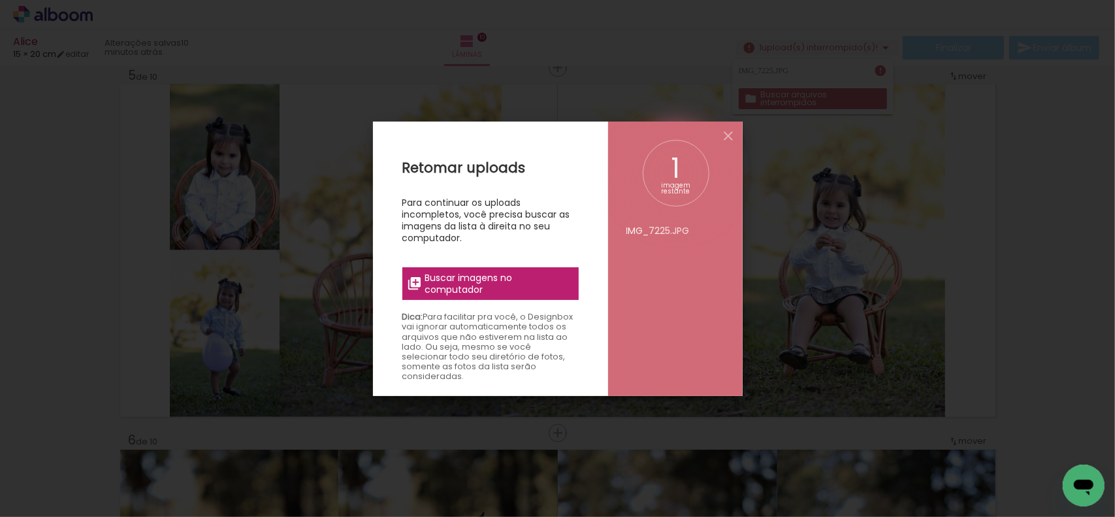
click at [491, 262] on div "Retomar uploads Para continuar os uploads incompletos, você precisa buscar as i…" at bounding box center [490, 380] width 235 height 517
click at [488, 291] on span "Buscar imagens no computador" at bounding box center [498, 284] width 146 height 24
click at [0, 0] on input "file" at bounding box center [0, 0] width 0 height 0
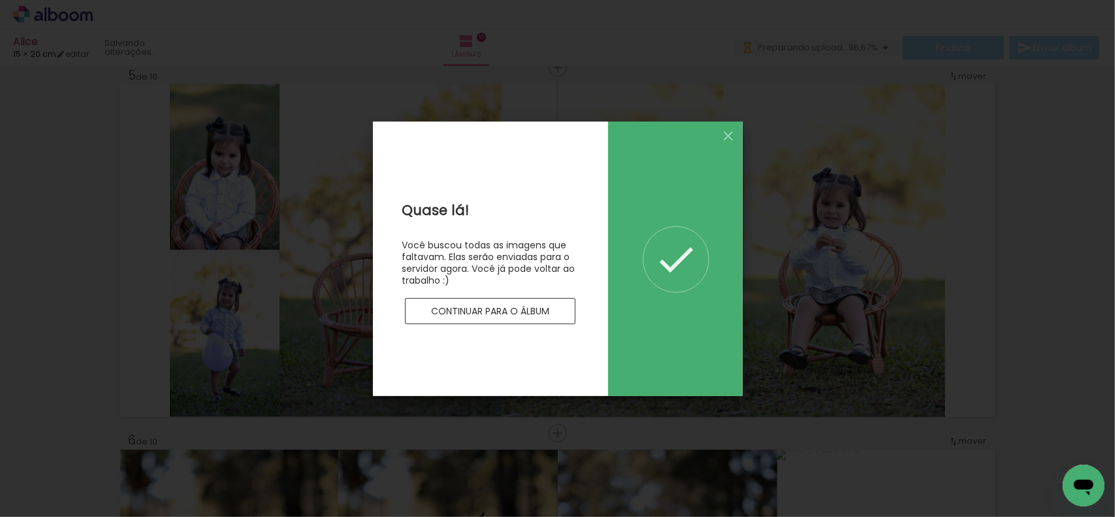
click at [545, 317] on paper-button "Continuar para o álbum" at bounding box center [490, 311] width 171 height 26
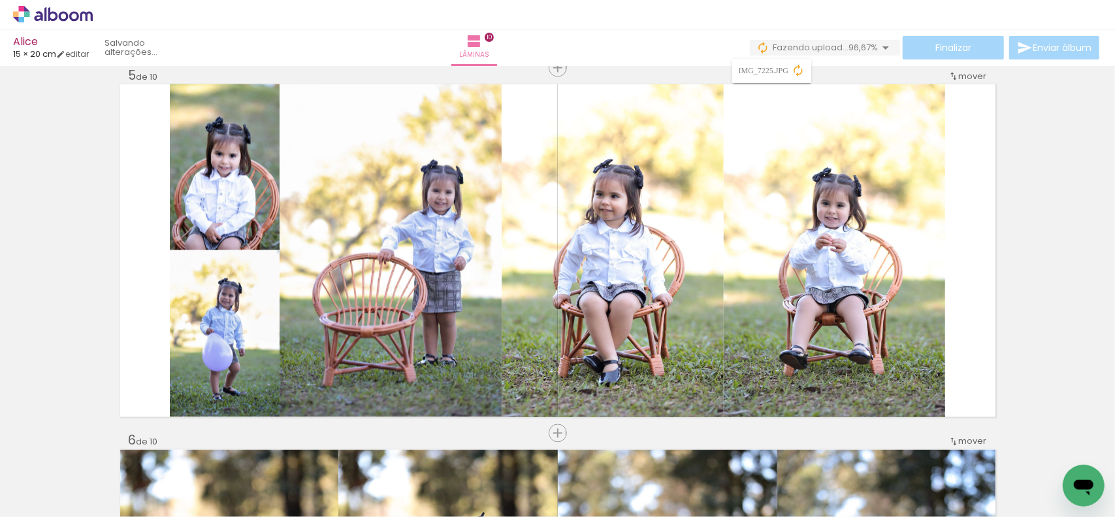
scroll to position [0, 1190]
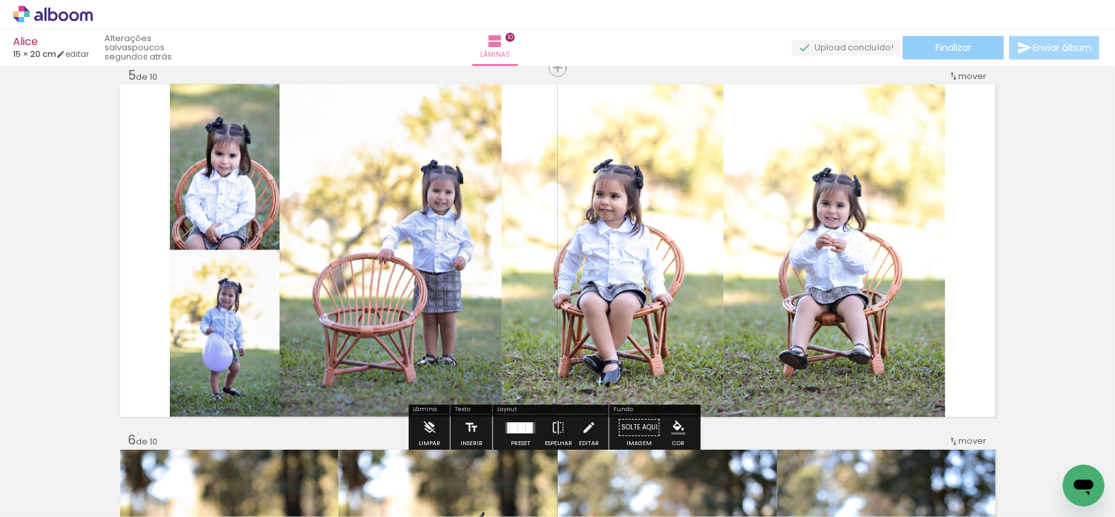
click at [964, 48] on span "Finalizar" at bounding box center [953, 47] width 36 height 9
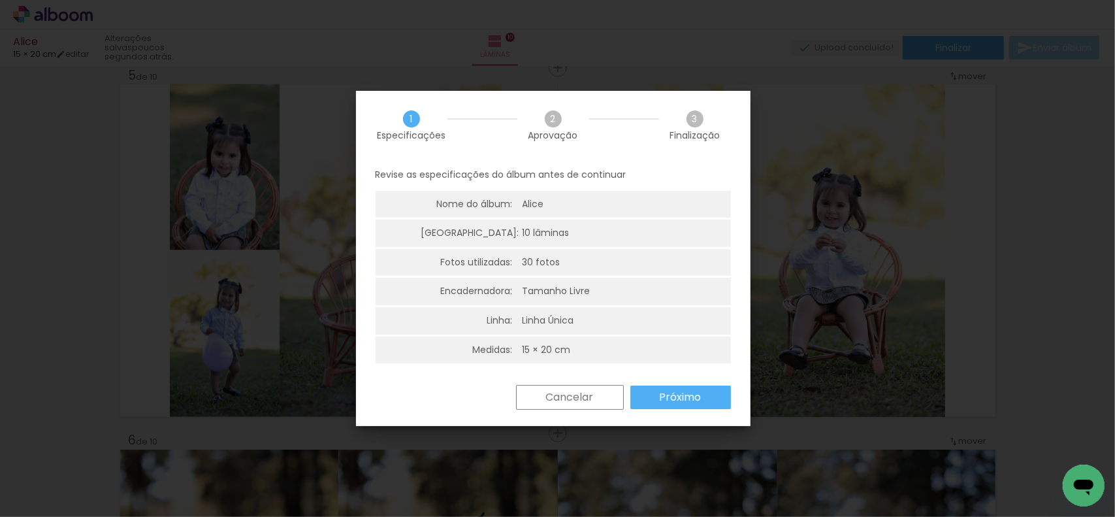
click at [0, 0] on slot "Próximo" at bounding box center [0, 0] width 0 height 0
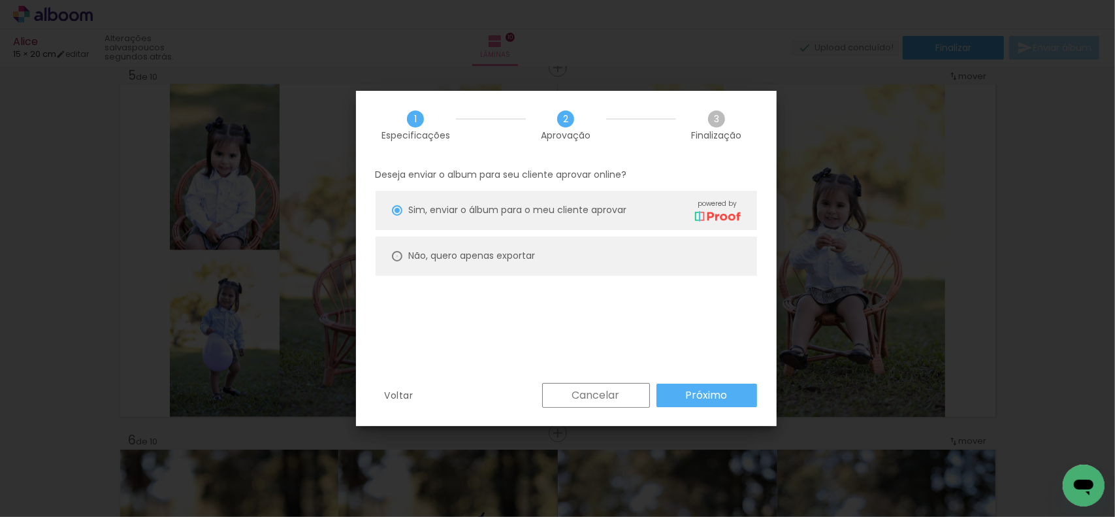
click at [400, 252] on div at bounding box center [397, 256] width 10 height 10
type paper-radio-button "on"
click at [0, 0] on slot "Próximo" at bounding box center [0, 0] width 0 height 0
type input "Alta, 300 DPI"
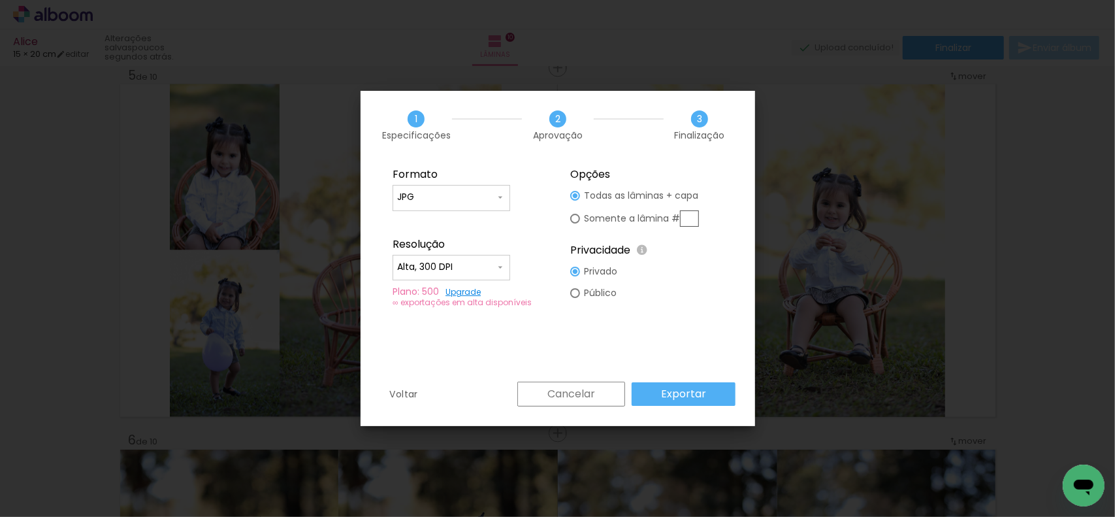
click at [707, 389] on paper-button "Exportar" at bounding box center [684, 394] width 104 height 24
